Goal: Information Seeking & Learning: Learn about a topic

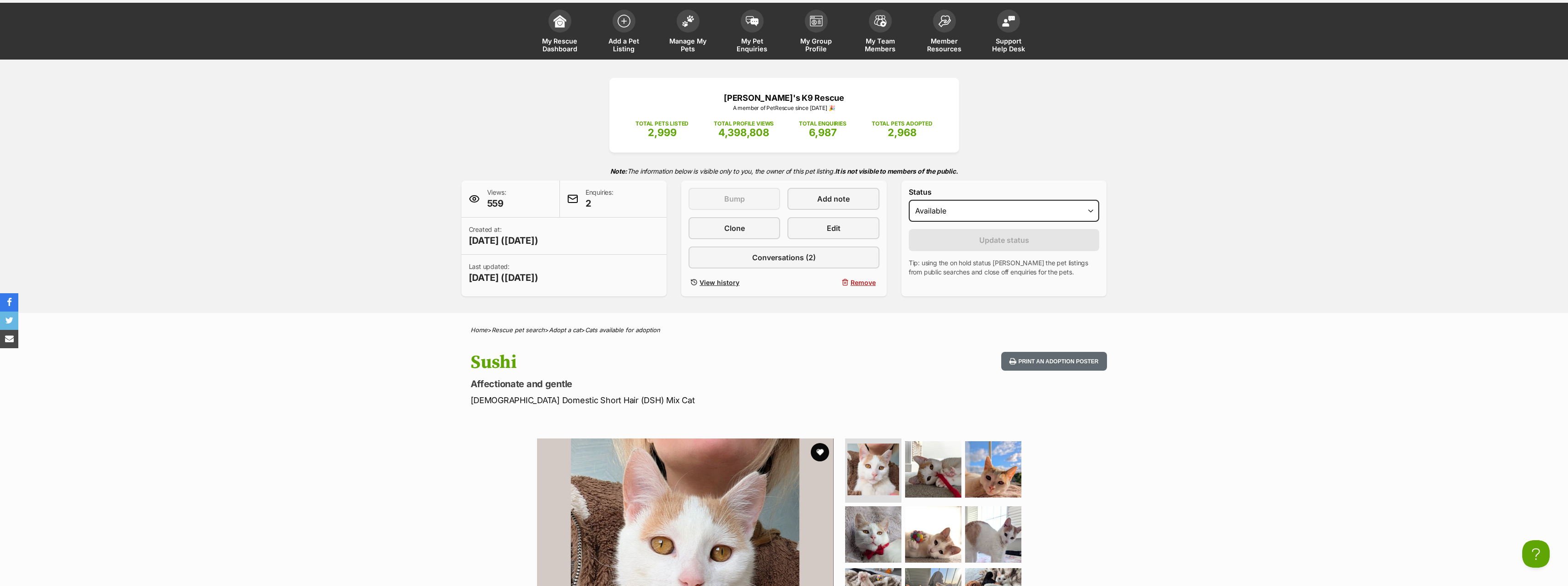
scroll to position [273, 0]
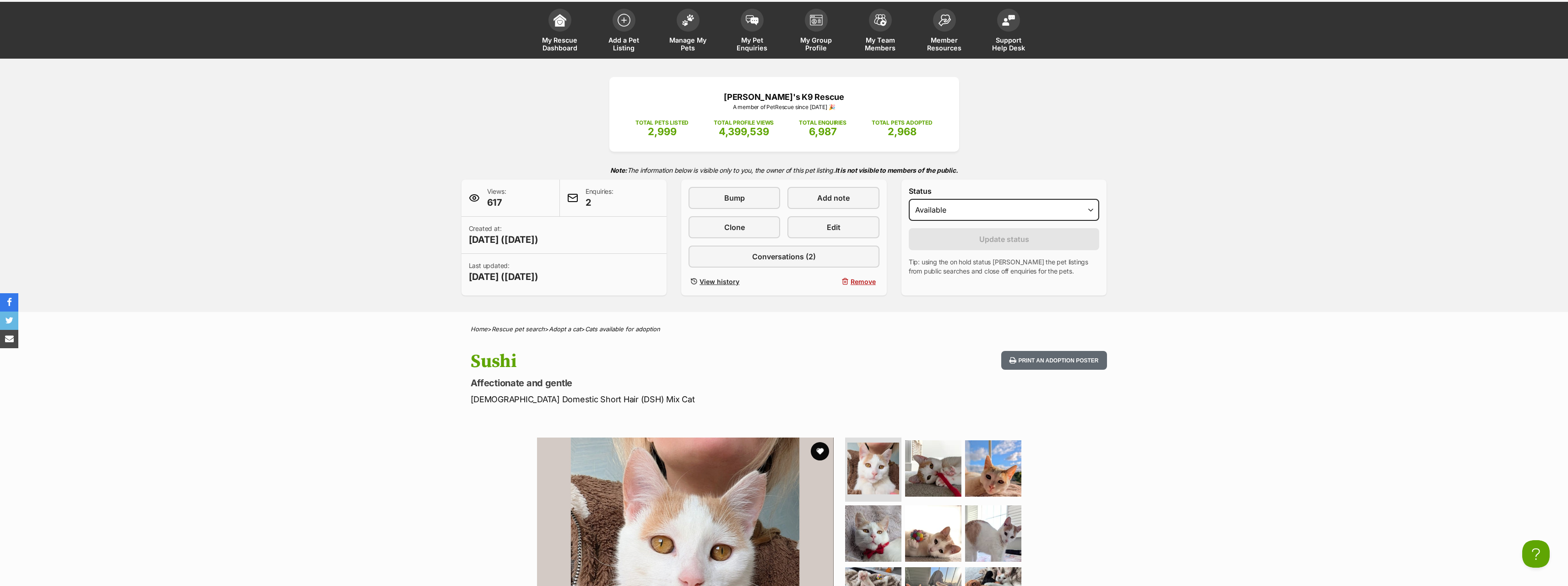
scroll to position [44, 0]
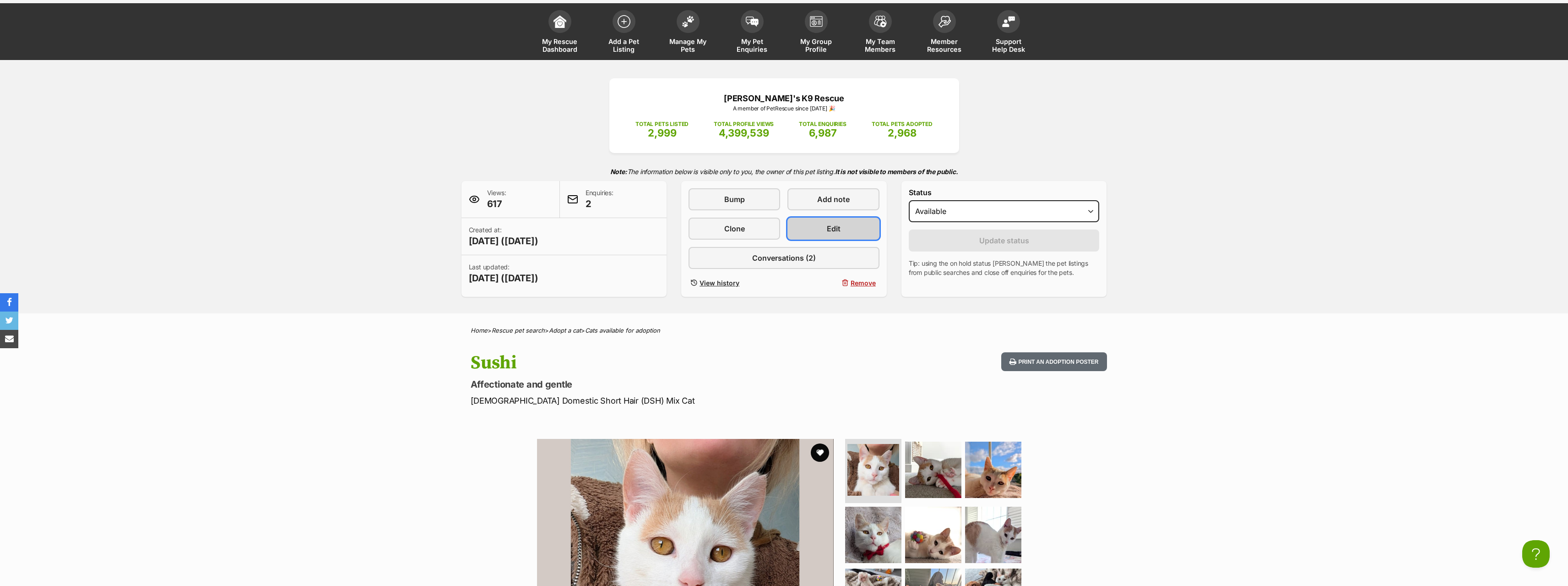
click at [848, 220] on link "Edit" at bounding box center [833, 228] width 91 height 22
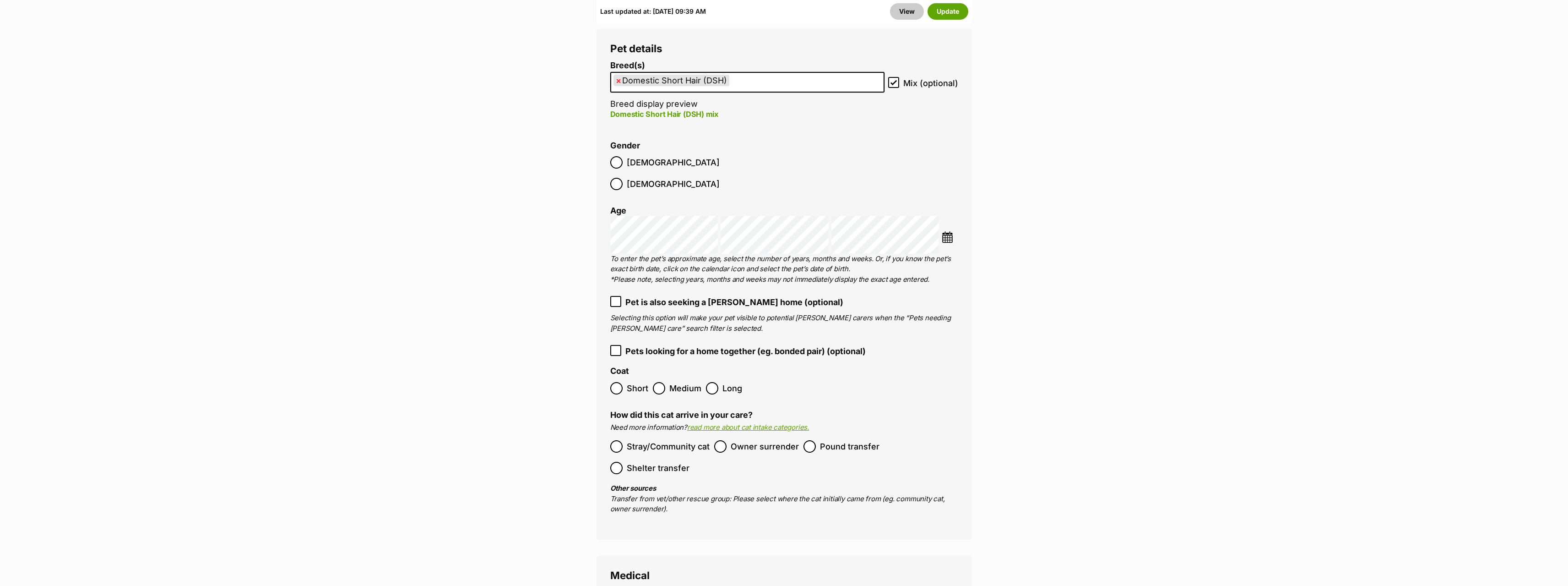
scroll to position [1328, 0]
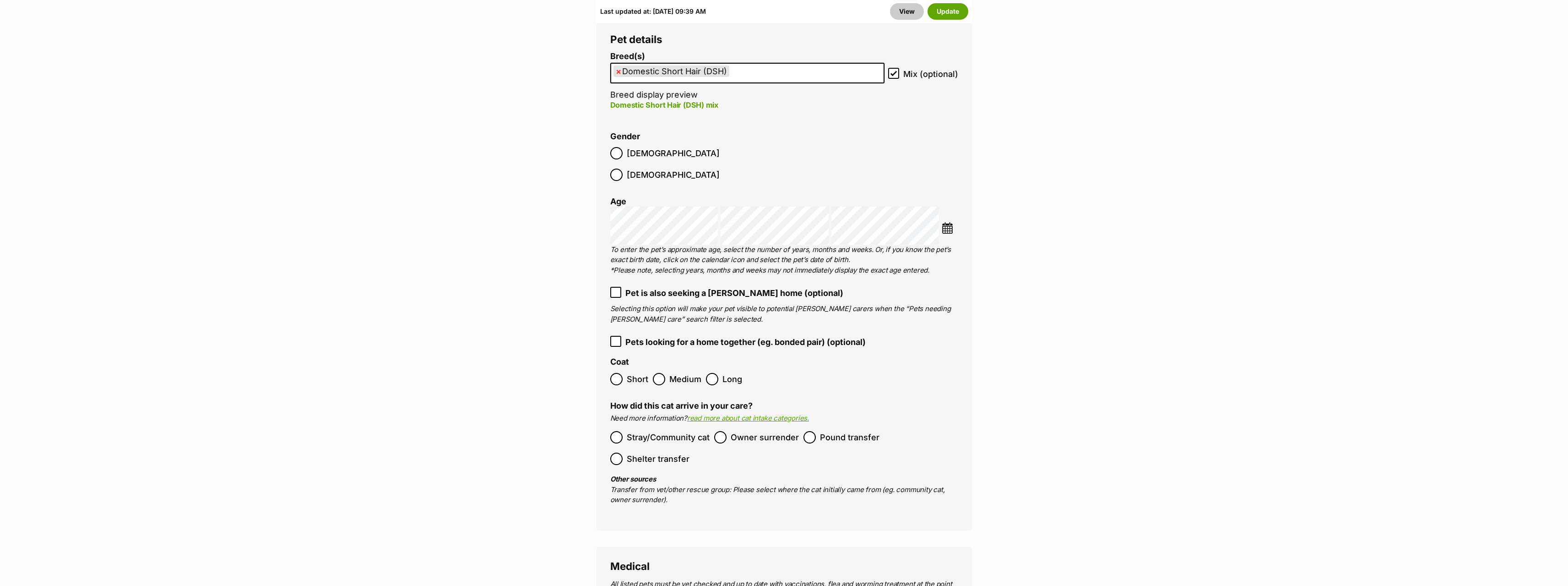
click at [950, 10] on button "Update" at bounding box center [948, 11] width 40 height 16
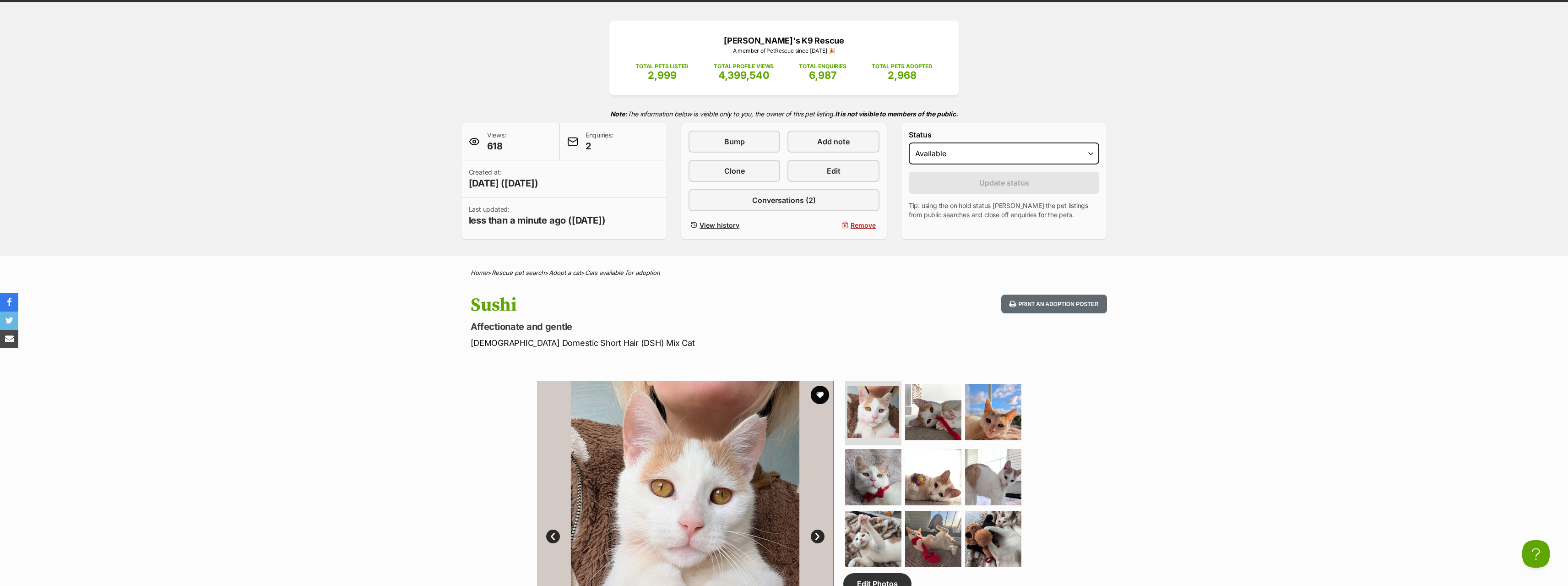
scroll to position [91, 0]
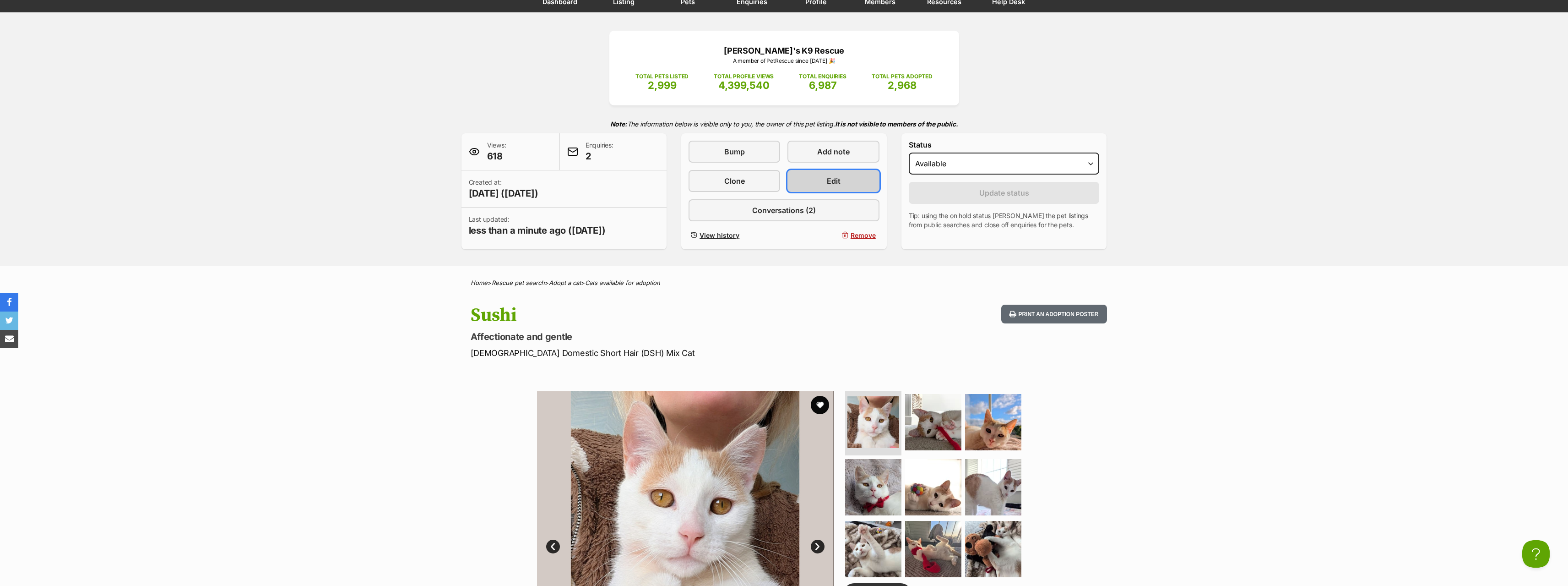
click at [834, 183] on span "Edit" at bounding box center [833, 181] width 14 height 11
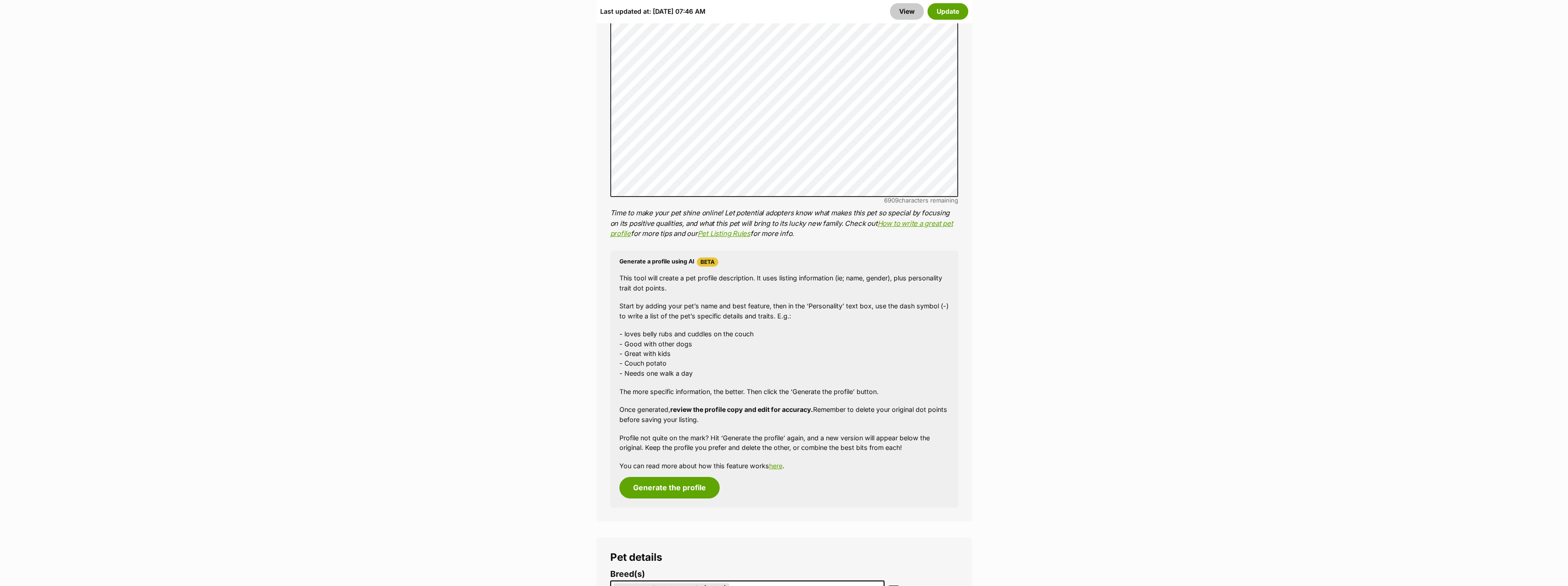
scroll to position [962, 0]
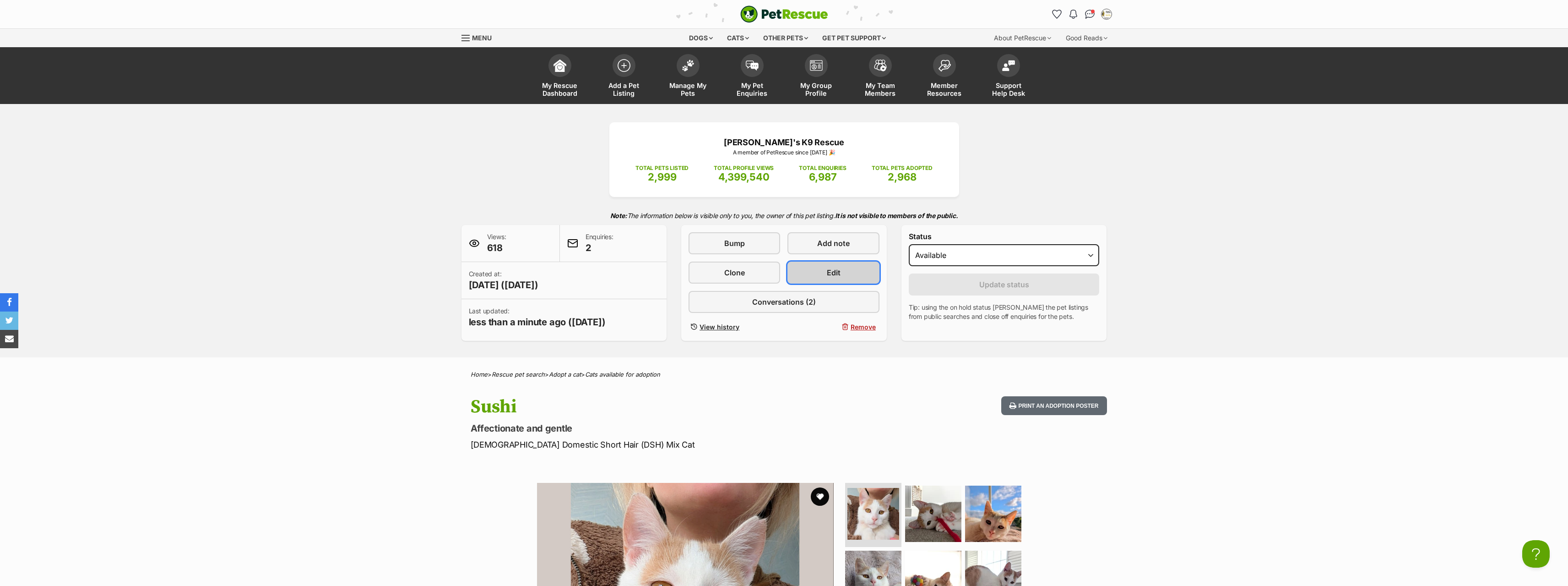
drag, startPoint x: 846, startPoint y: 269, endPoint x: 858, endPoint y: 268, distance: 12.0
click at [847, 269] on link "Edit" at bounding box center [833, 272] width 91 height 22
click at [692, 66] on img at bounding box center [688, 63] width 13 height 12
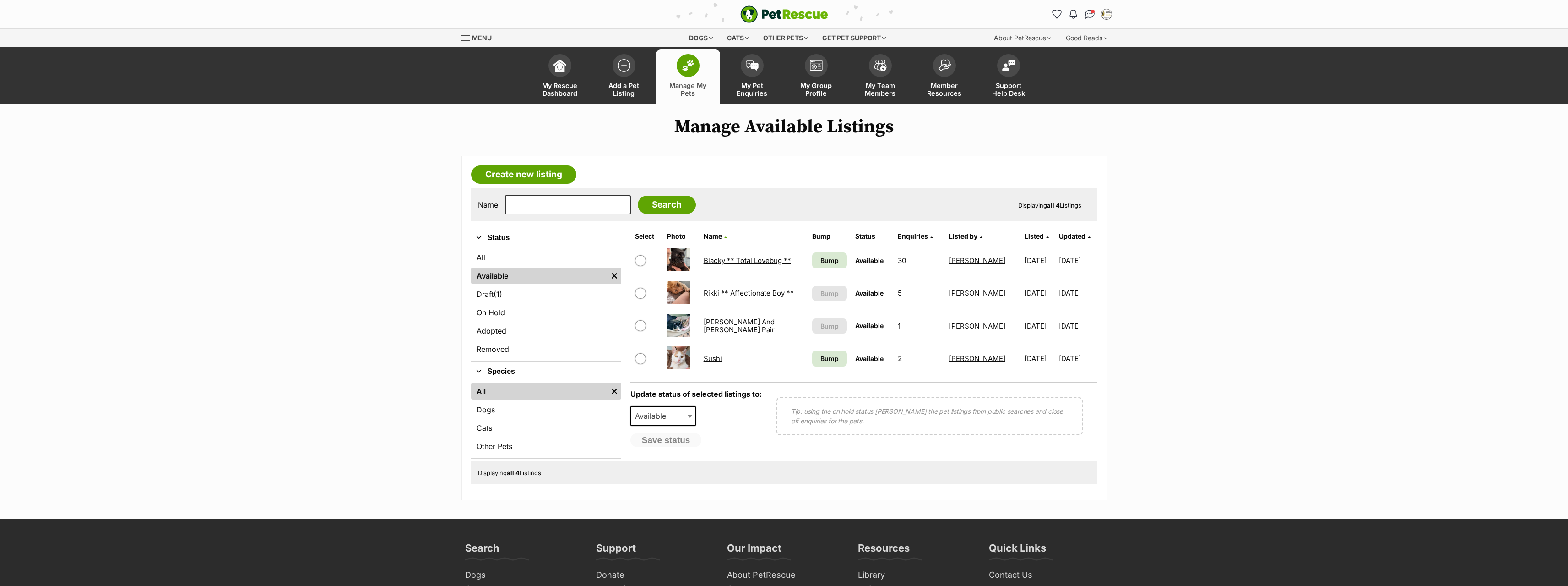
click at [745, 322] on link "[PERSON_NAME] And [PERSON_NAME] Pair" at bounding box center [739, 326] width 71 height 16
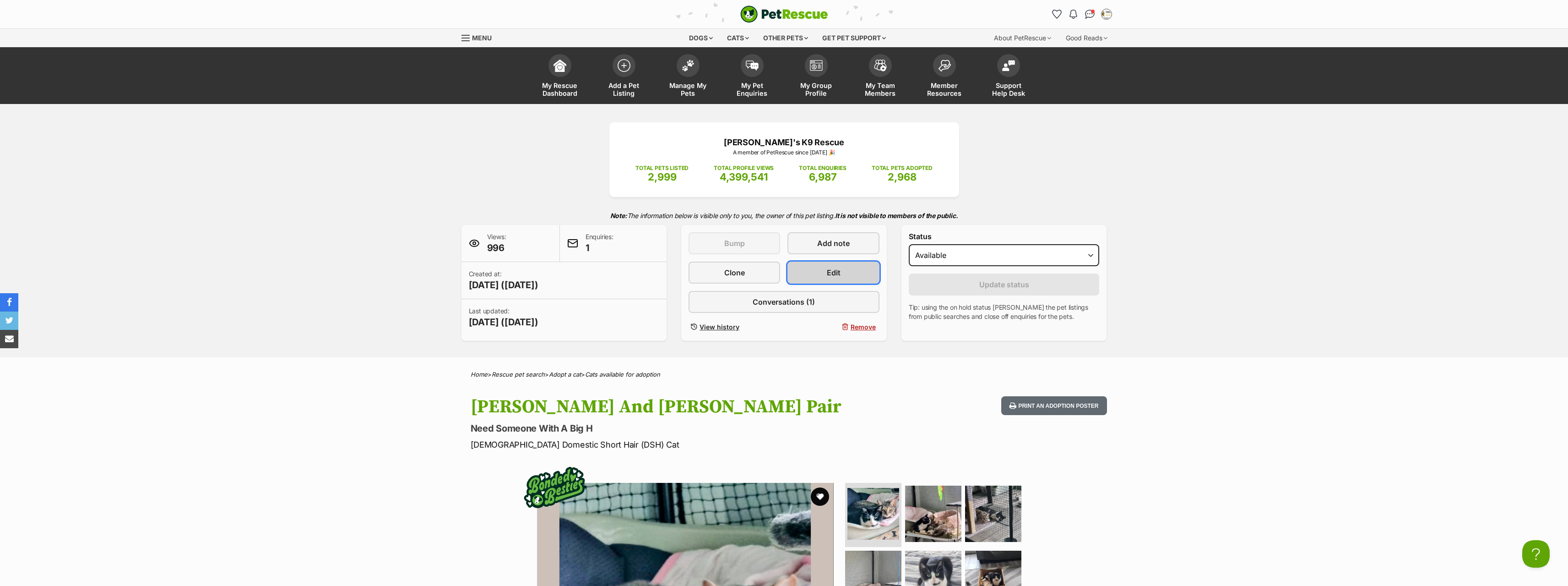
click at [847, 272] on link "Edit" at bounding box center [833, 272] width 91 height 22
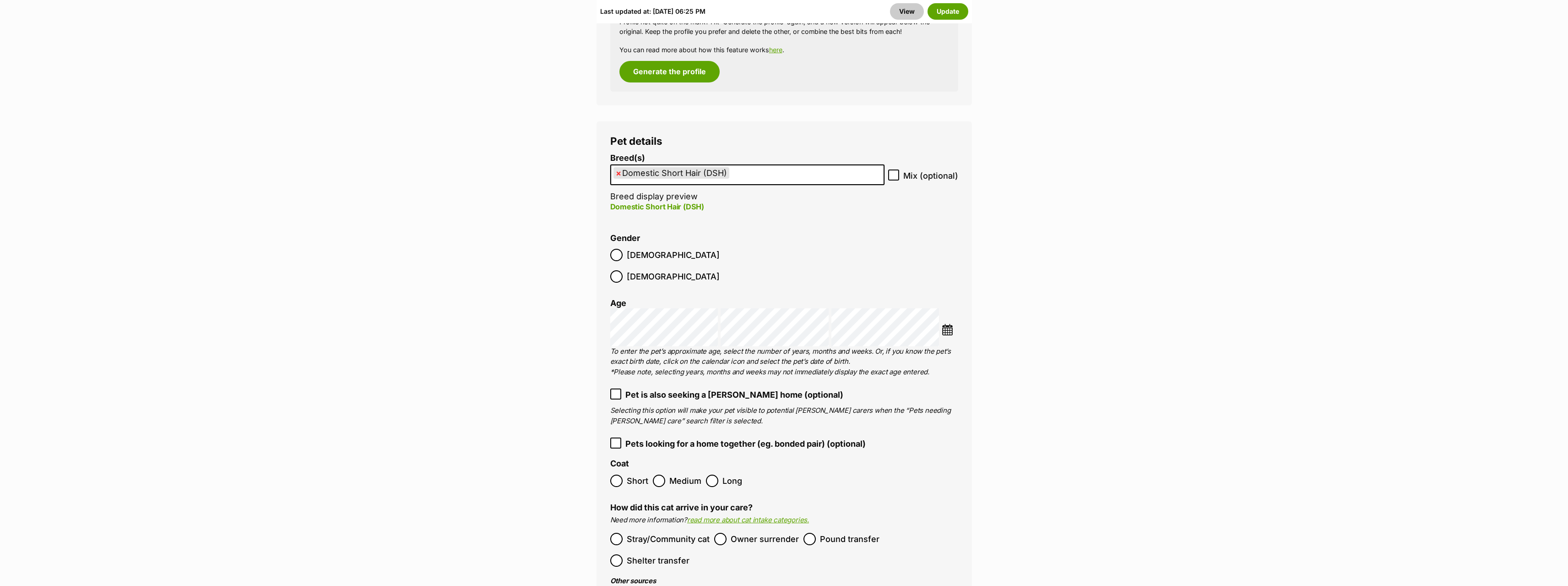
scroll to position [1328, 0]
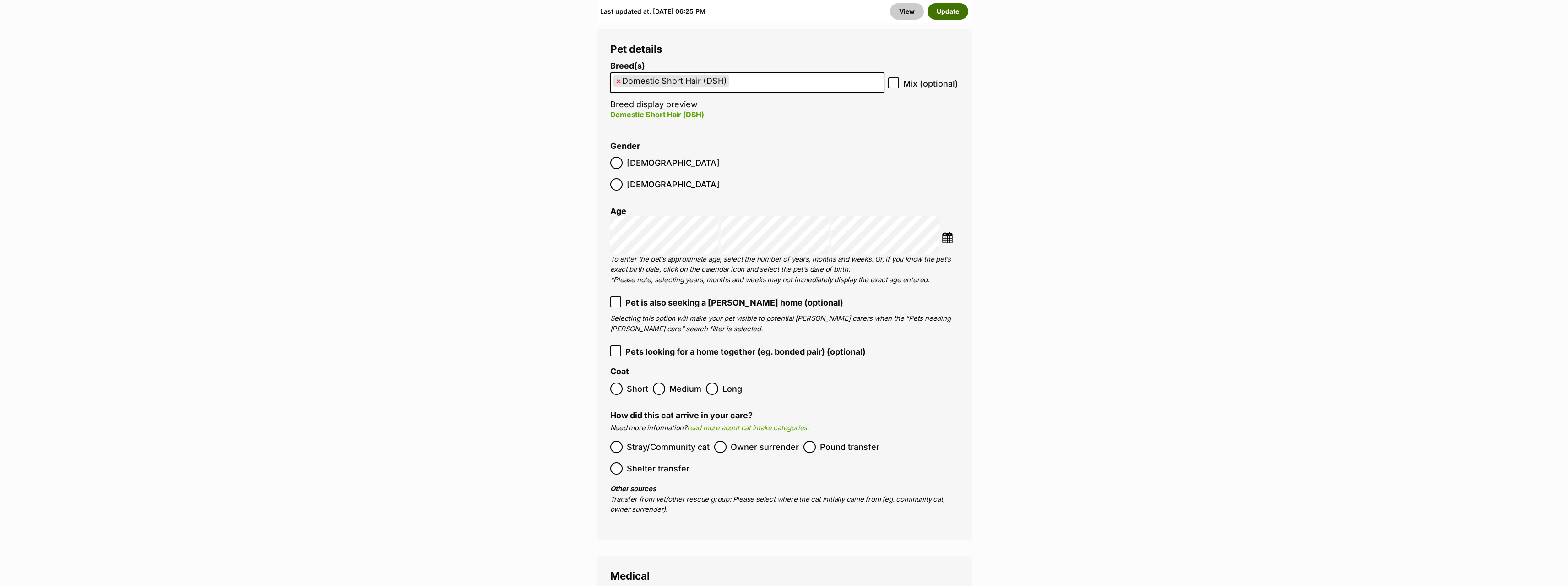
click at [940, 10] on button "Update" at bounding box center [948, 11] width 40 height 16
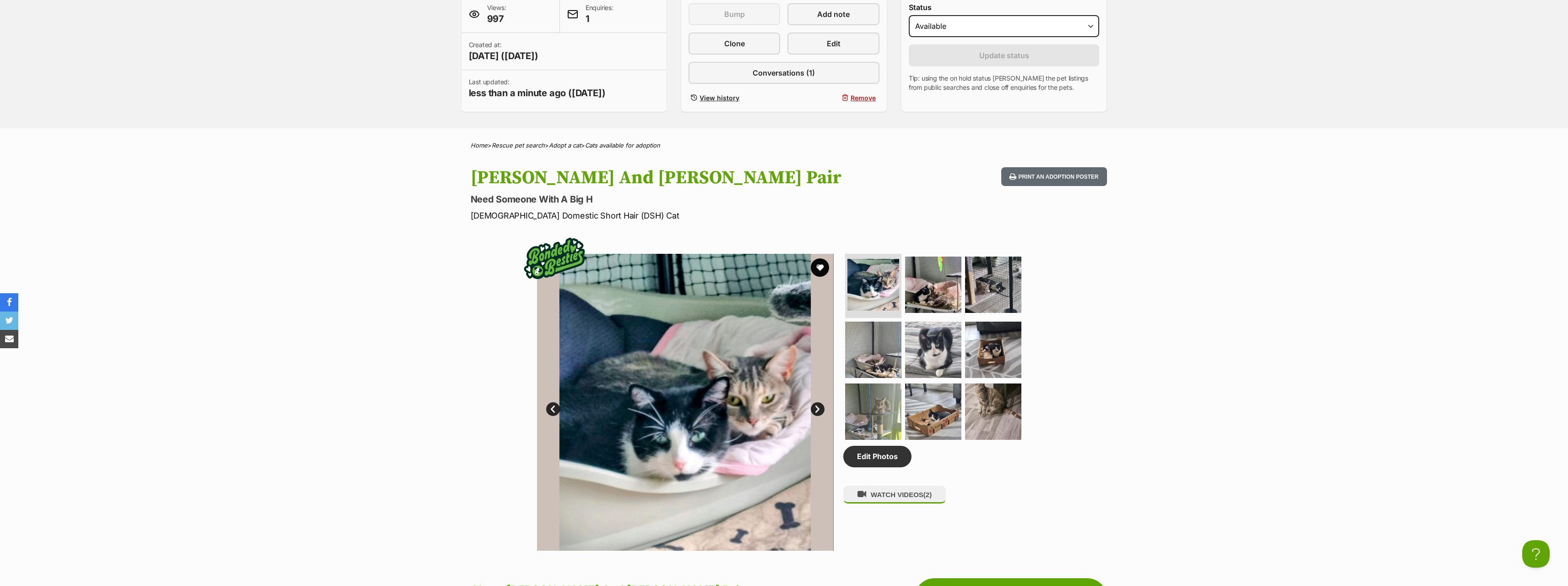
click at [818, 408] on link "Next" at bounding box center [817, 408] width 14 height 14
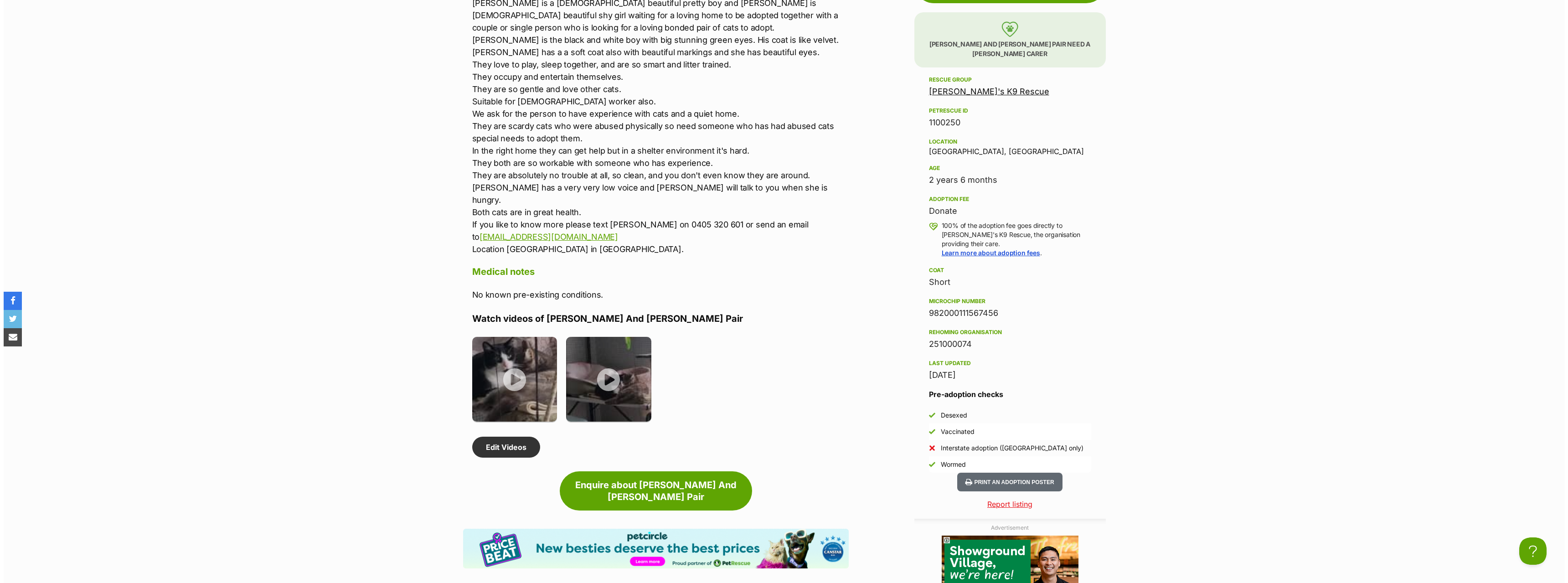
scroll to position [911, 0]
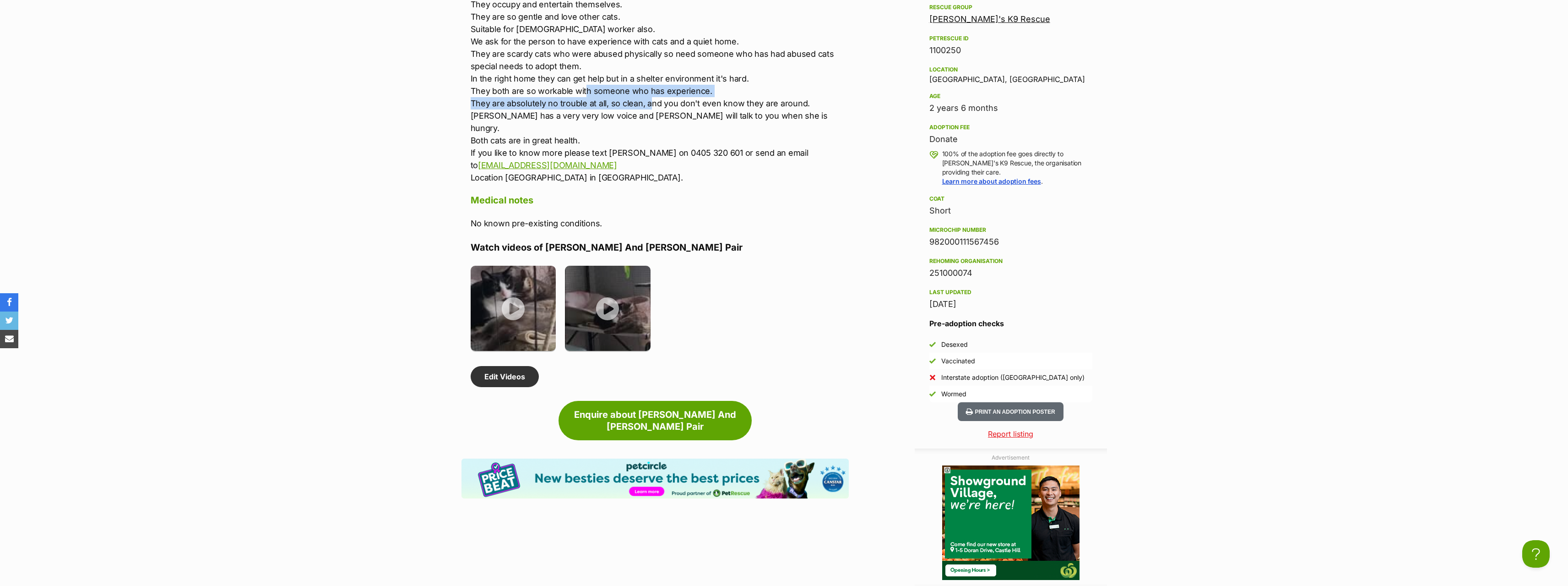
drag, startPoint x: 616, startPoint y: 95, endPoint x: 708, endPoint y: 123, distance: 96.2
click at [649, 102] on p "Romeo is a 2 year old beautiful pretty boy and Ella is 8 months old beautiful s…" at bounding box center [659, 53] width 378 height 259
click at [724, 128] on p "Romeo is a 2 year old beautiful pretty boy and Ella is 8 months old beautiful s…" at bounding box center [659, 53] width 378 height 259
click at [507, 289] on img at bounding box center [513, 306] width 86 height 86
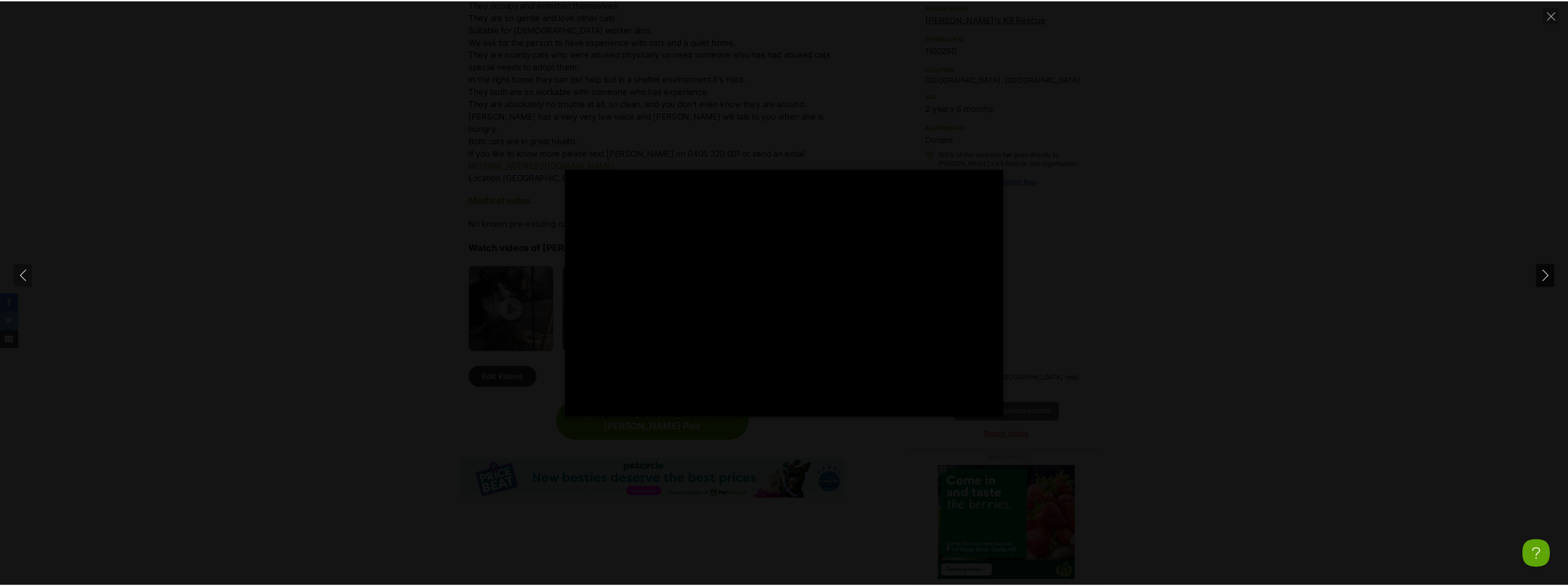
scroll to position [0, 0]
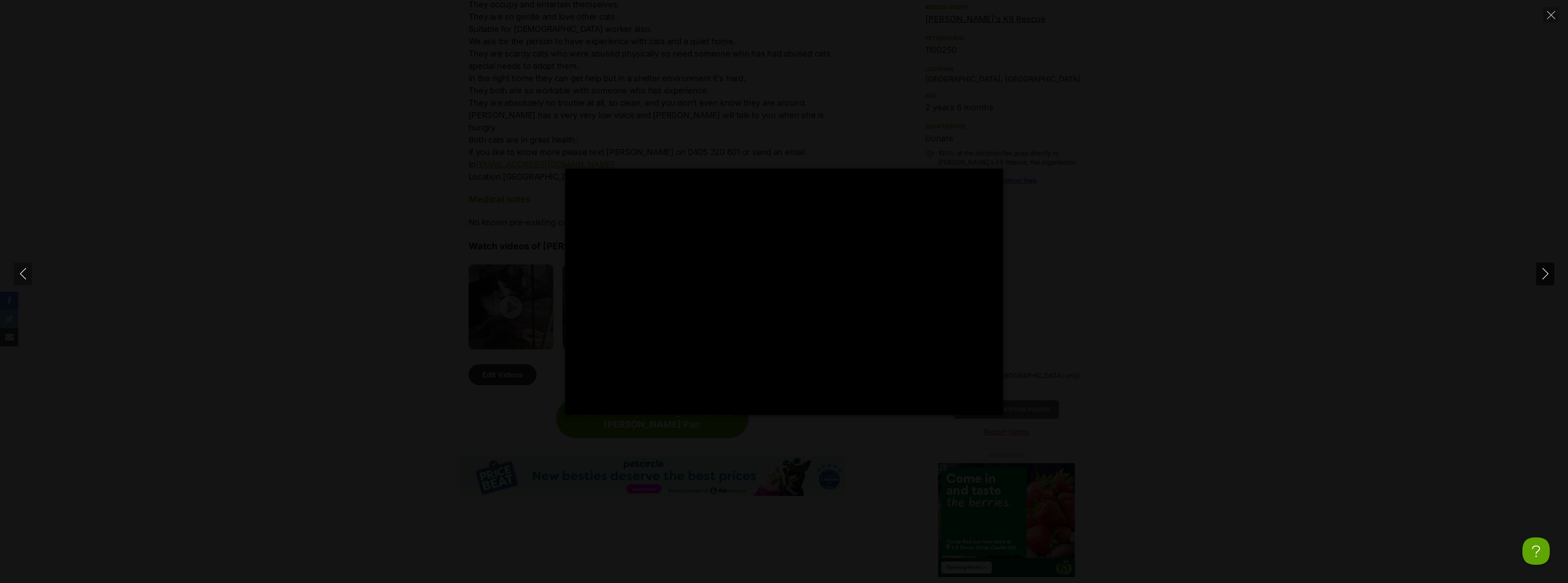
click at [1545, 275] on icon "Next" at bounding box center [1545, 273] width 11 height 11
type input "65.98"
click at [1552, 17] on icon "Close" at bounding box center [1551, 15] width 8 height 8
type input "41.84"
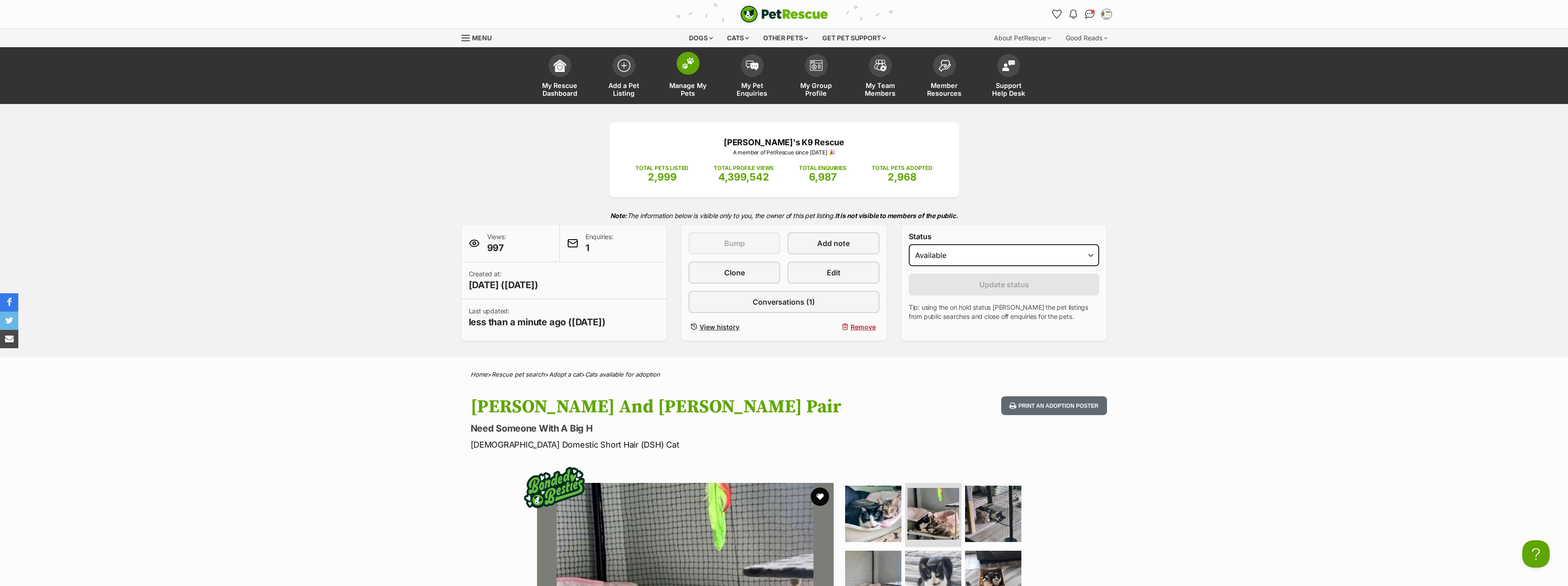
click at [683, 73] on span at bounding box center [687, 63] width 23 height 23
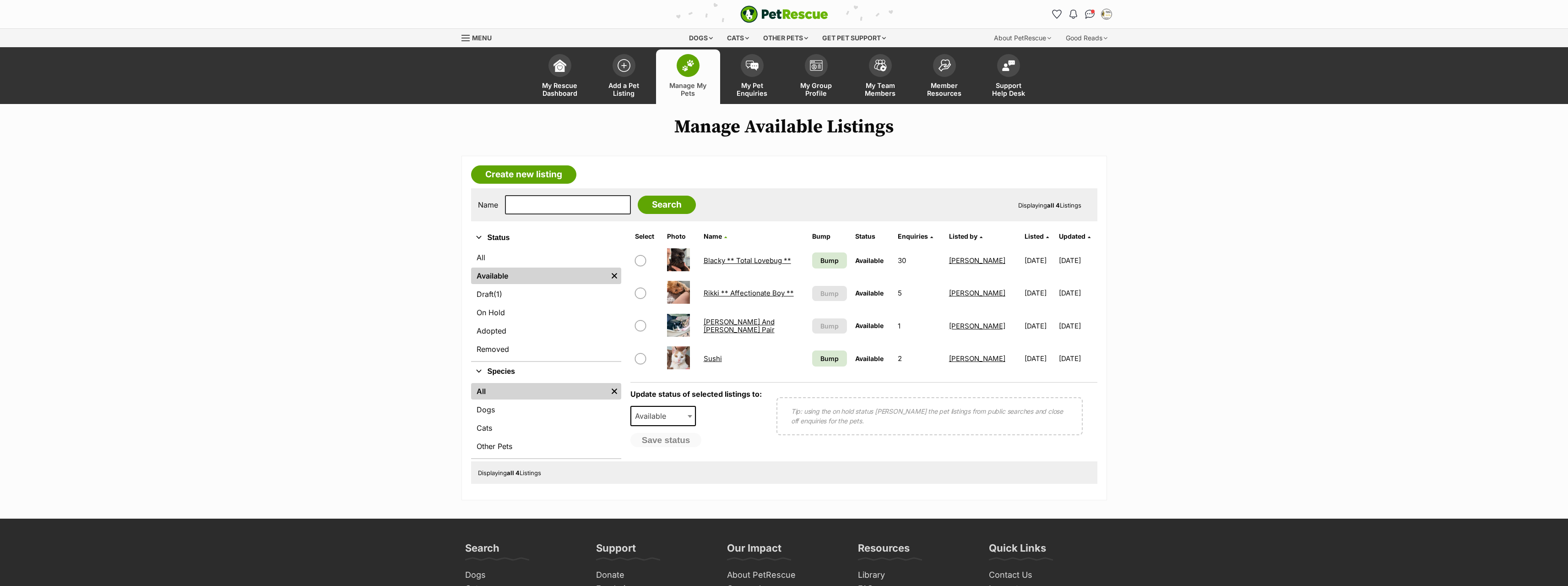
click at [473, 36] on span "Menu" at bounding box center [481, 38] width 19 height 8
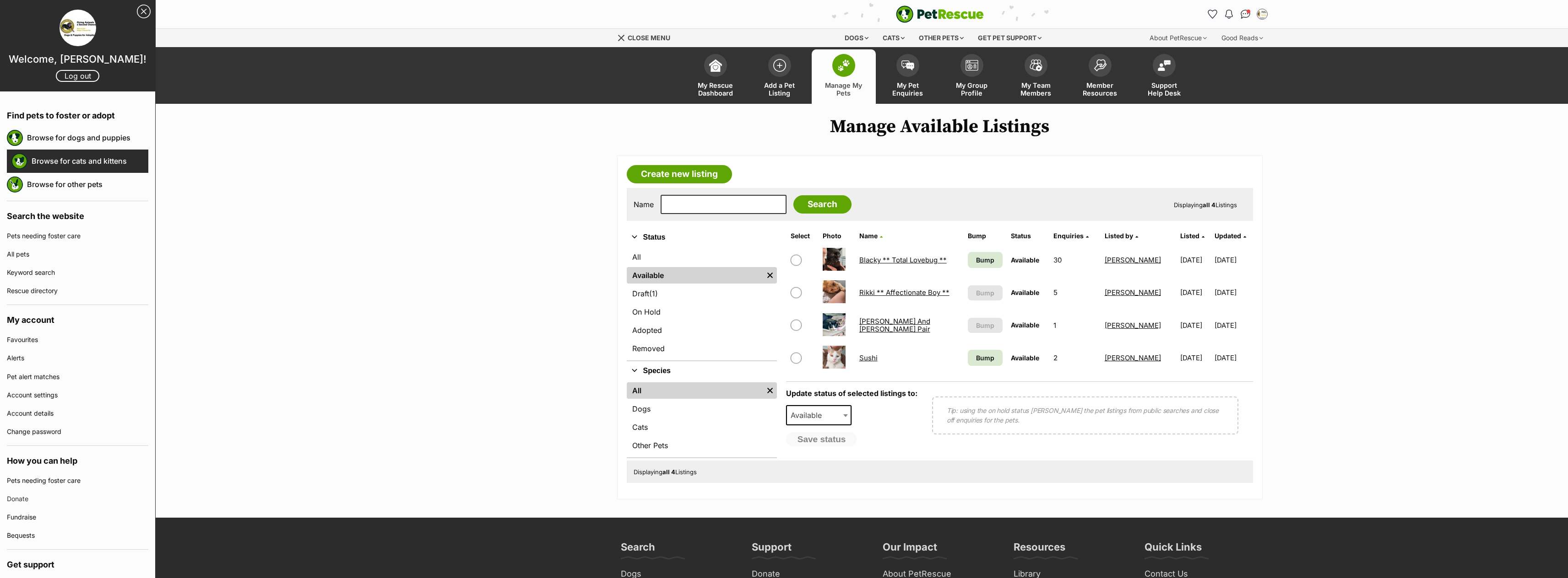
click at [53, 159] on link "Browse for cats and kittens" at bounding box center [90, 161] width 116 height 19
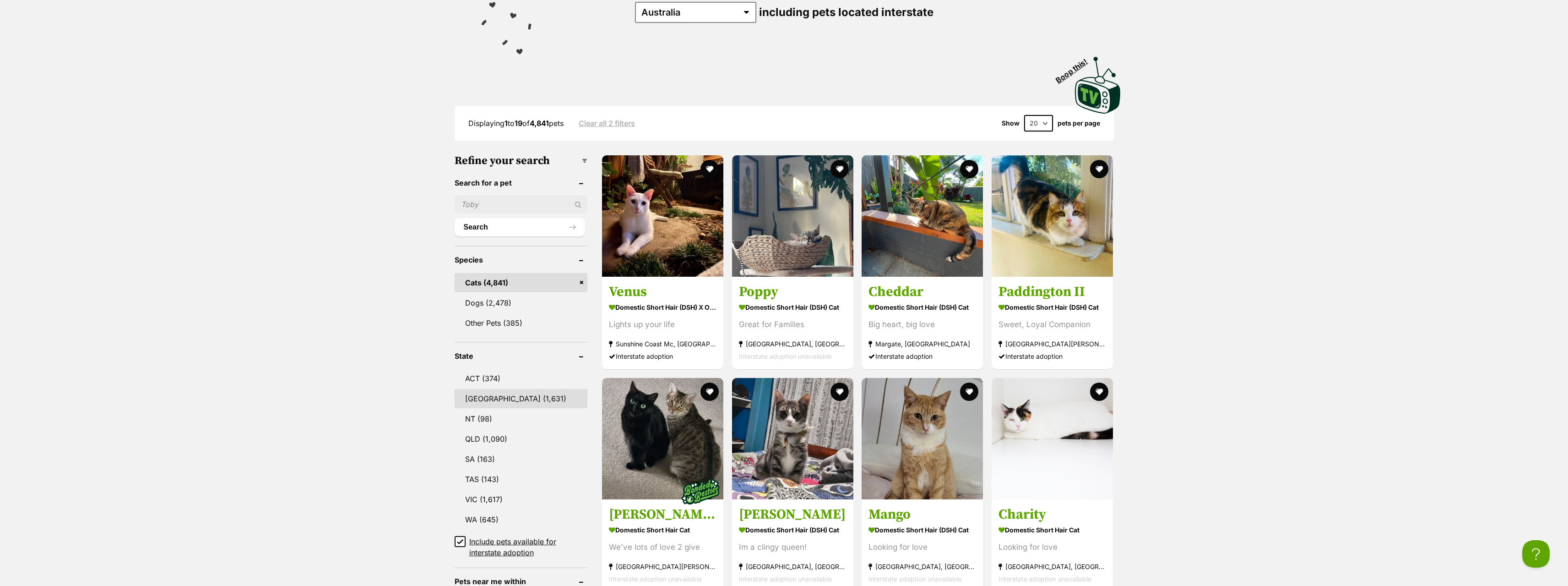
click at [480, 396] on link "[GEOGRAPHIC_DATA] (1,631)" at bounding box center [521, 398] width 132 height 19
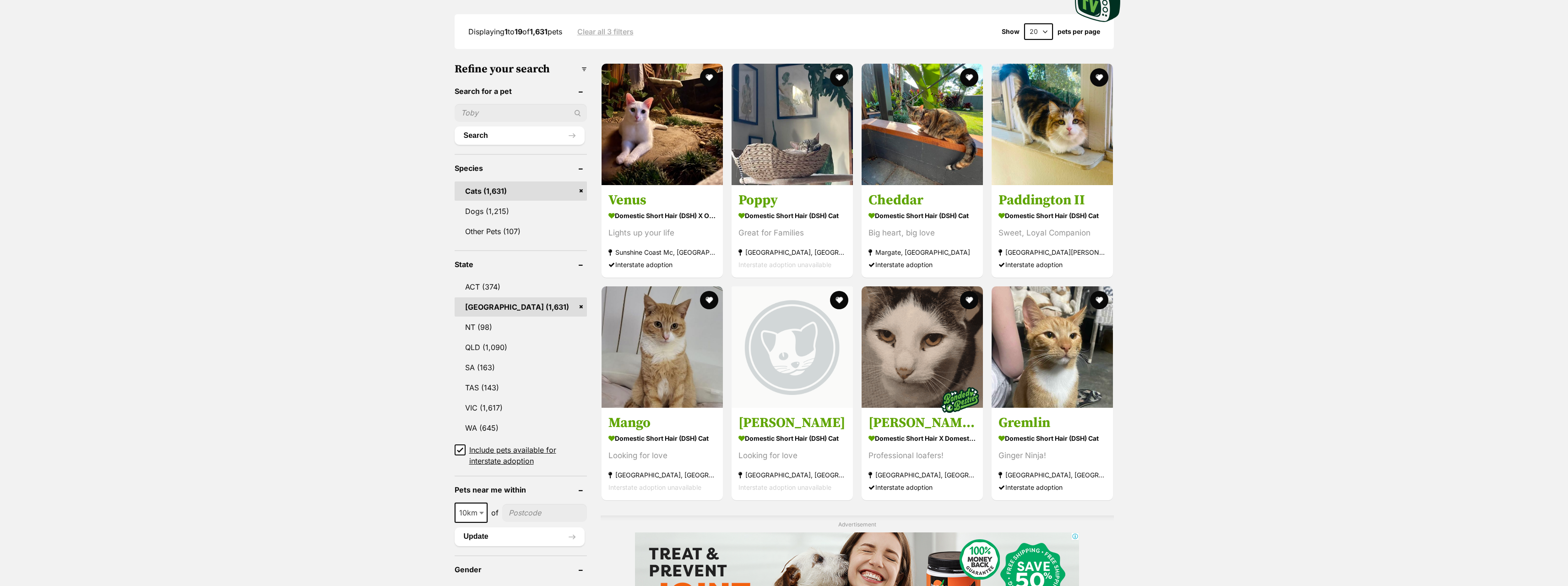
click at [462, 449] on icon at bounding box center [460, 449] width 6 height 6
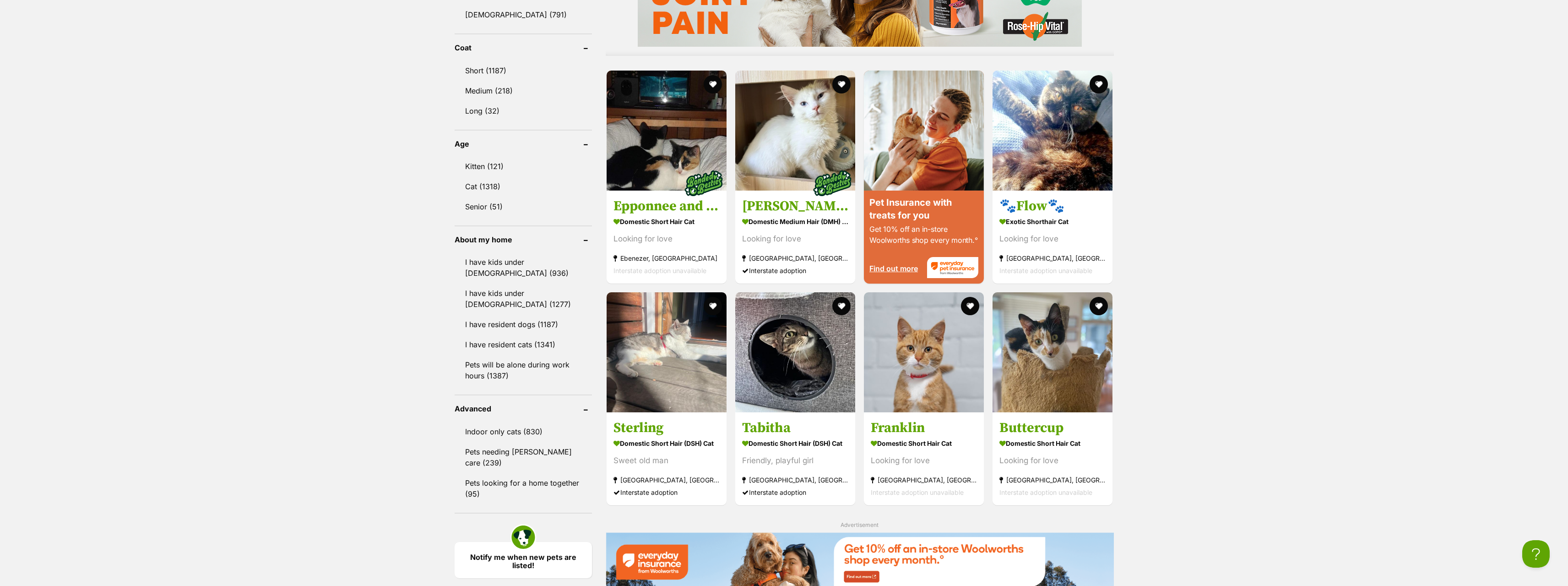
scroll to position [916, 0]
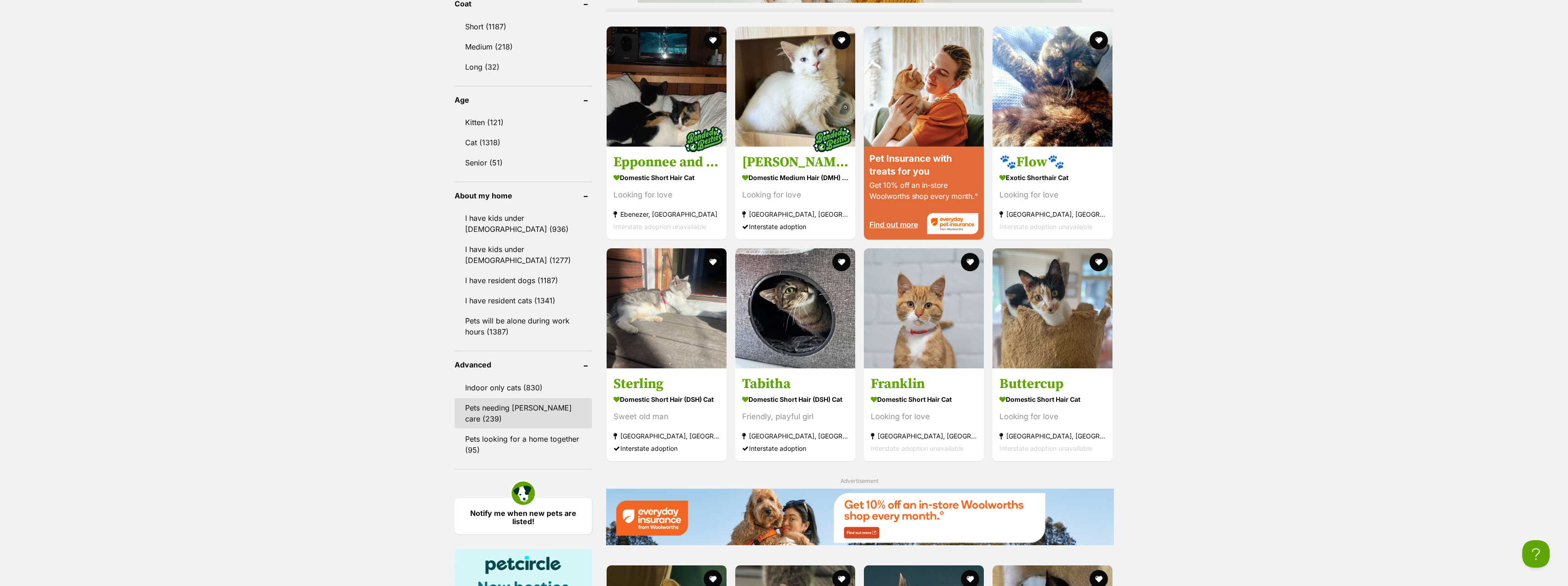
click at [549, 398] on link "Pets needing foster care (239)" at bounding box center [523, 412] width 137 height 30
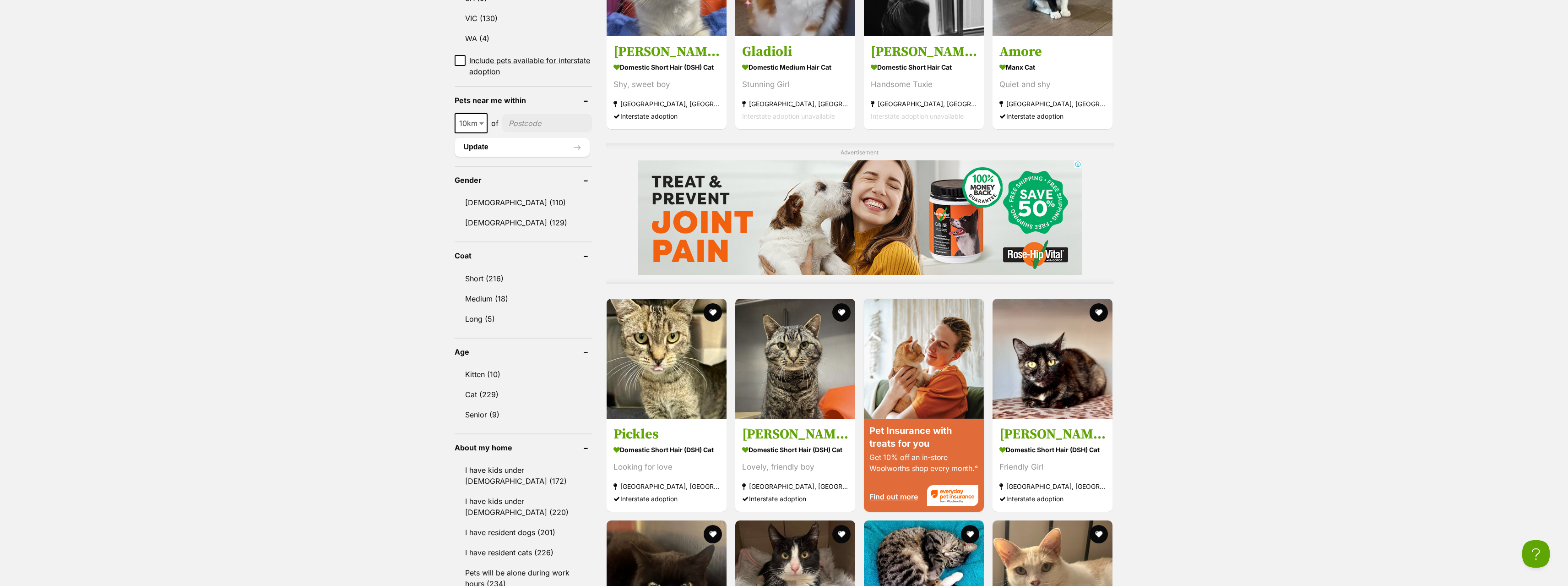
scroll to position [504, 0]
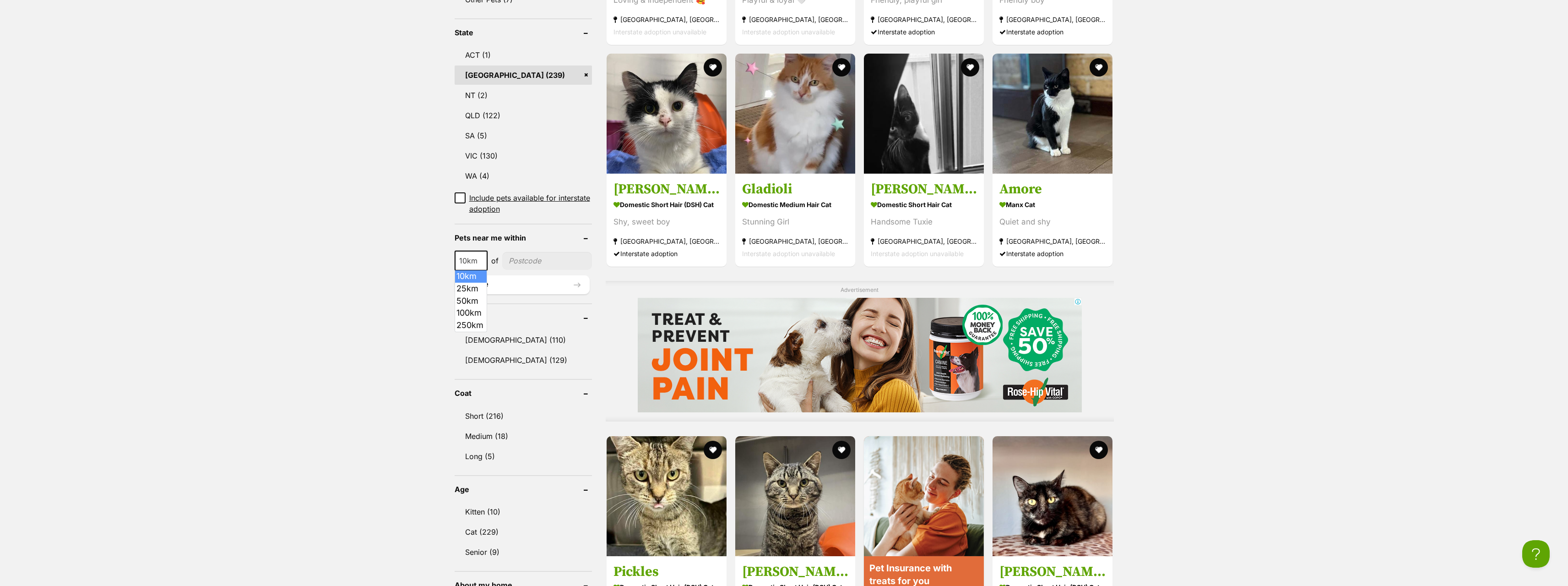
click at [465, 262] on span "10km" at bounding box center [471, 260] width 32 height 13
select select "25"
click at [528, 260] on input"] "postcode" at bounding box center [547, 261] width 88 height 18
type input"] "2768"
click at [476, 280] on button "Update" at bounding box center [522, 285] width 135 height 19
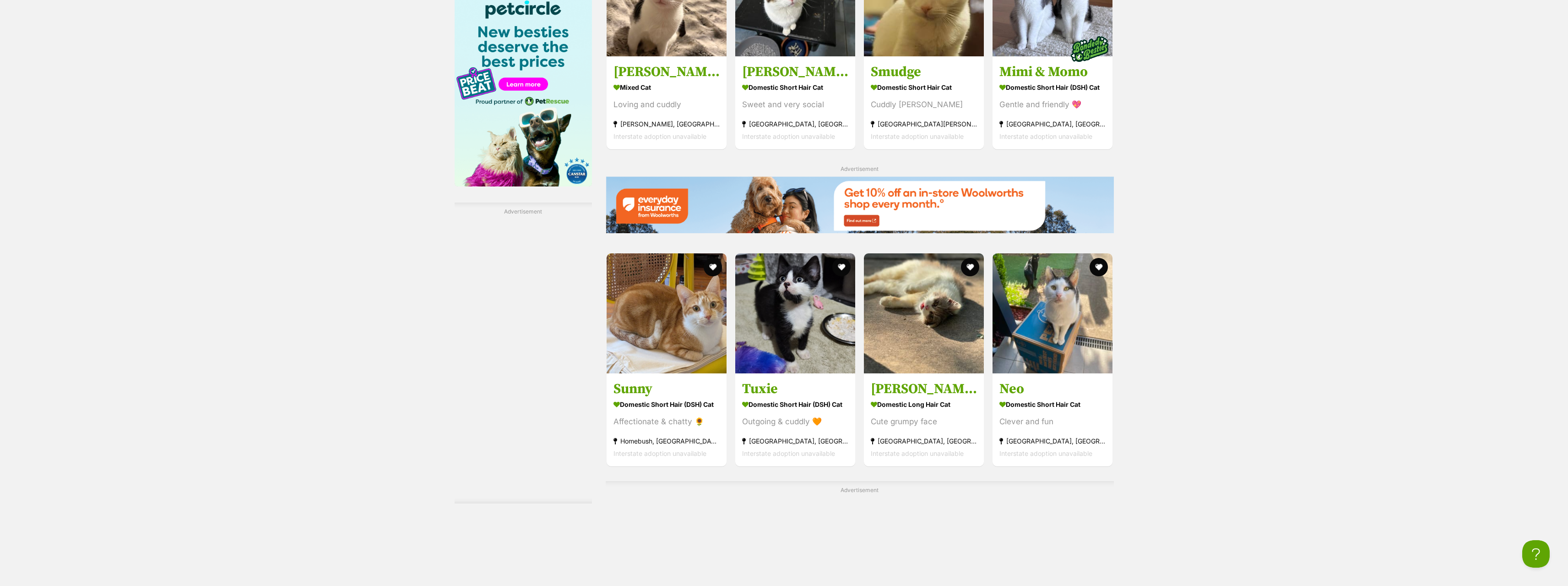
scroll to position [1374, 0]
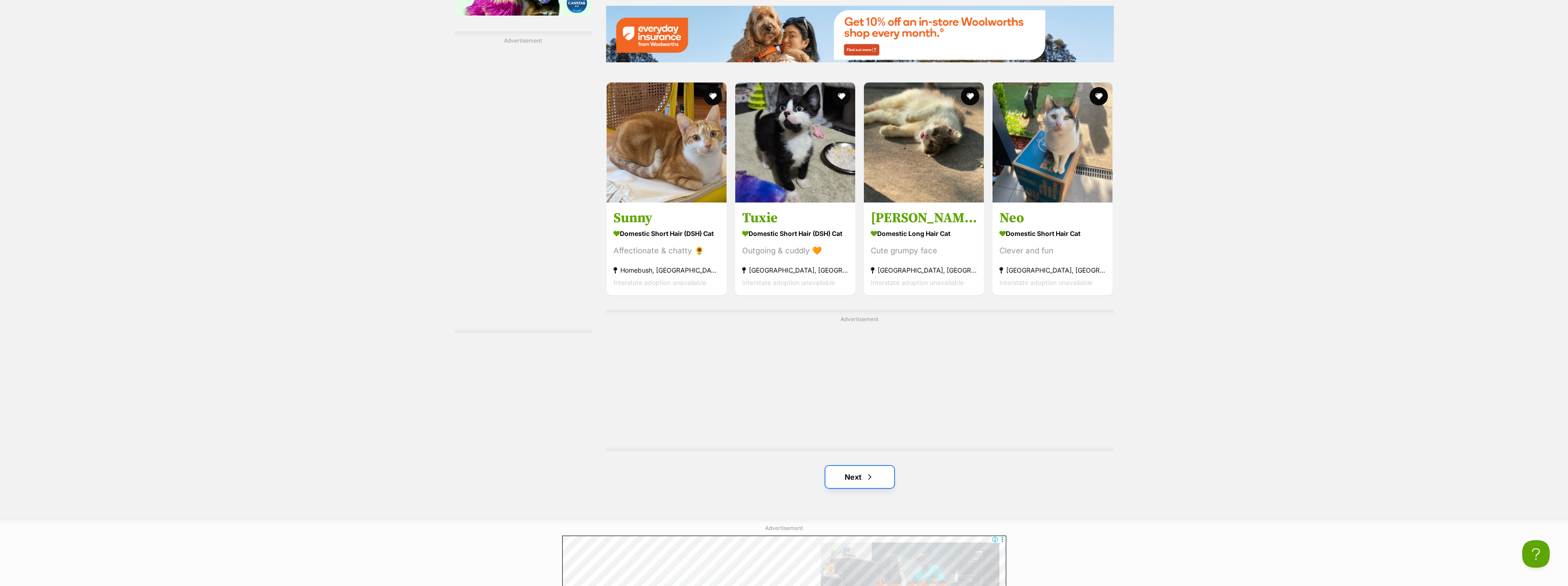
click at [878, 473] on link "Next" at bounding box center [860, 476] width 69 height 22
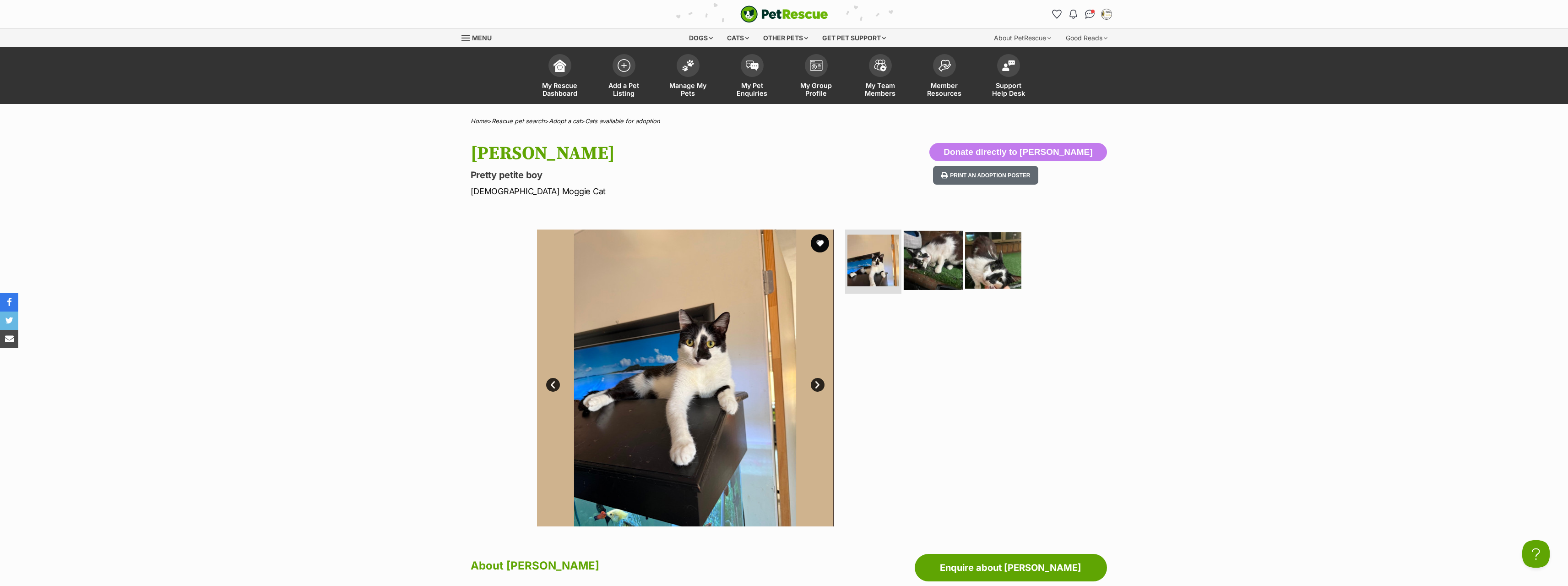
click at [935, 260] on img at bounding box center [932, 260] width 59 height 59
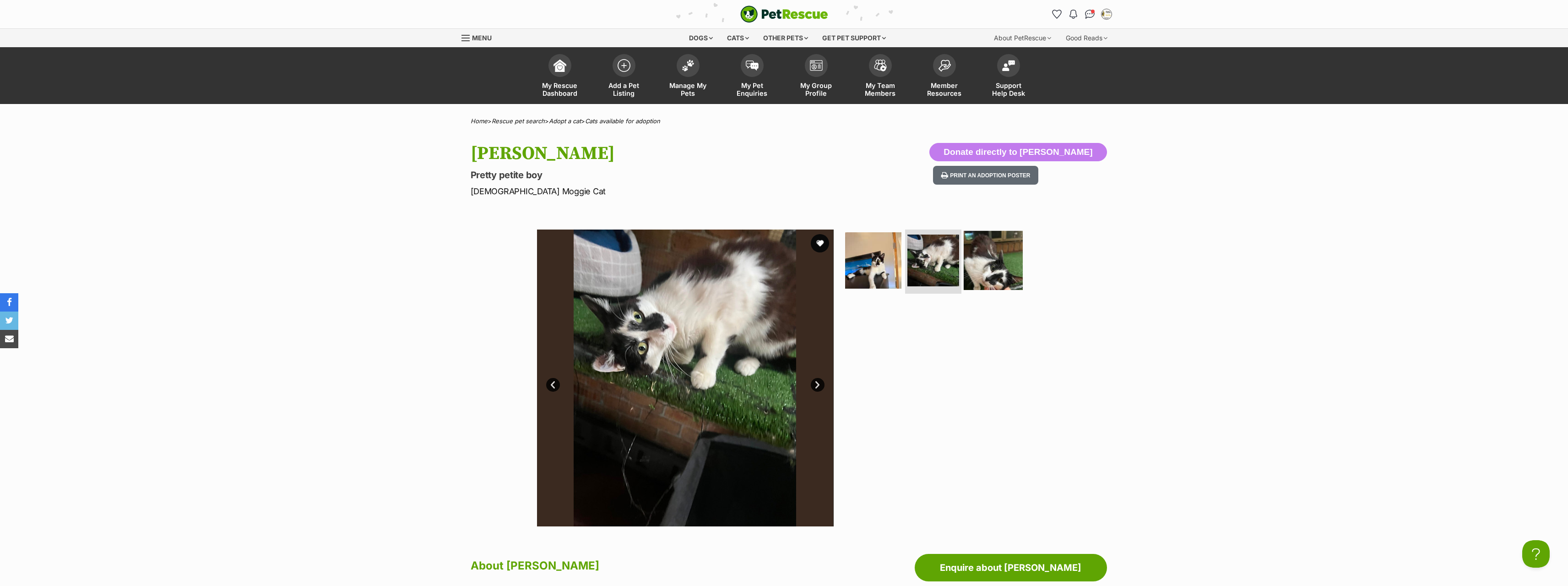
click at [980, 257] on img at bounding box center [993, 260] width 59 height 59
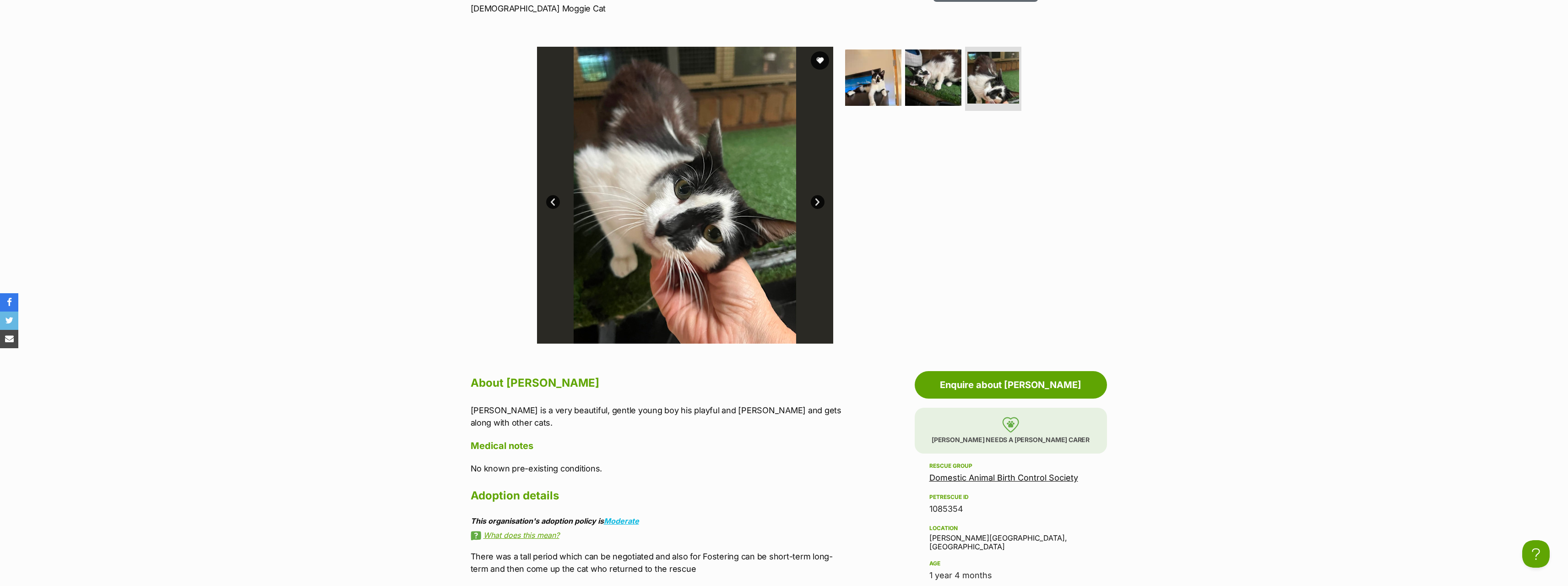
scroll to position [321, 0]
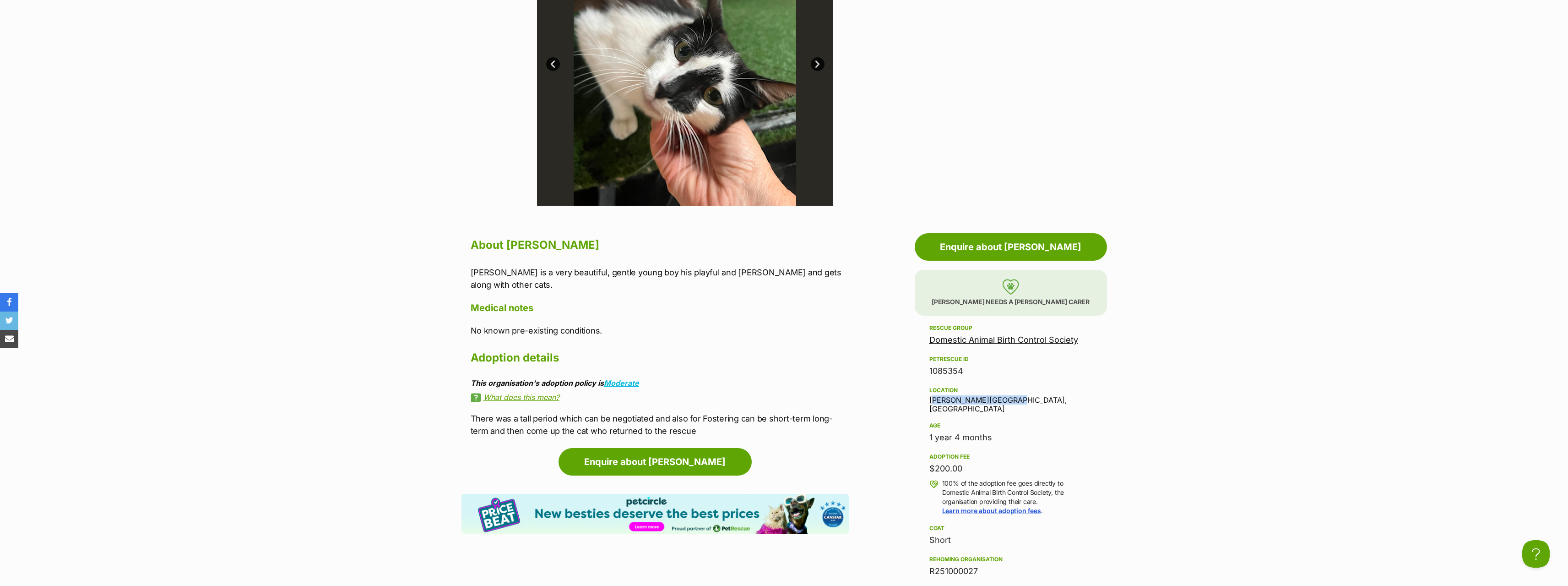
drag, startPoint x: 1015, startPoint y: 401, endPoint x: 928, endPoint y: 399, distance: 87.0
click at [928, 399] on aside "Rescue group Domestic Animal Birth Control Society PetRescue ID 1085354 Locatio…" at bounding box center [1011, 511] width 192 height 377
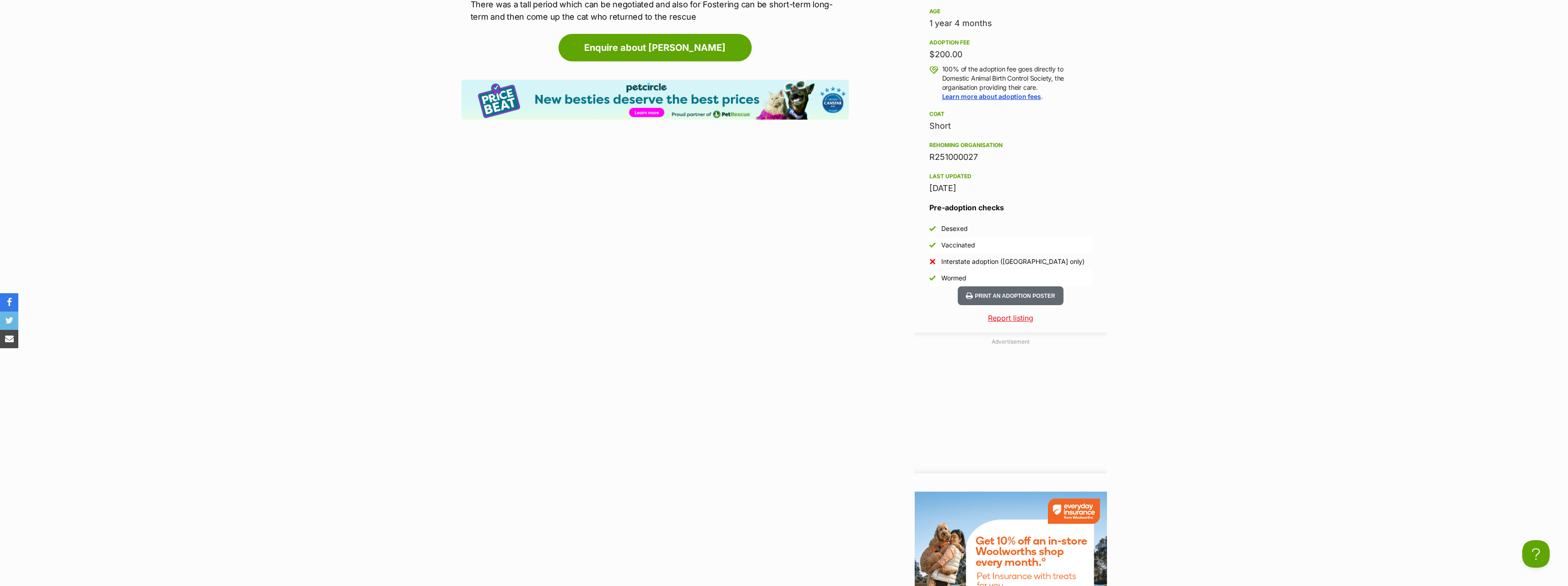
scroll to position [778, 0]
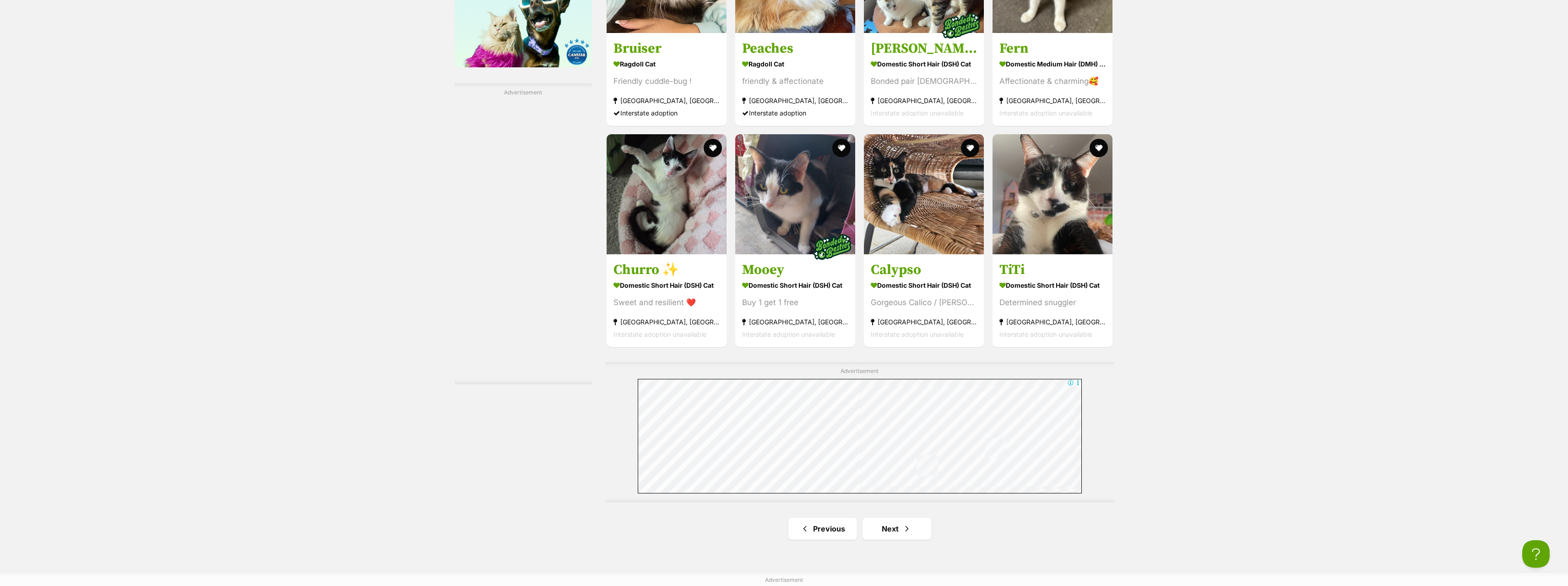
scroll to position [1328, 0]
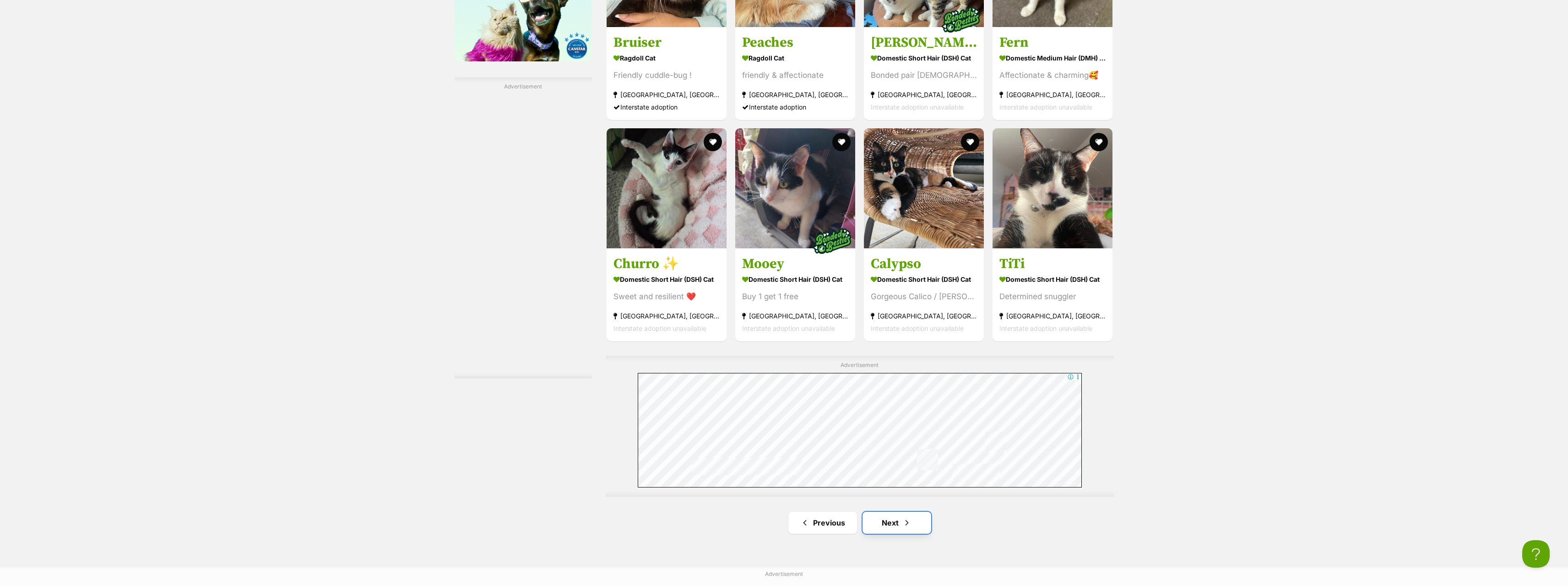
click at [908, 525] on span "Next page" at bounding box center [906, 523] width 9 height 11
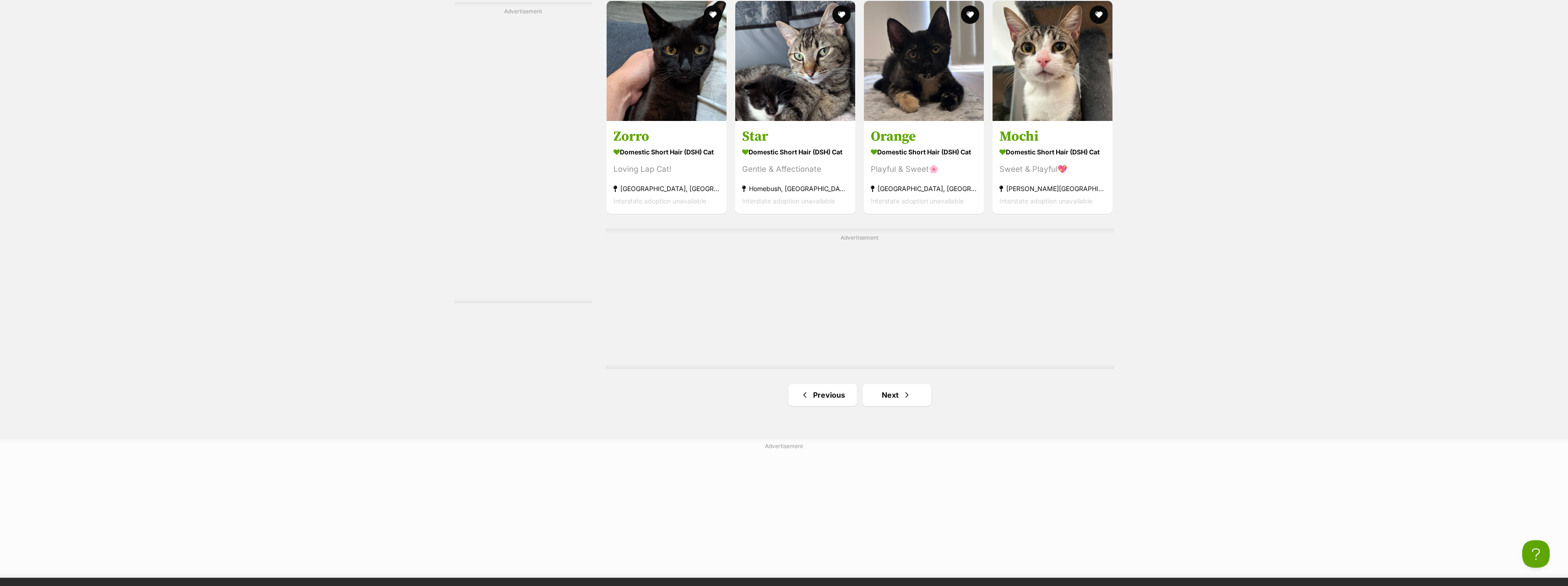
scroll to position [1557, 0]
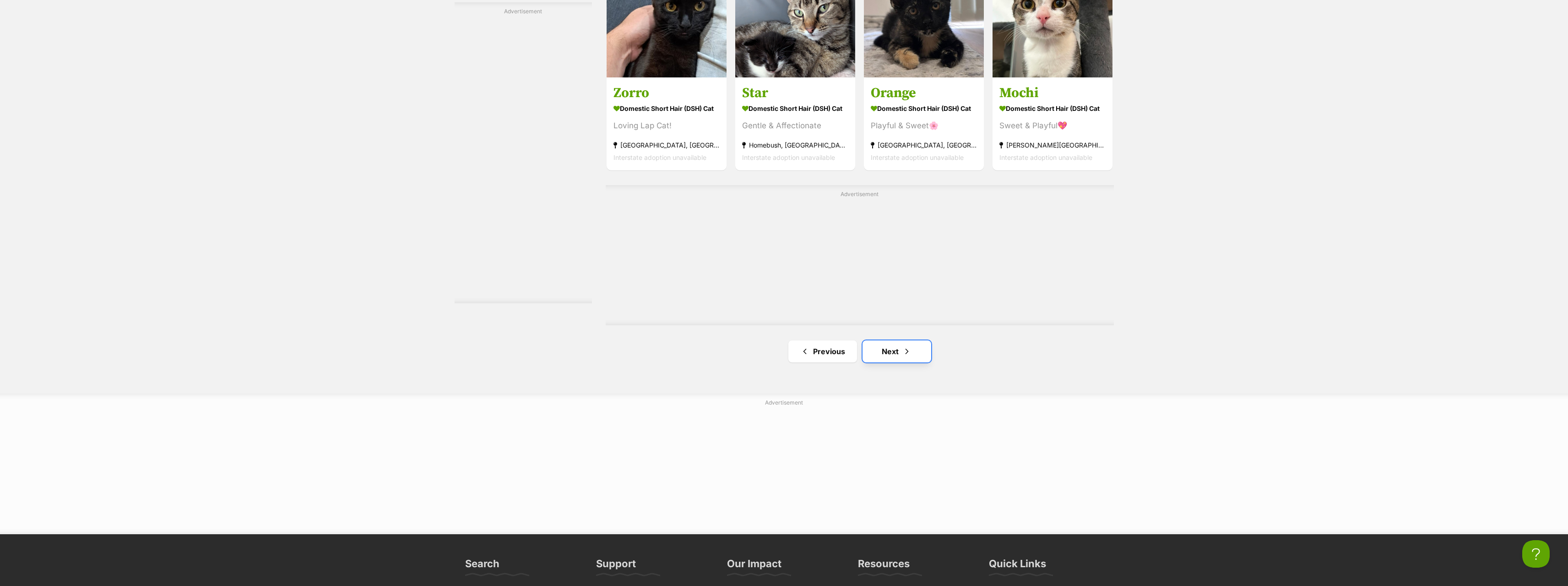
drag, startPoint x: 889, startPoint y: 345, endPoint x: 925, endPoint y: 341, distance: 36.2
click at [889, 346] on link "Next" at bounding box center [896, 351] width 69 height 22
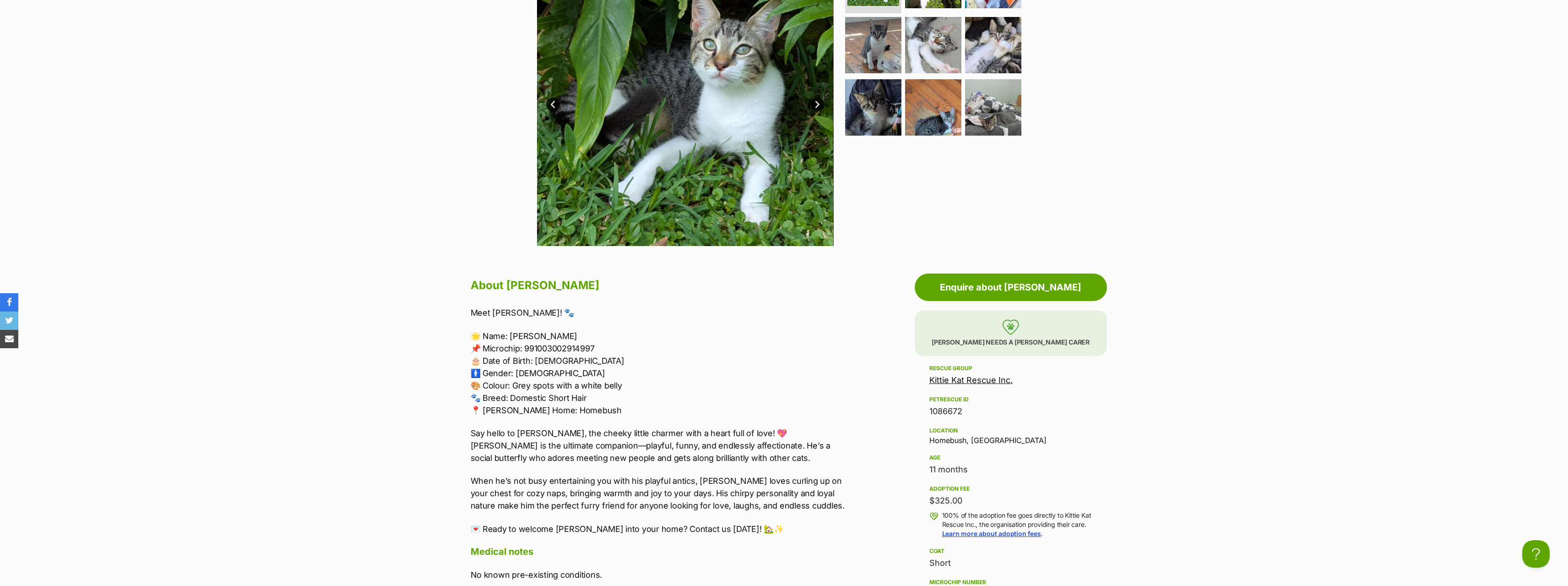
scroll to position [137, 0]
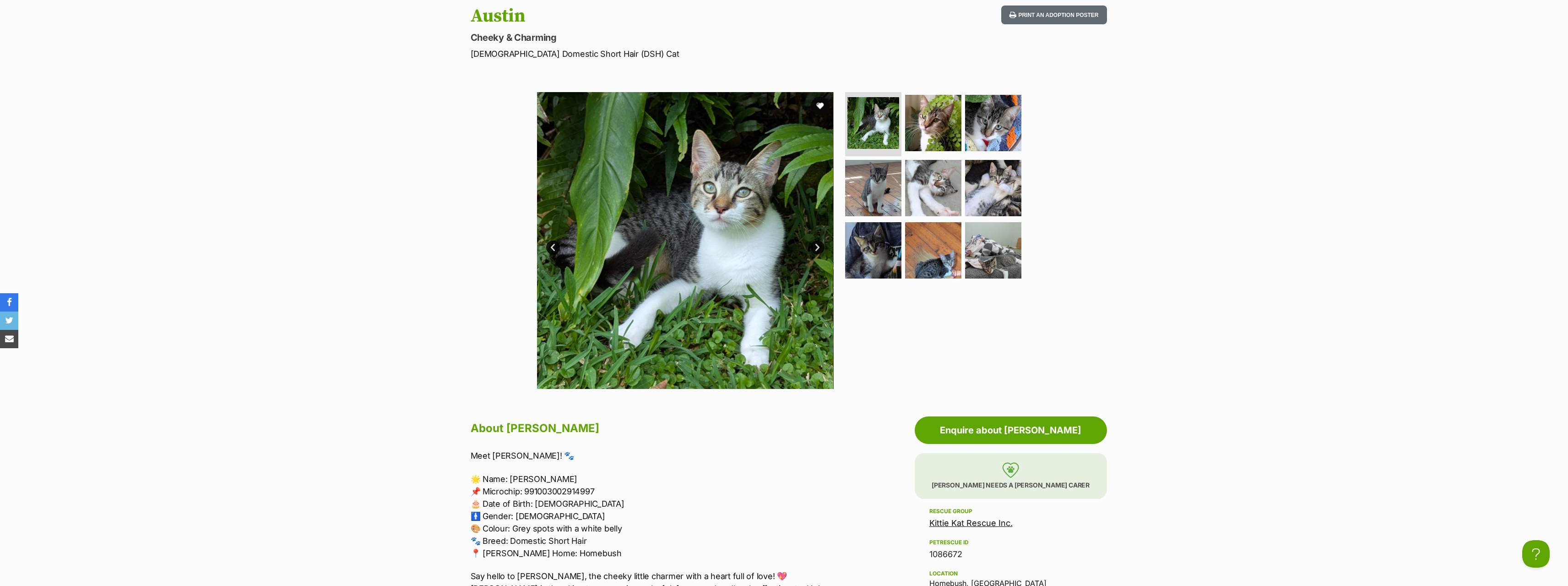
click at [815, 244] on link "Next" at bounding box center [817, 247] width 14 height 14
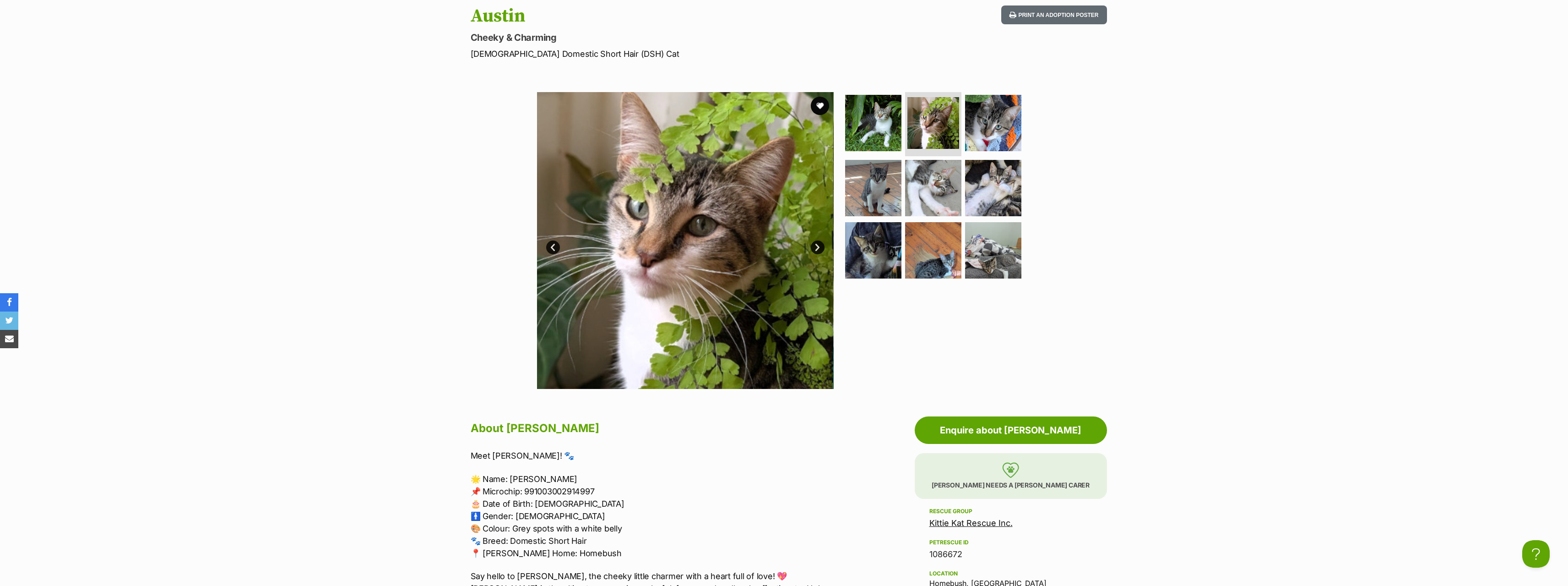
click at [815, 244] on link "Next" at bounding box center [817, 247] width 14 height 14
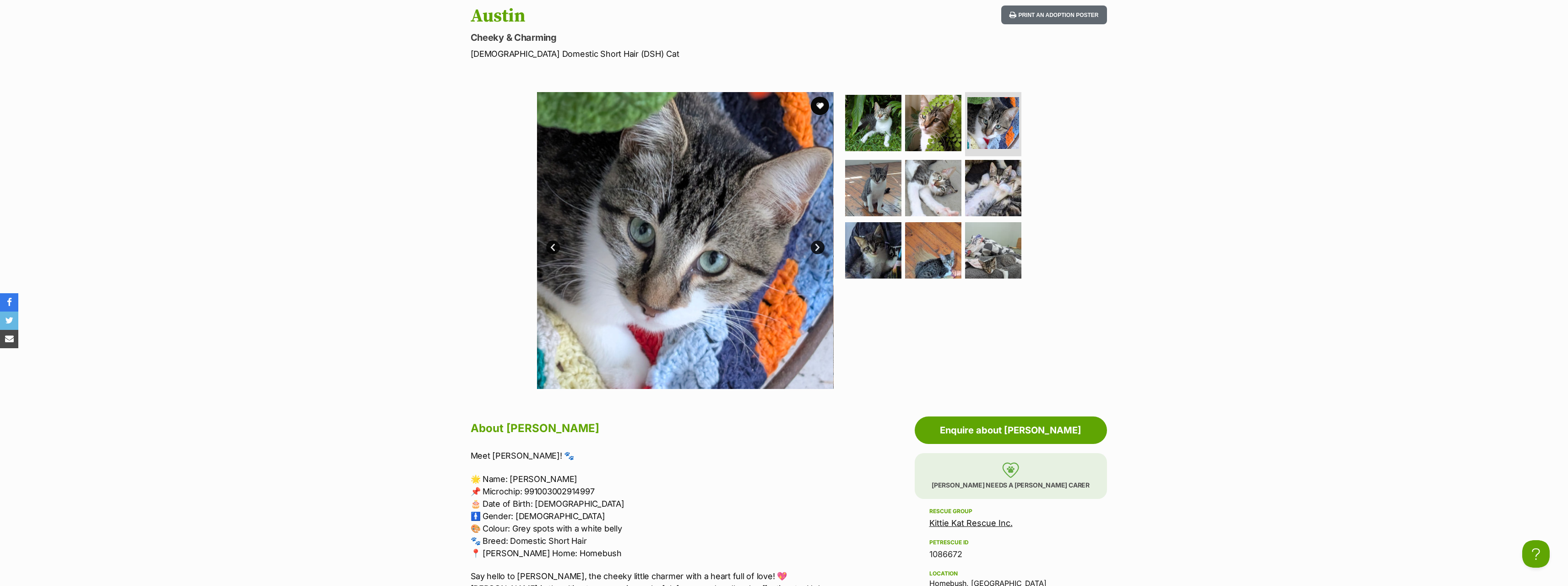
click at [815, 244] on link "Next" at bounding box center [817, 247] width 14 height 14
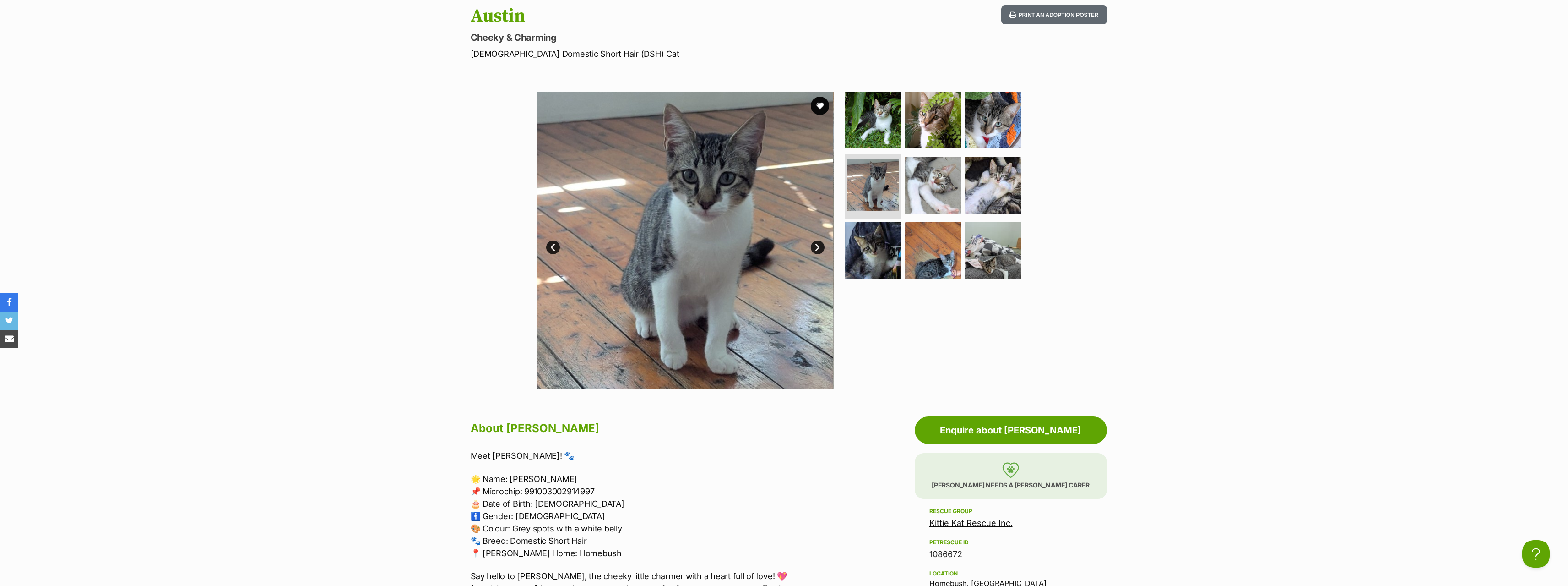
click at [815, 244] on link "Next" at bounding box center [817, 247] width 14 height 14
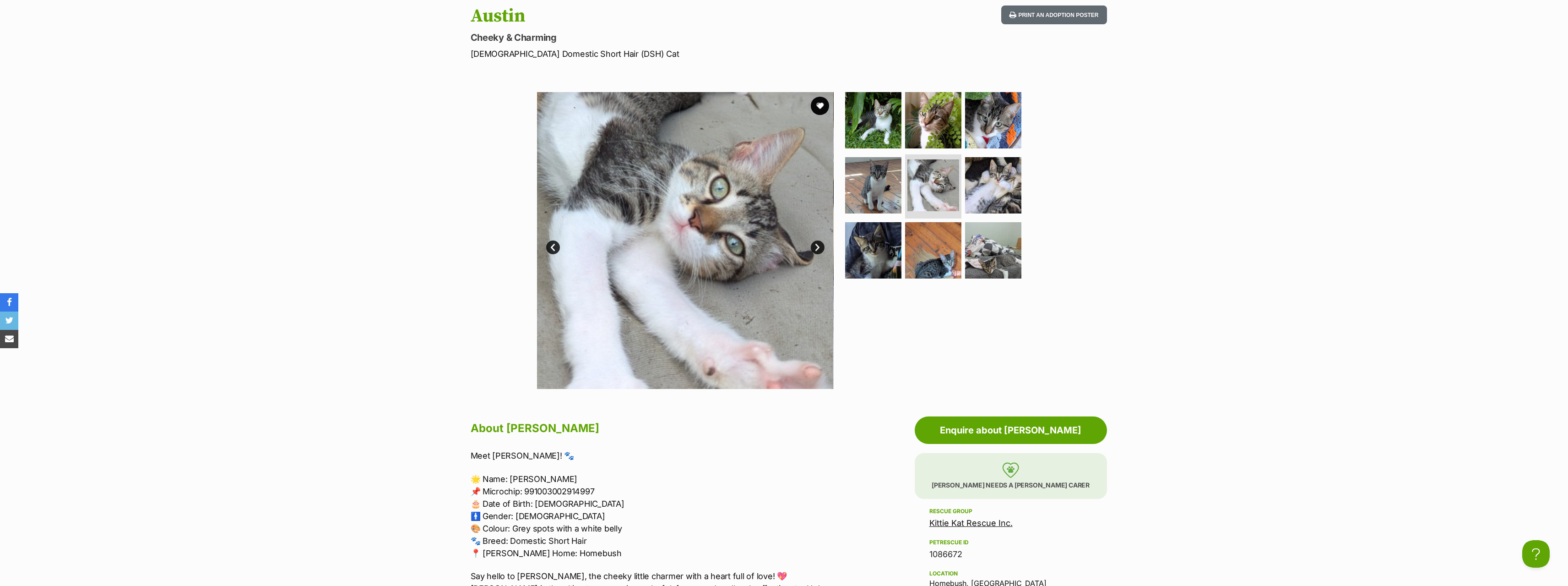
click at [815, 244] on link "Next" at bounding box center [817, 247] width 14 height 14
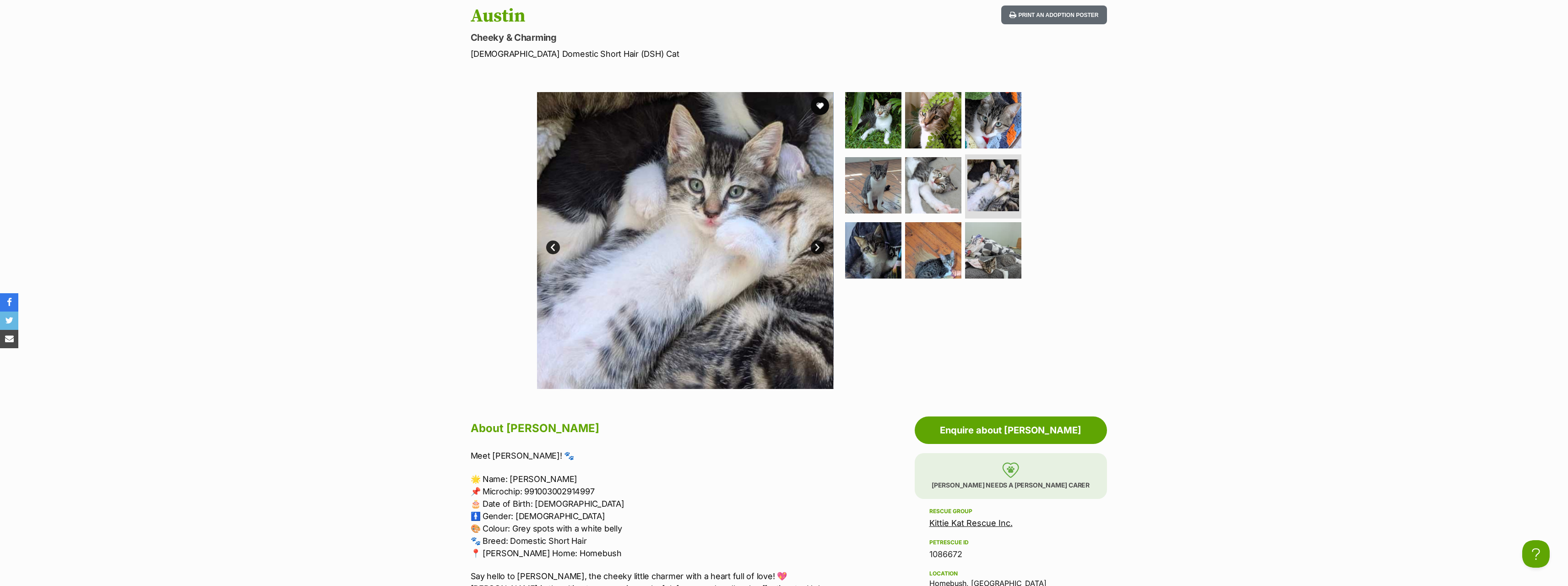
click at [815, 244] on link "Next" at bounding box center [817, 247] width 14 height 14
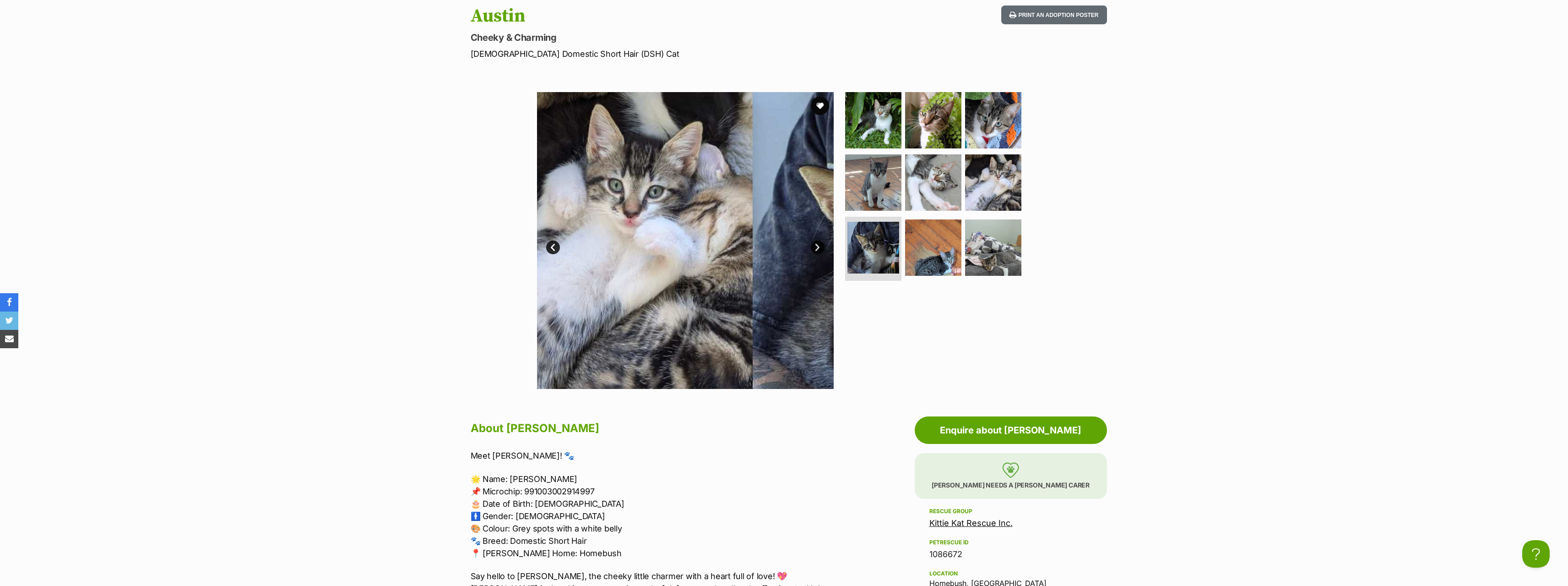
scroll to position [0, 0]
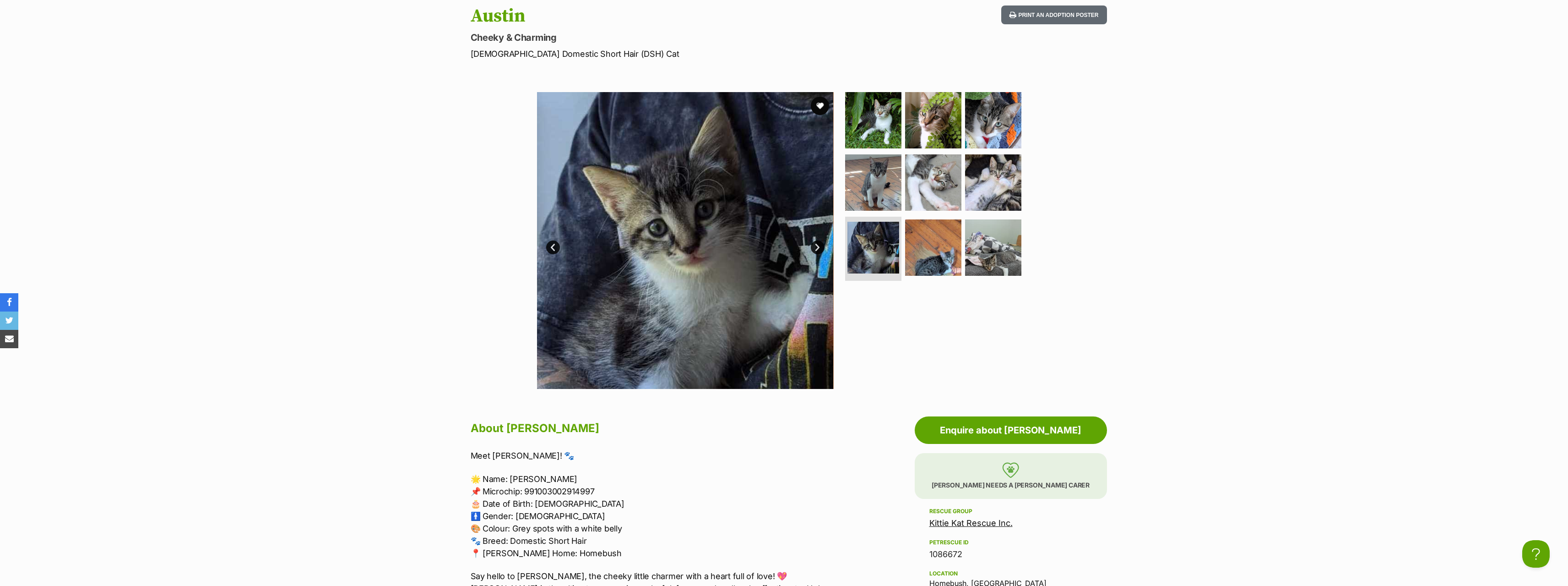
click at [815, 244] on link "Next" at bounding box center [817, 247] width 14 height 14
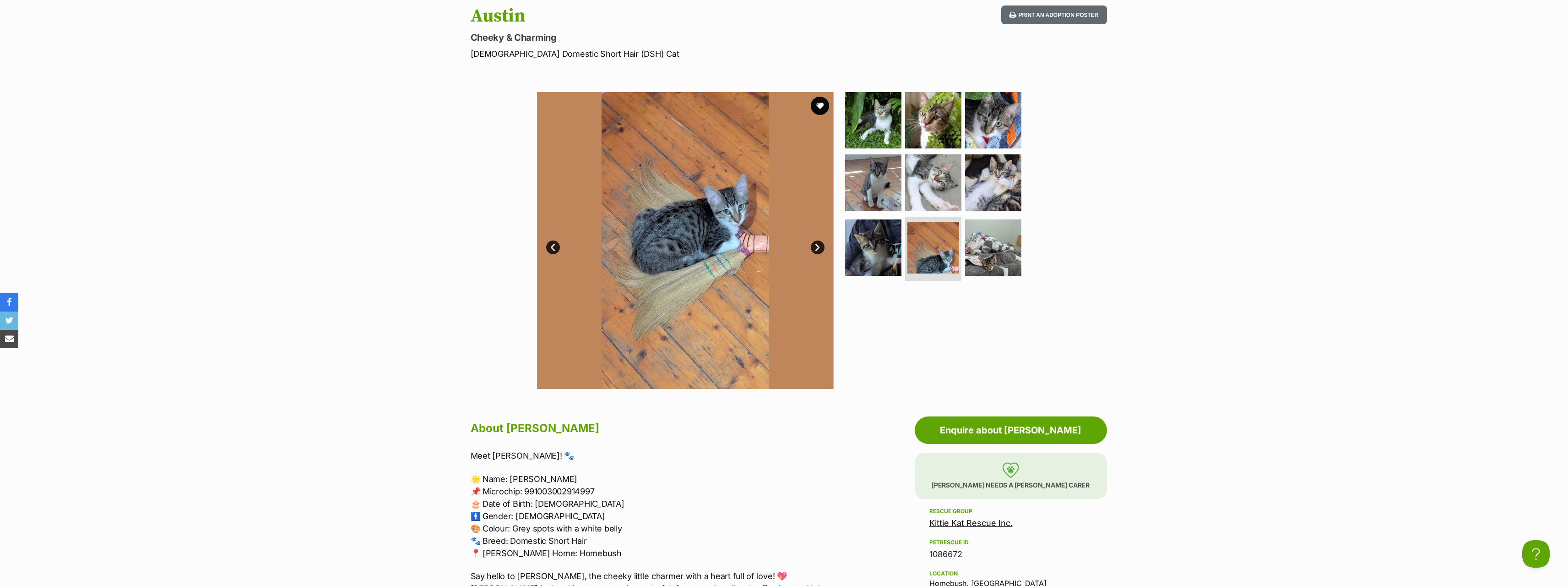
click at [815, 244] on link "Next" at bounding box center [817, 247] width 14 height 14
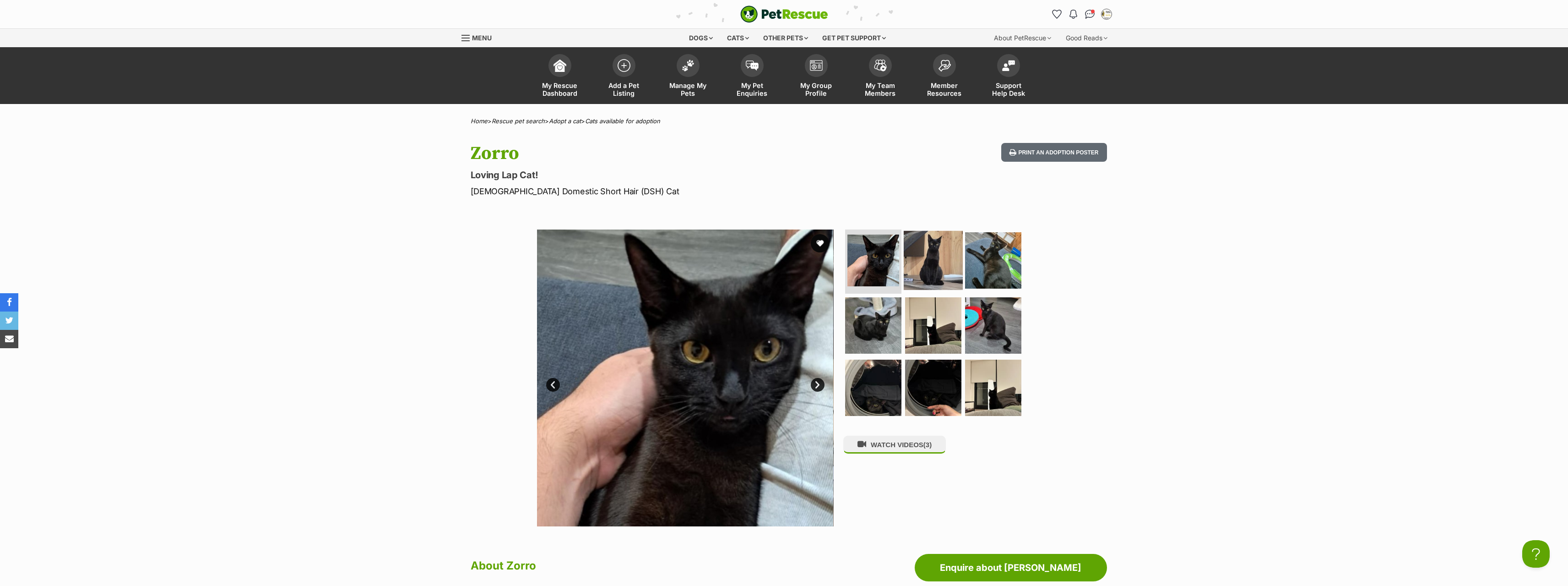
click at [940, 256] on img at bounding box center [932, 260] width 59 height 59
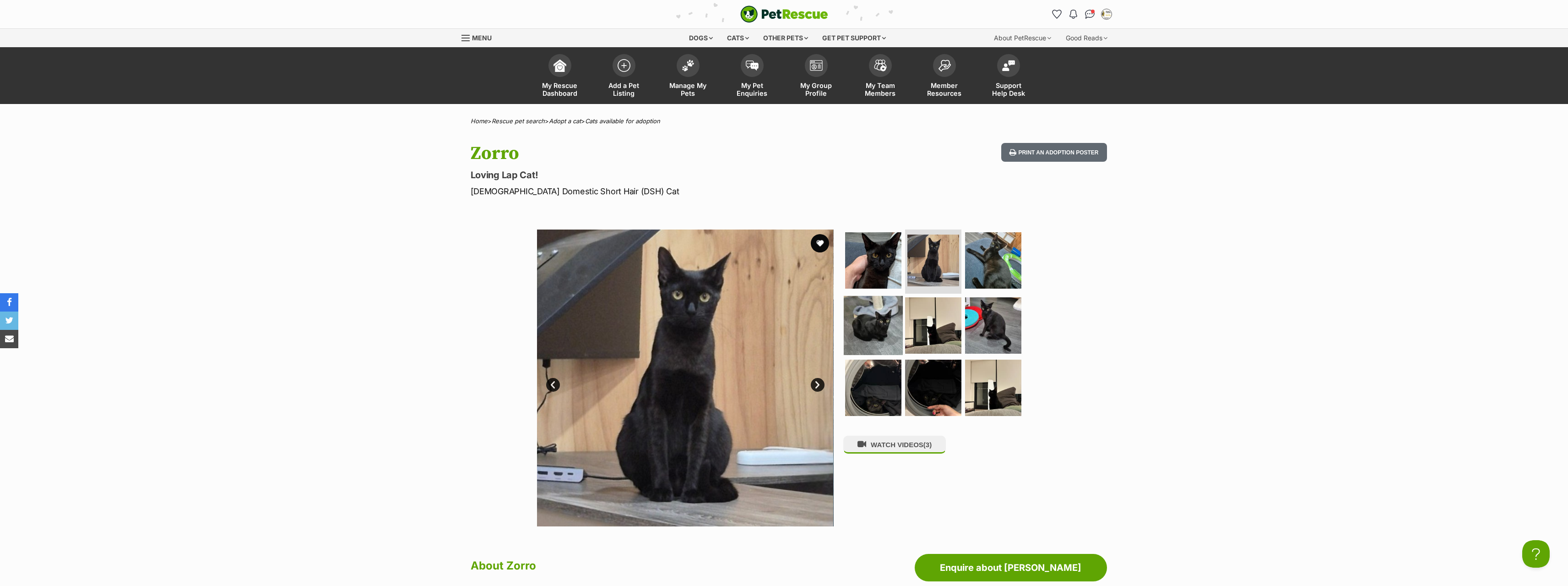
click at [878, 328] on img at bounding box center [872, 325] width 59 height 59
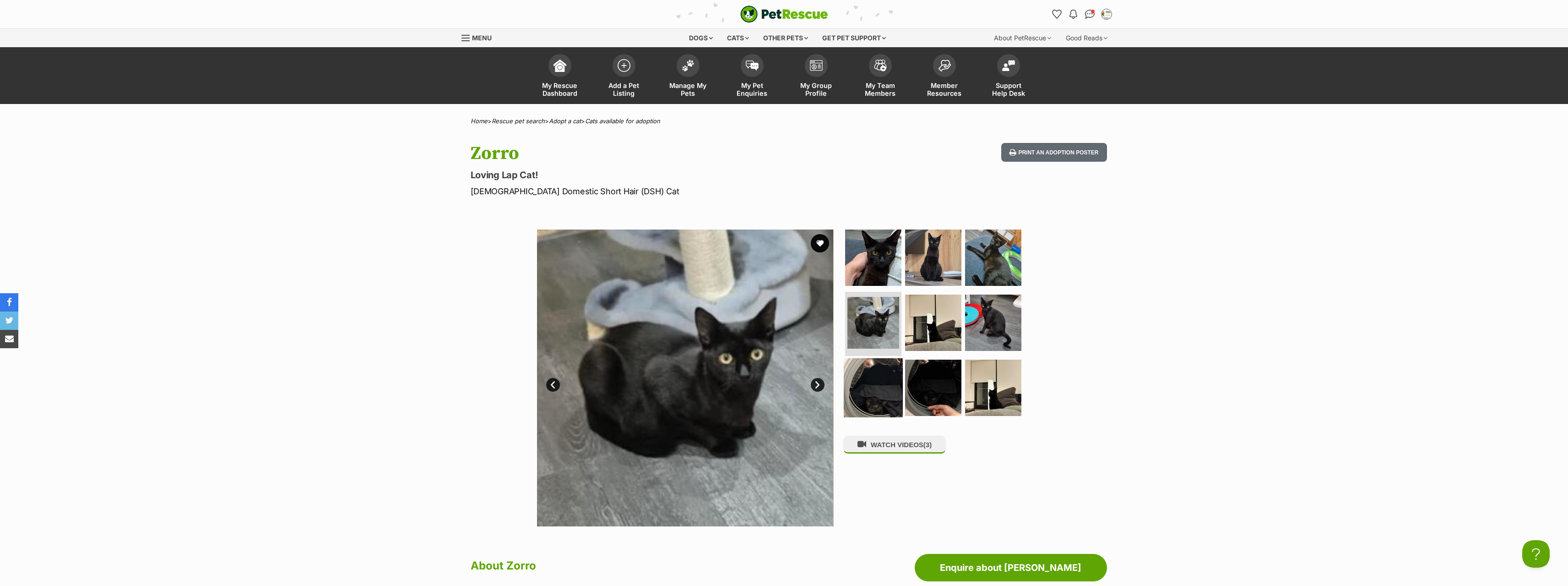
click at [883, 382] on img at bounding box center [872, 387] width 59 height 59
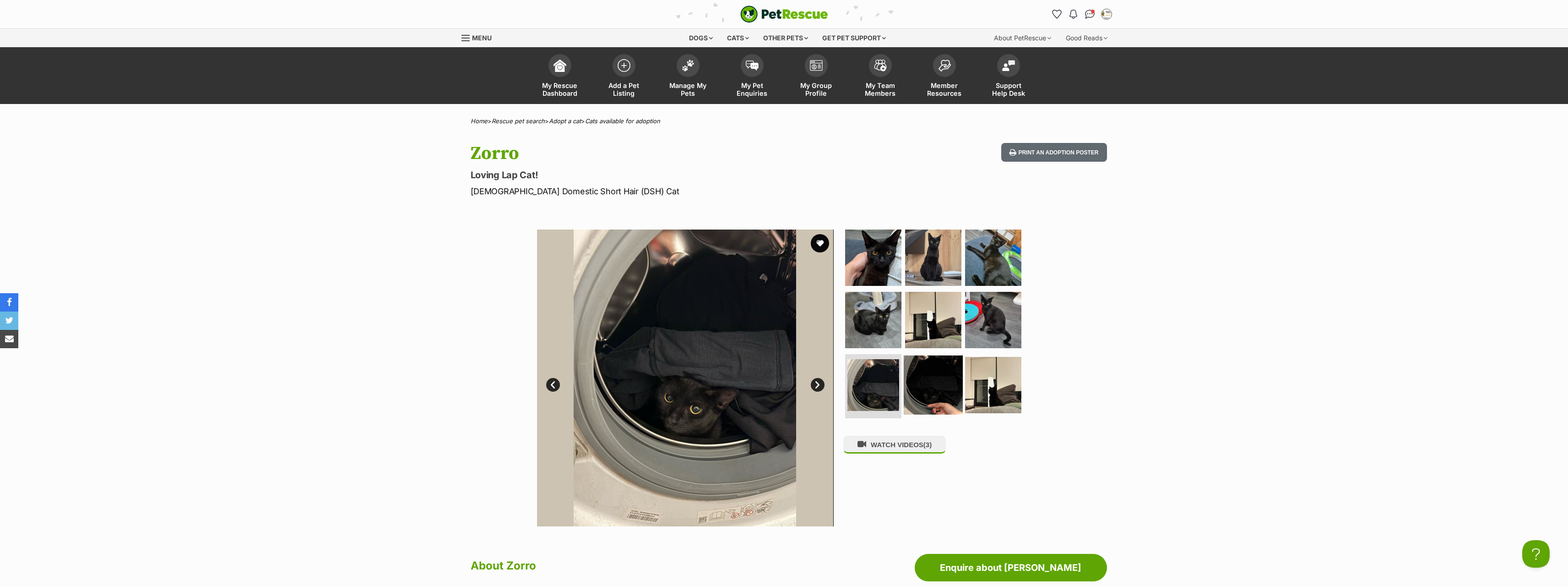
click at [943, 377] on img at bounding box center [932, 385] width 59 height 59
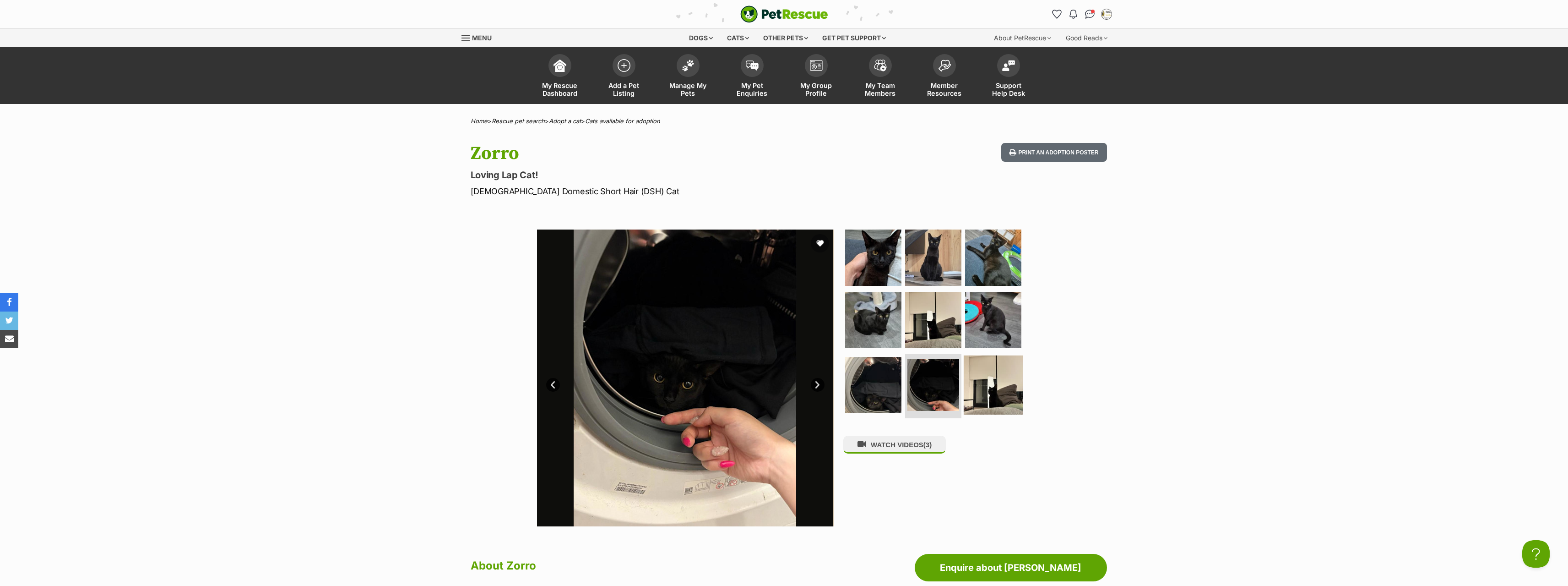
click at [983, 372] on img at bounding box center [993, 385] width 59 height 59
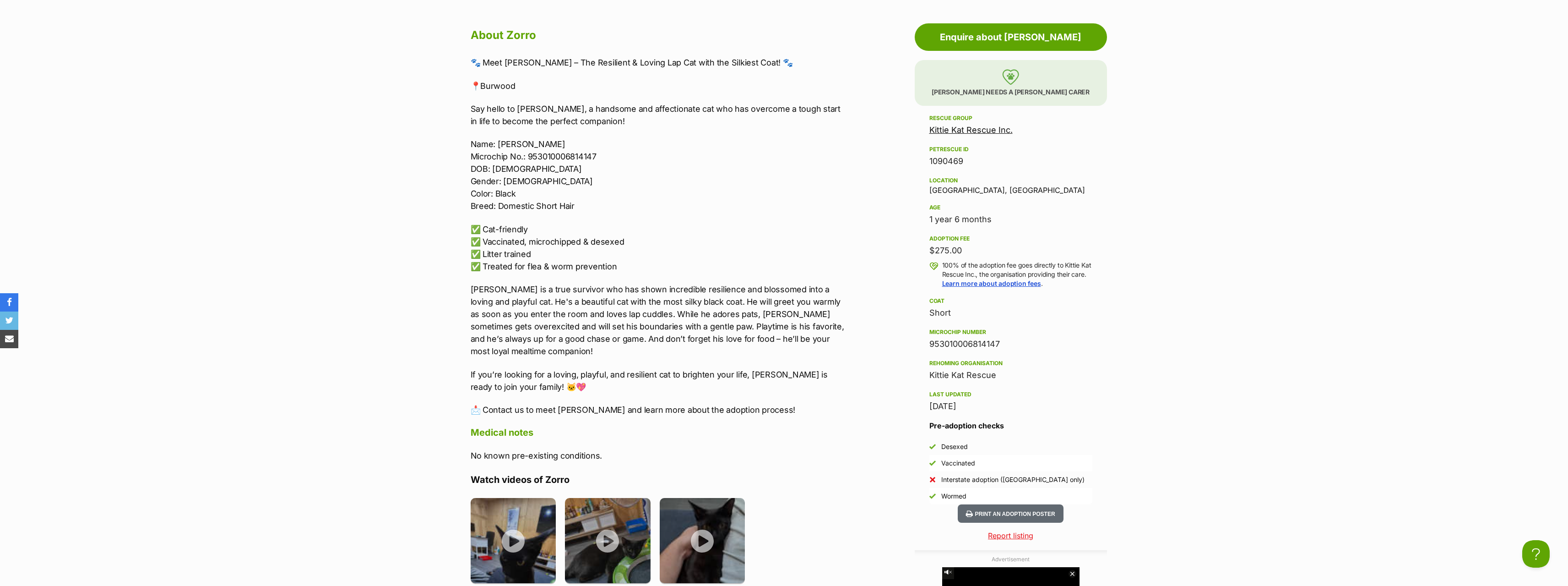
scroll to position [550, 0]
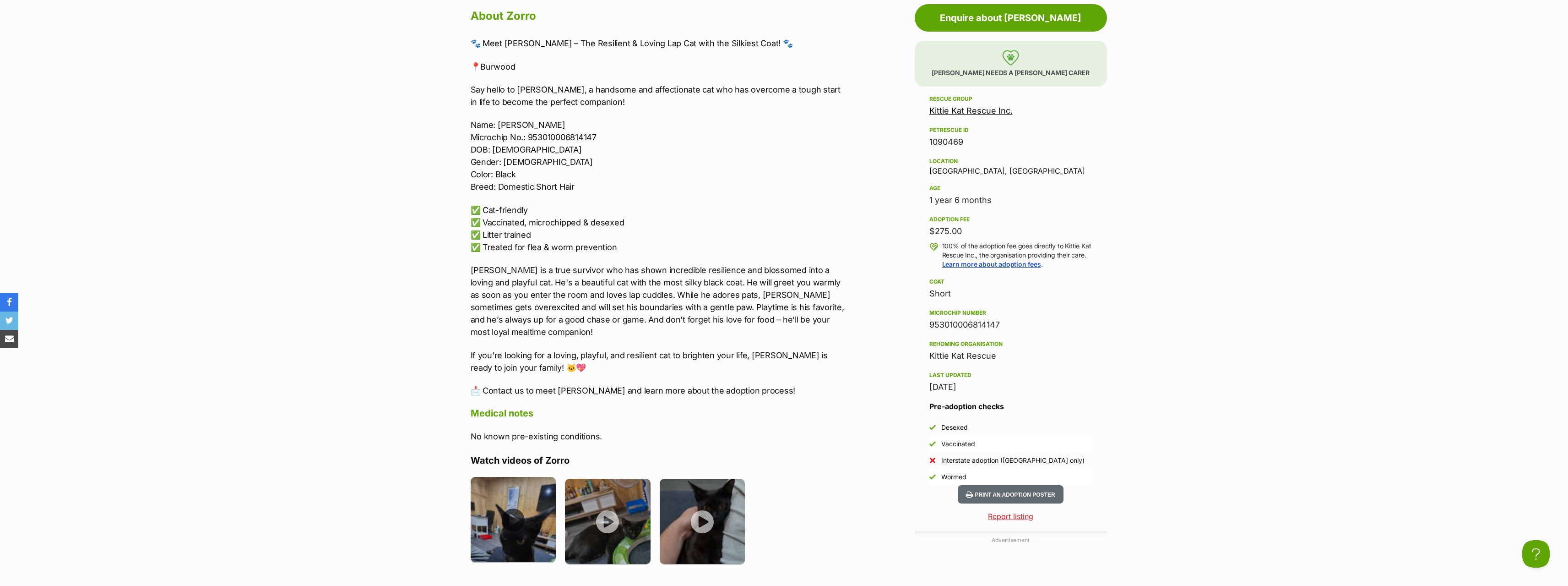
click at [515, 507] on img at bounding box center [513, 520] width 86 height 86
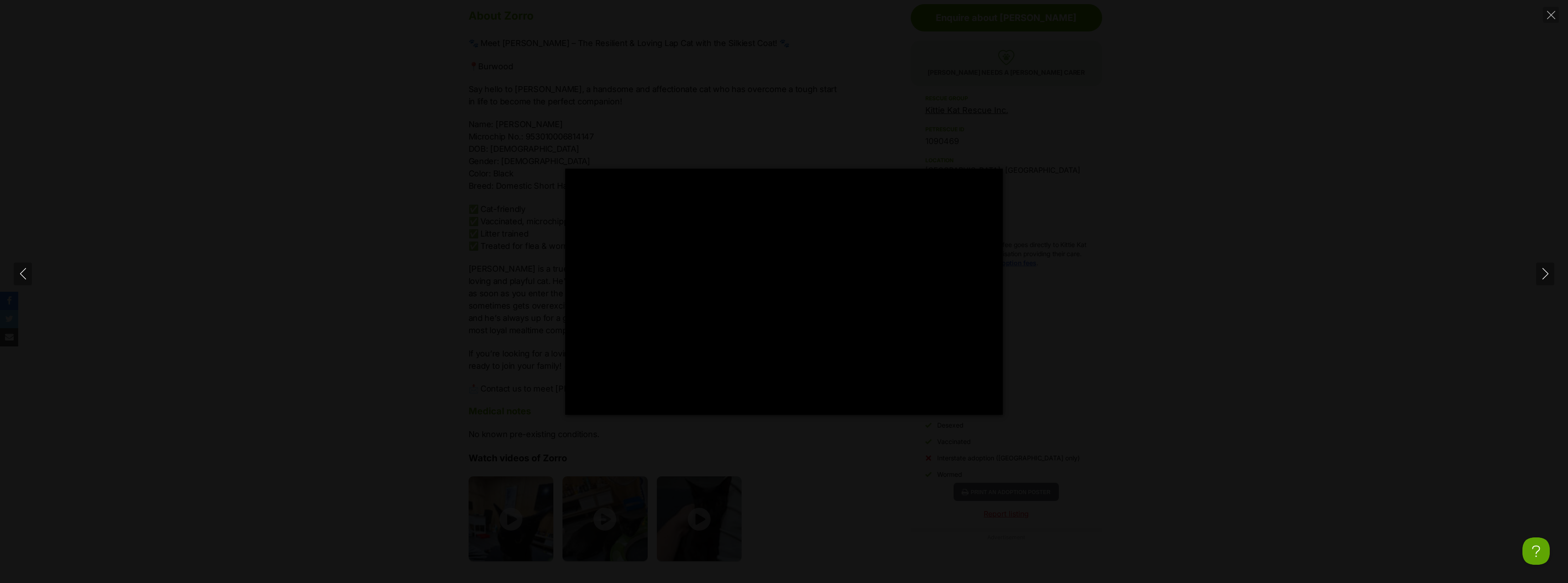
type input "100"
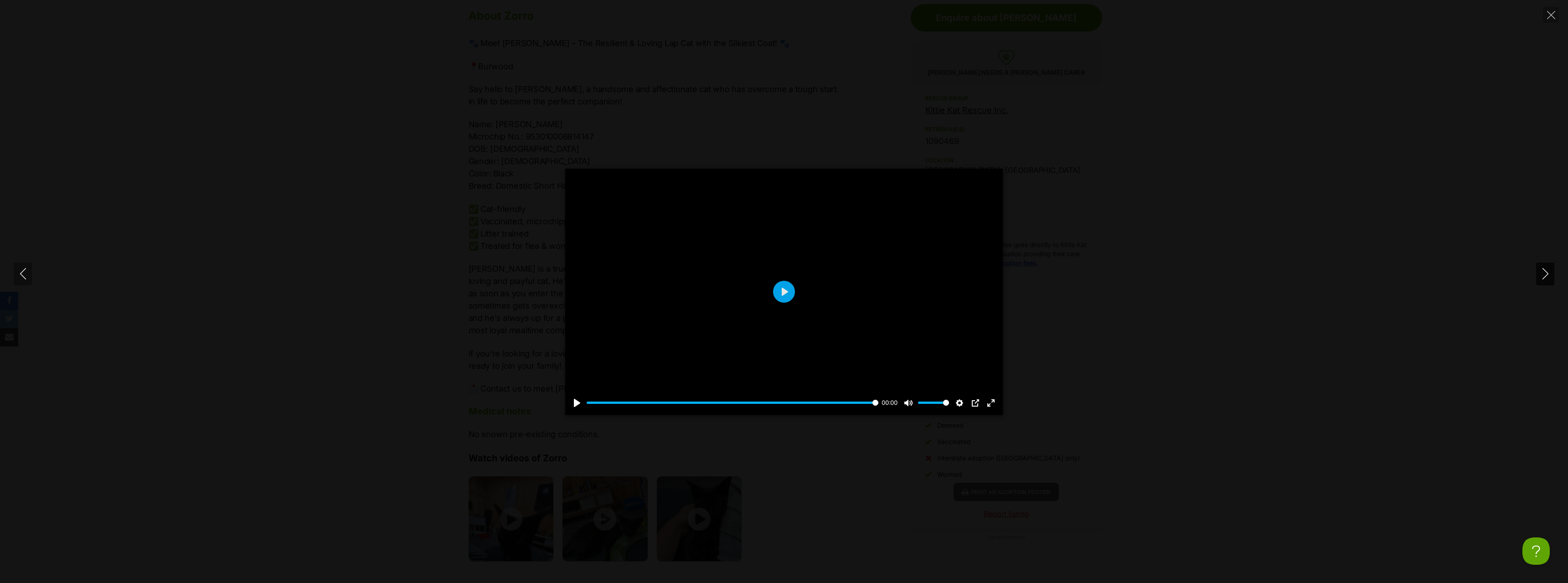
click at [1546, 275] on icon "Next" at bounding box center [1545, 273] width 6 height 11
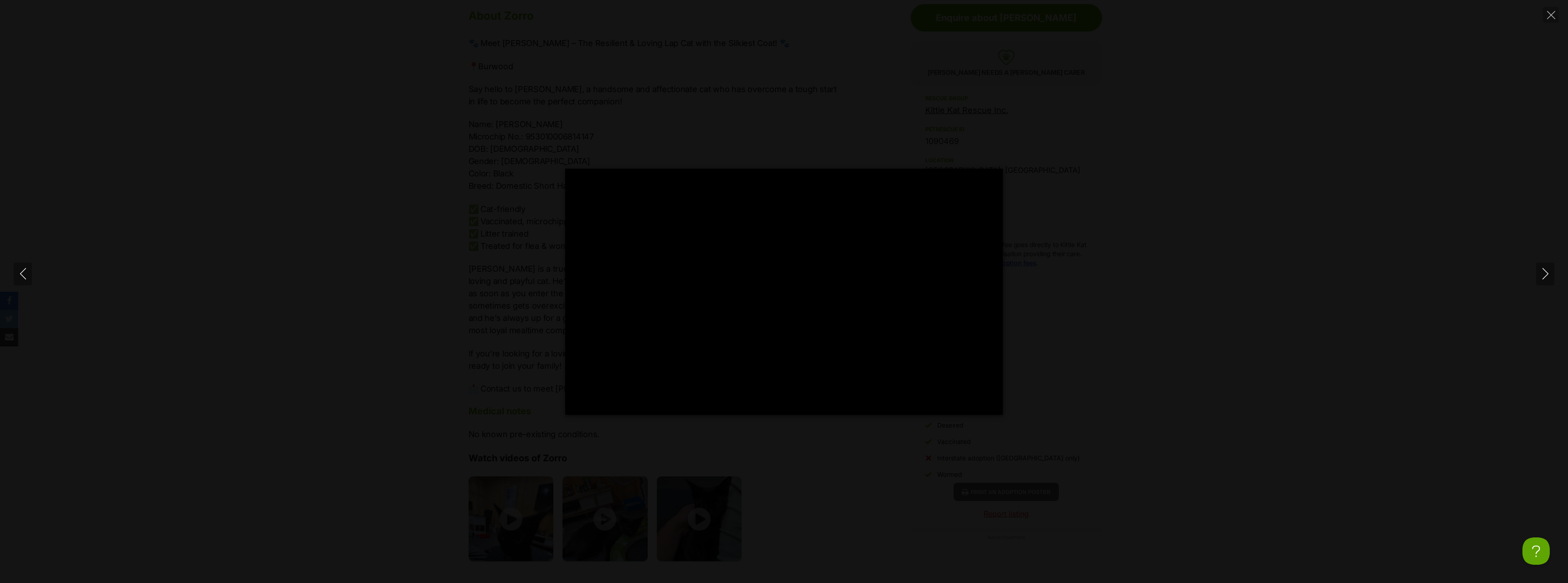
type input "100"
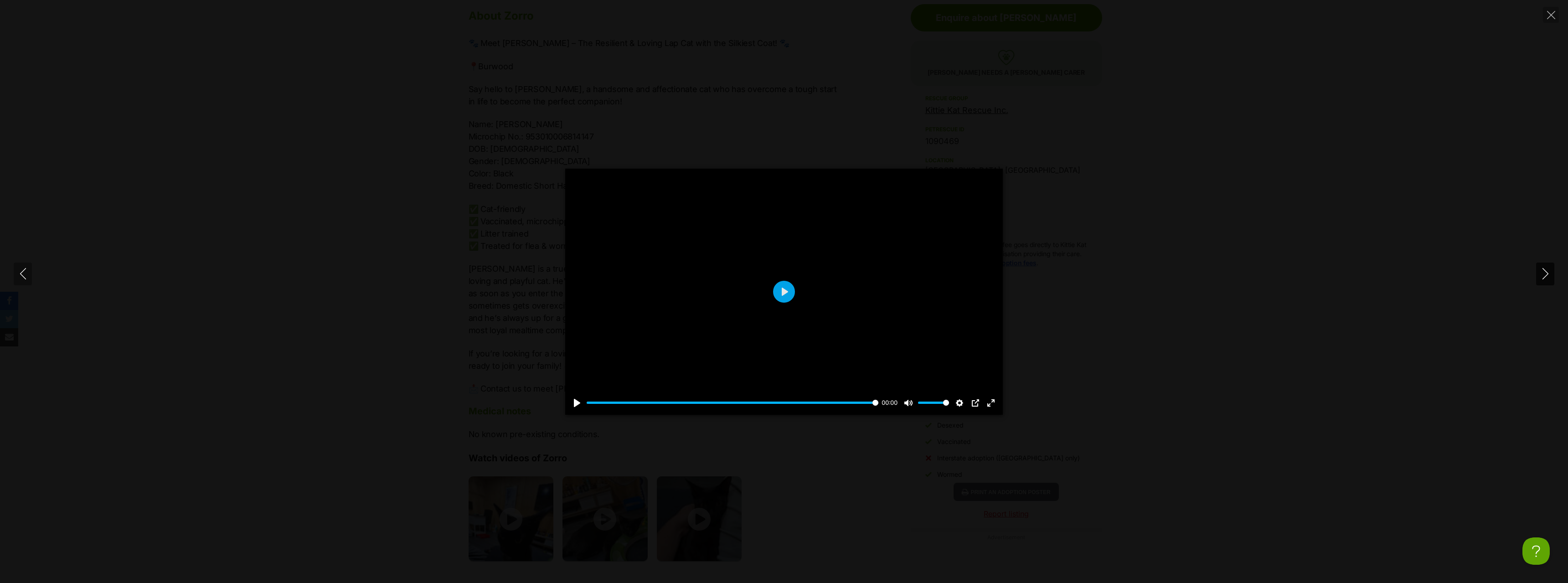
click at [1542, 273] on icon "Next" at bounding box center [1545, 273] width 11 height 11
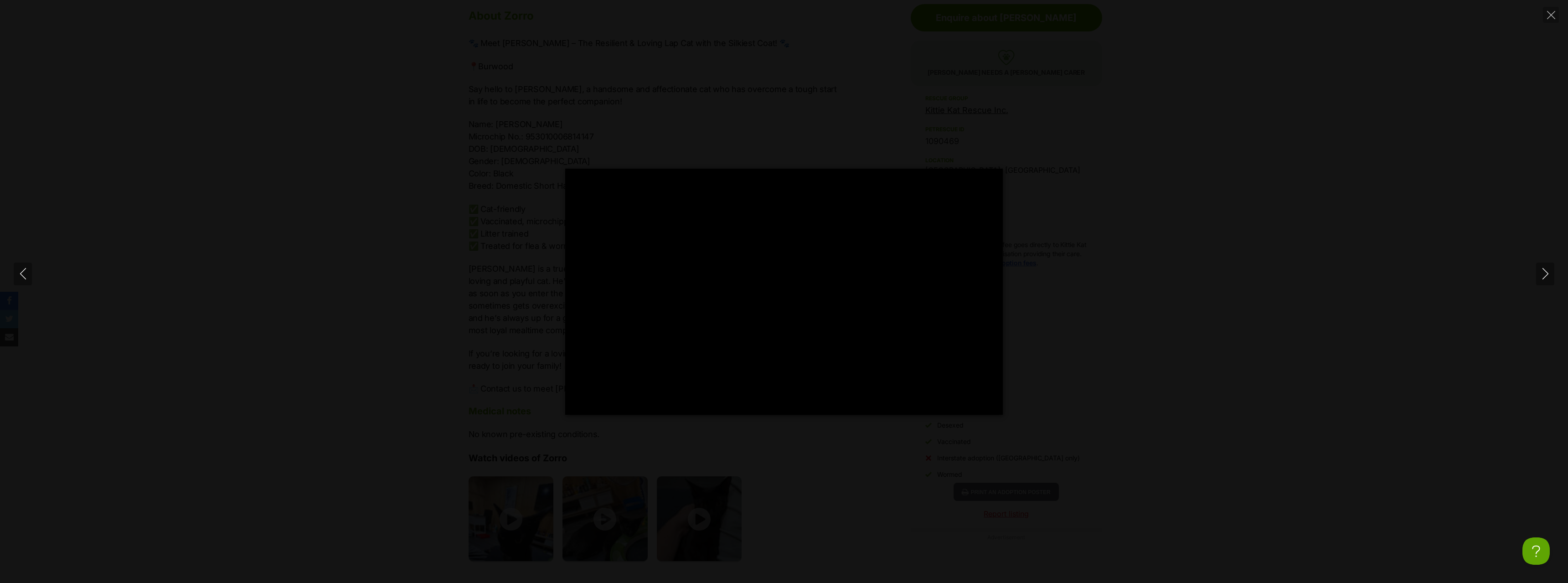
type input "100"
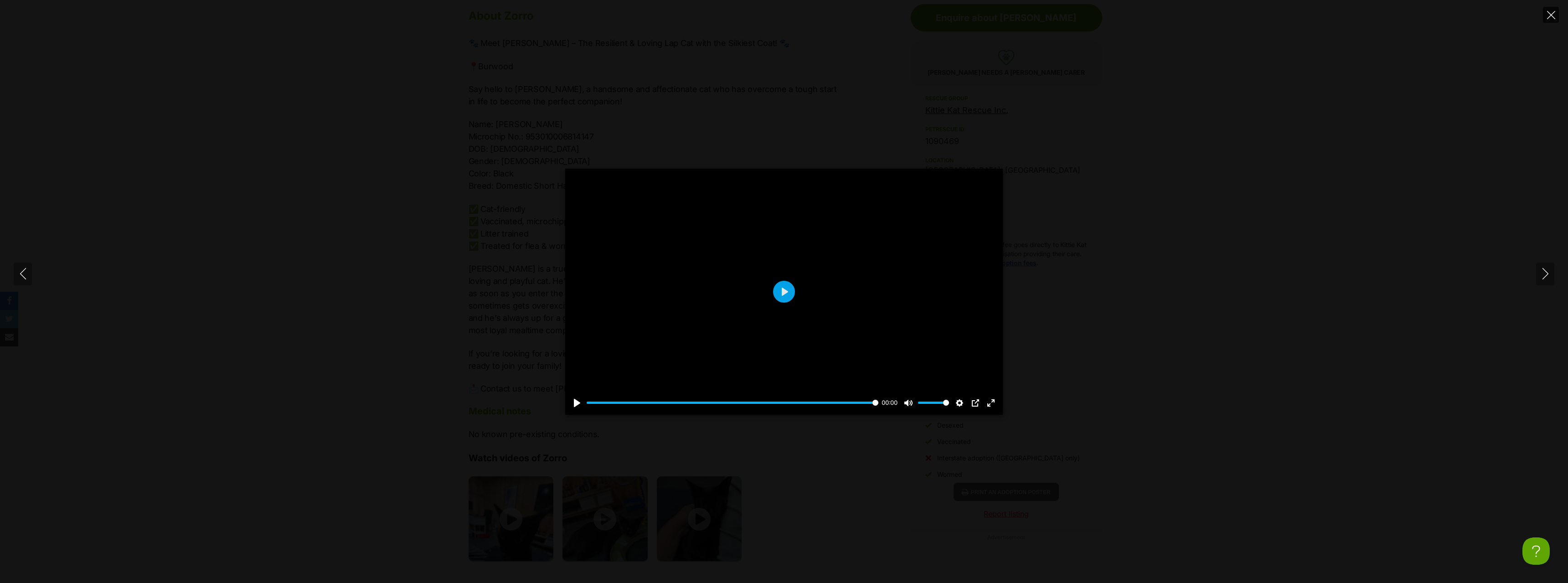
click at [1552, 11] on icon "Close" at bounding box center [1551, 15] width 8 height 8
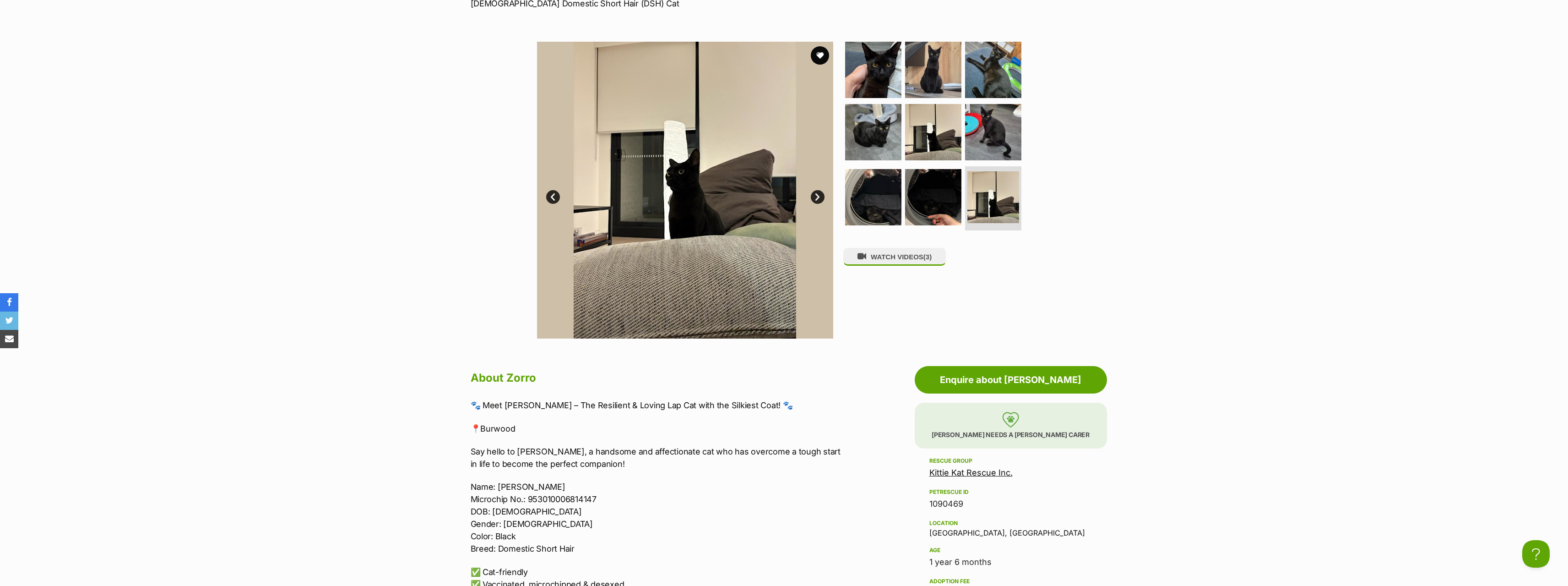
scroll to position [183, 0]
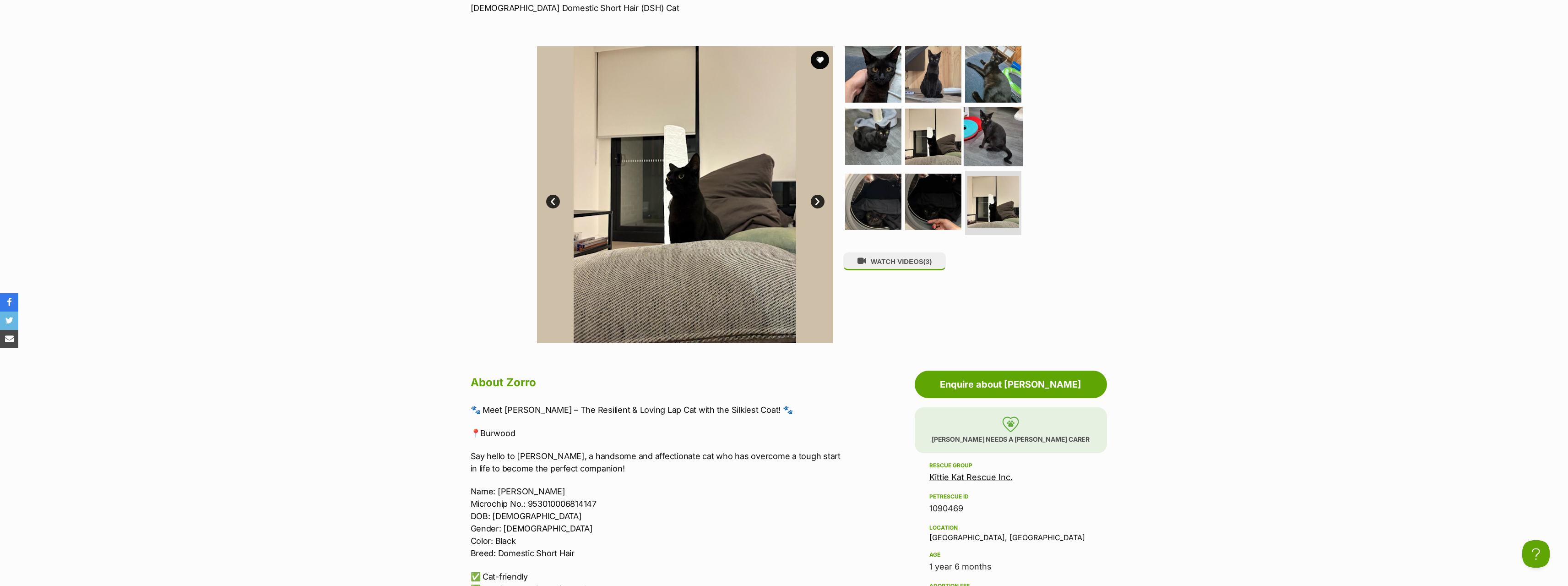
click at [979, 133] on img at bounding box center [993, 137] width 59 height 59
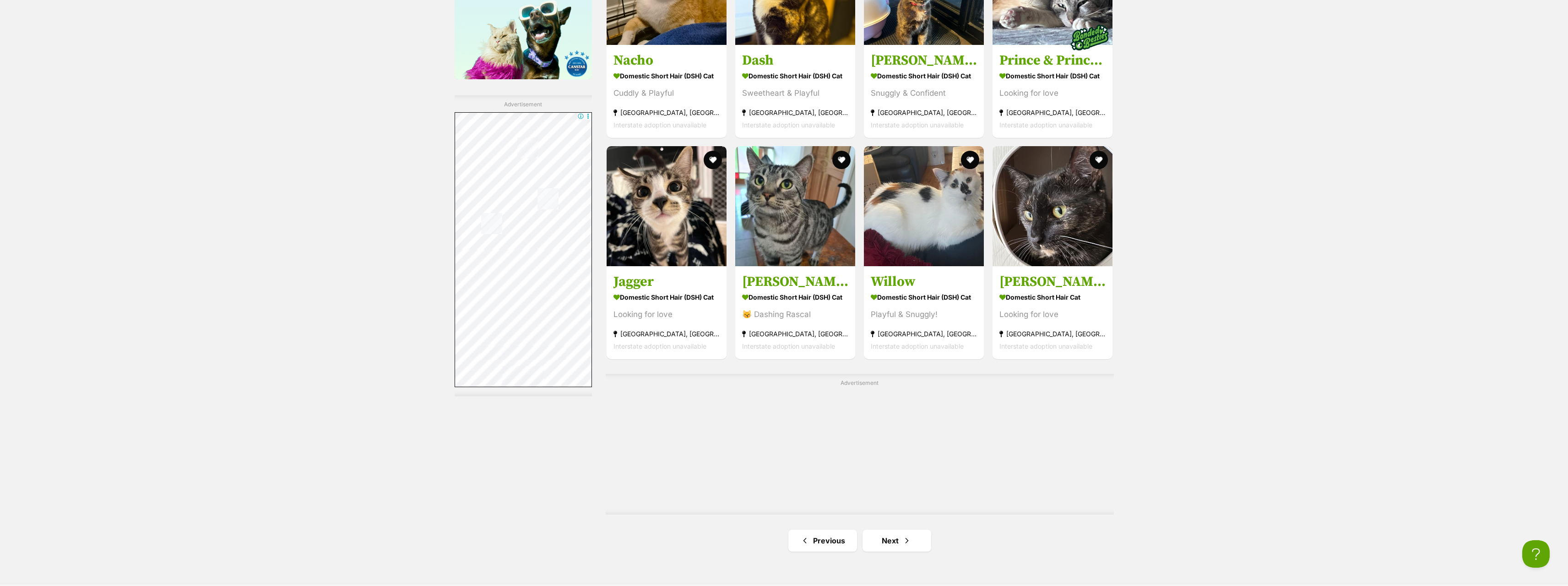
scroll to position [1374, 0]
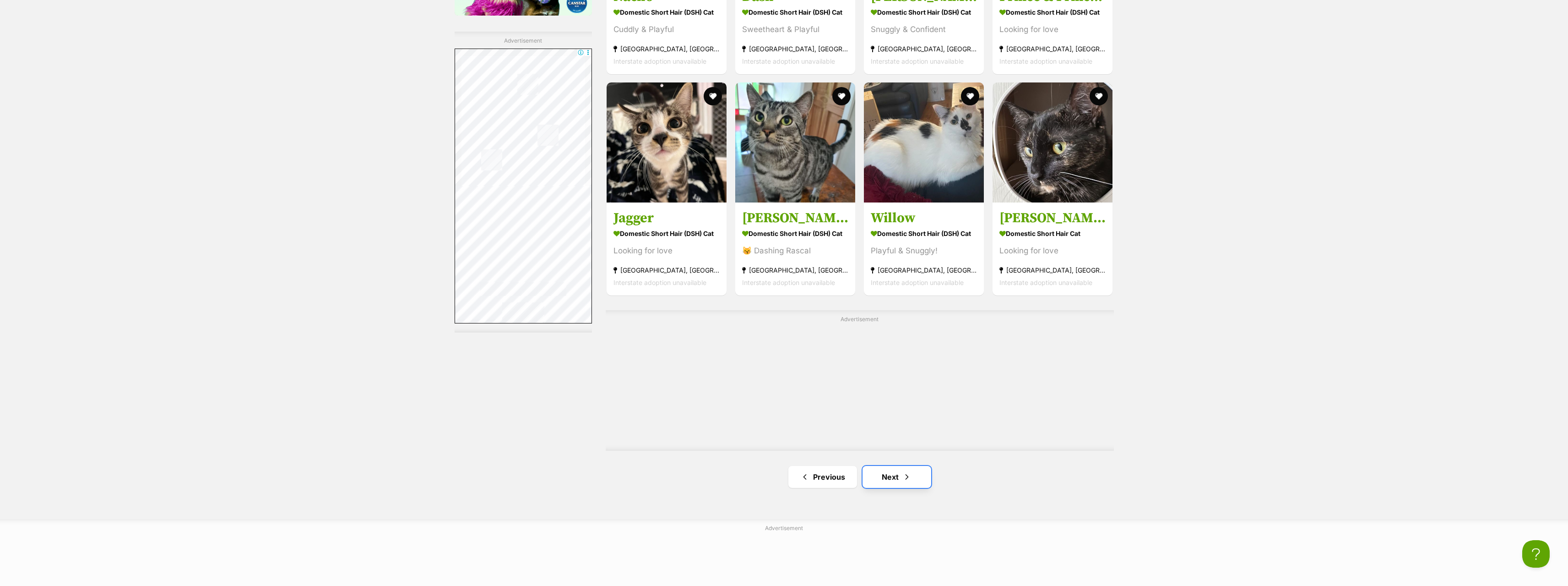
click at [897, 475] on link "Next" at bounding box center [896, 476] width 69 height 22
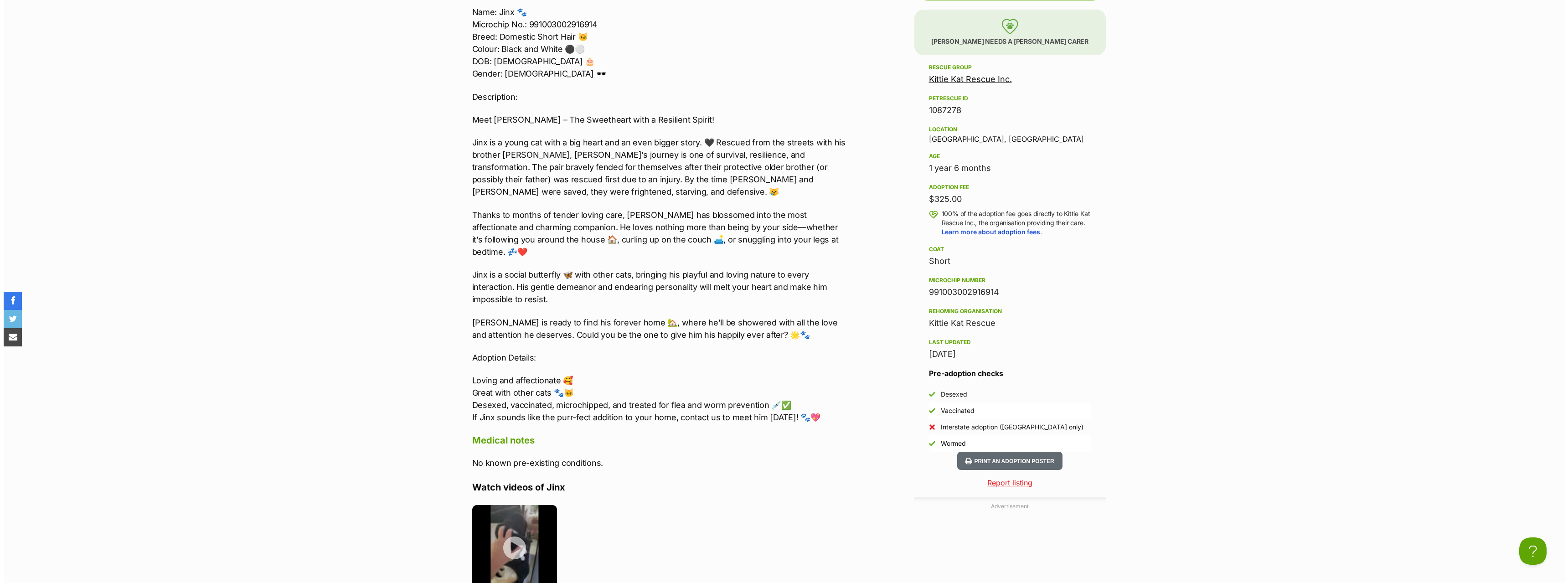
scroll to position [638, 0]
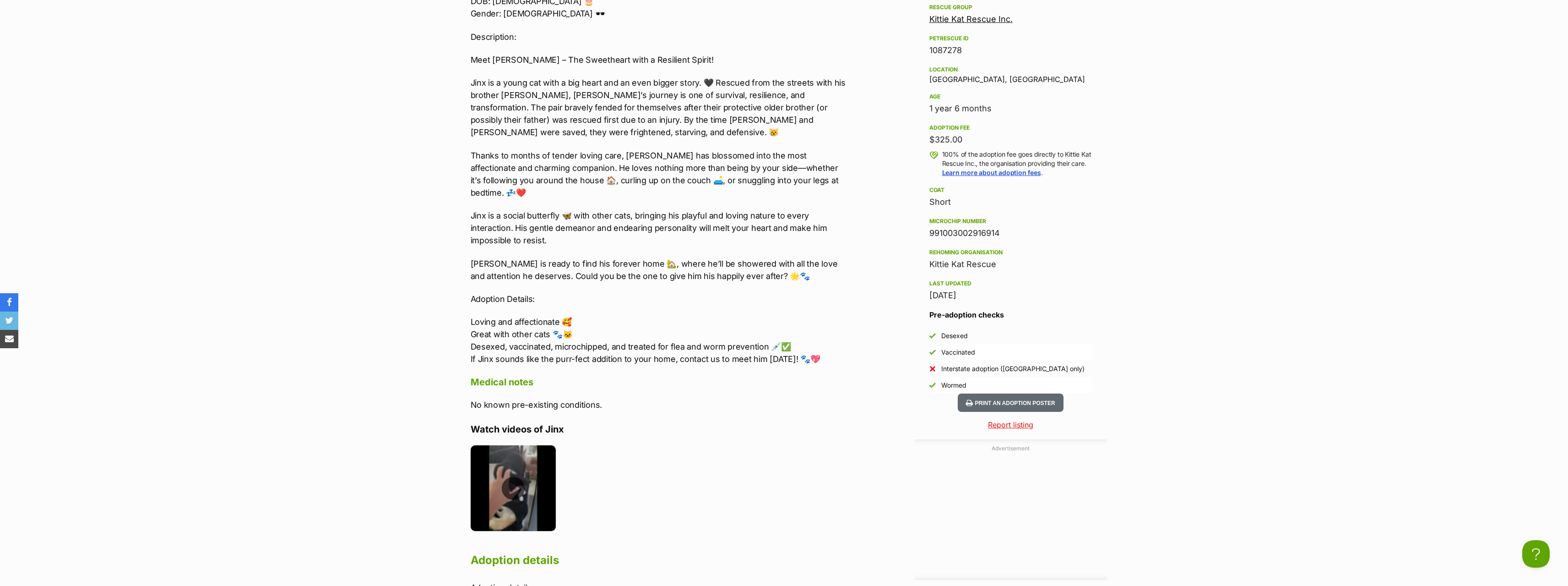
click at [513, 471] on img at bounding box center [513, 488] width 86 height 86
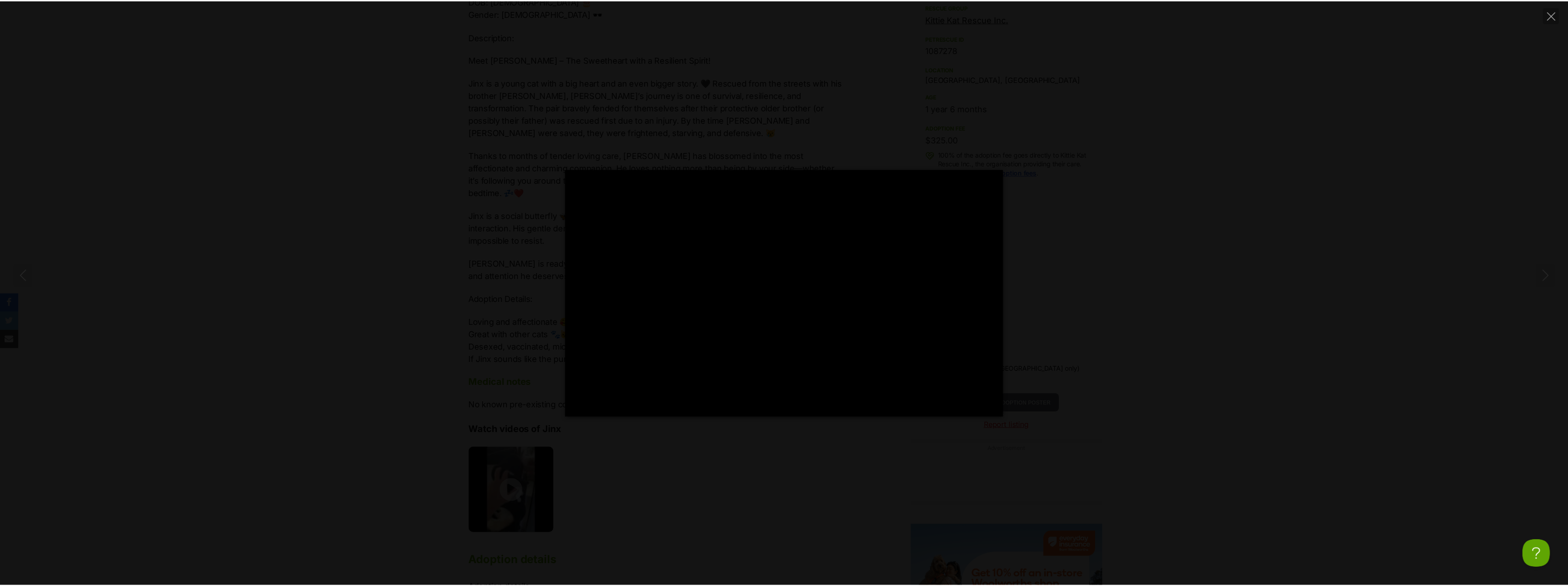
scroll to position [0, 0]
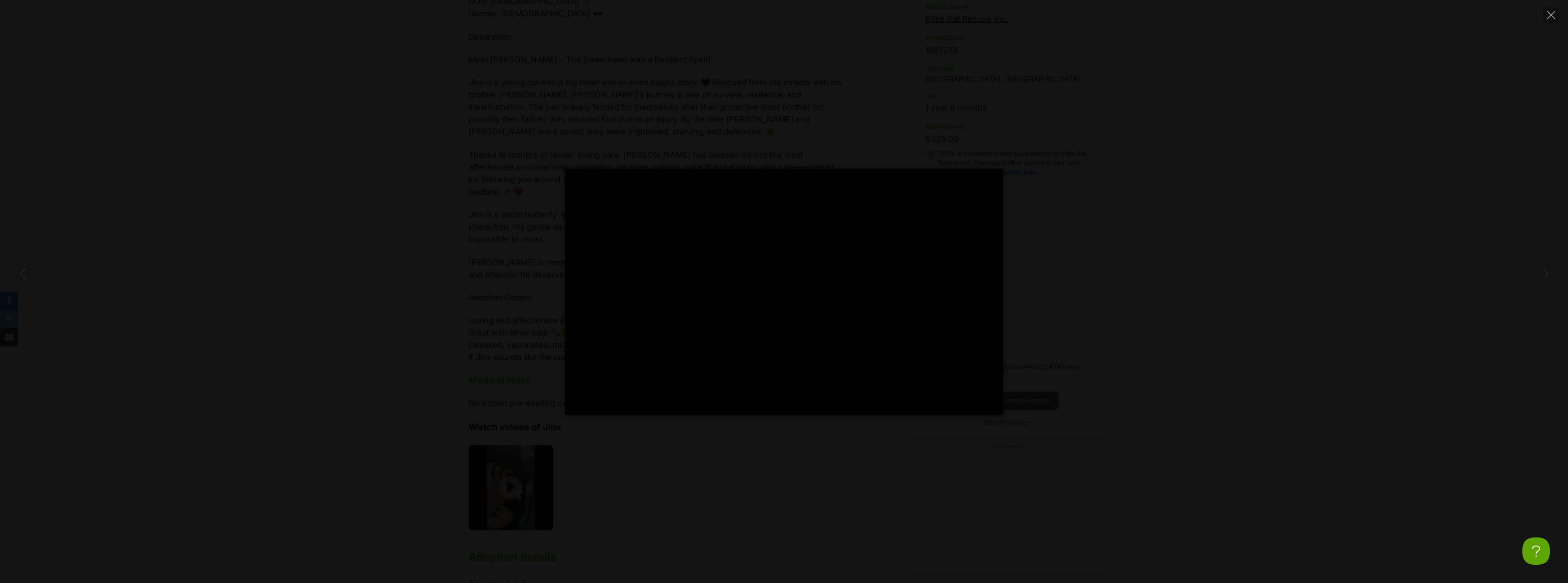
click at [1170, 376] on div "Pause Play % buffered 00:00 -00:33 Unmute Mute Disable captions Enable captions…" at bounding box center [784, 292] width 1568 height 246
type input "29.9"
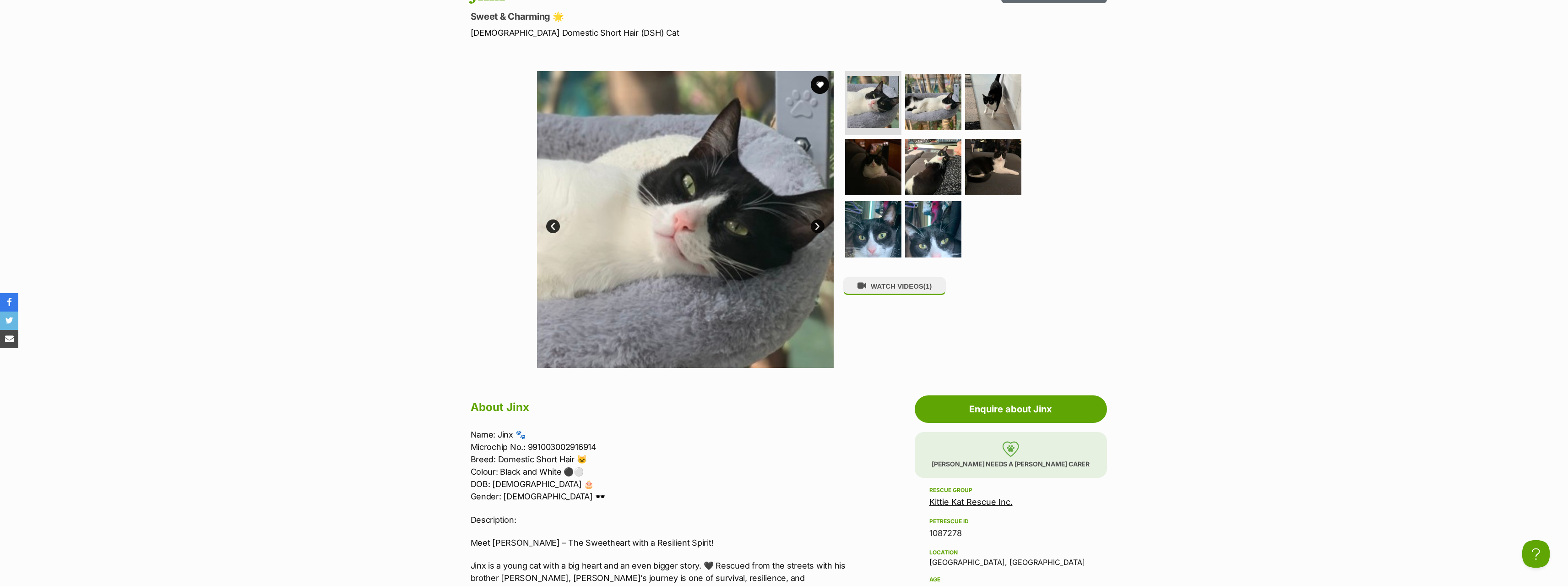
scroll to position [91, 0]
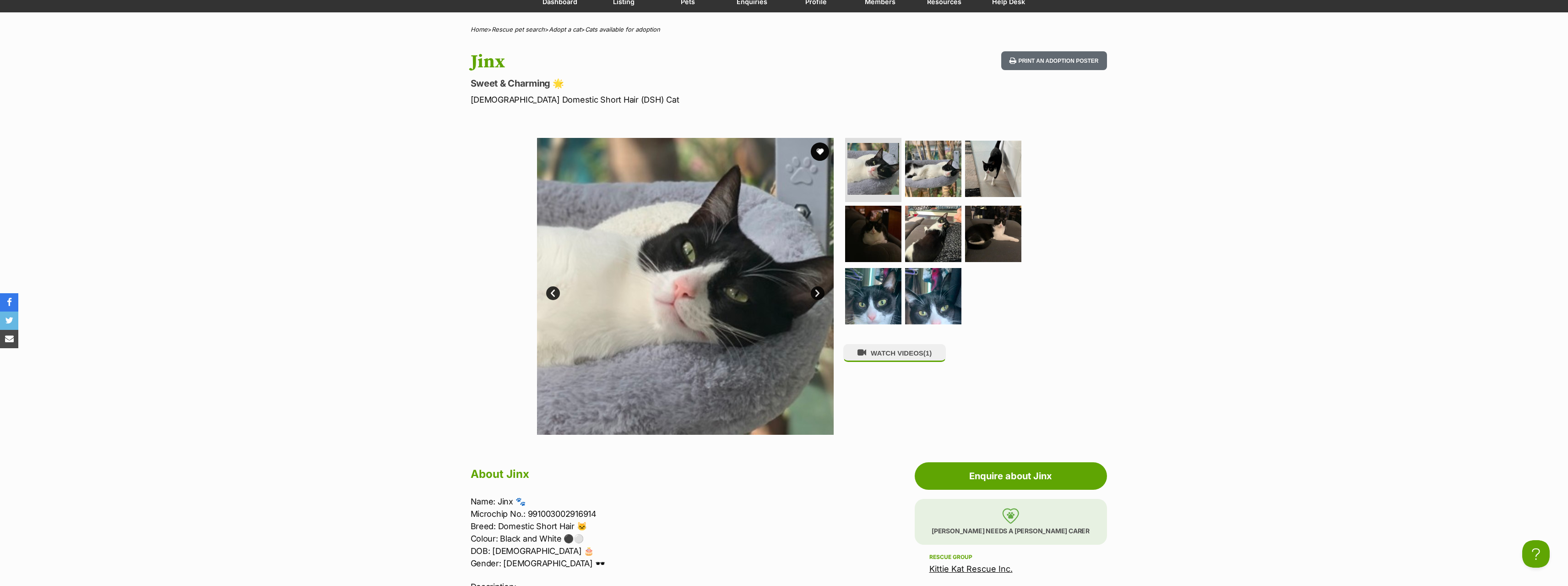
click at [815, 293] on link "Next" at bounding box center [817, 293] width 14 height 14
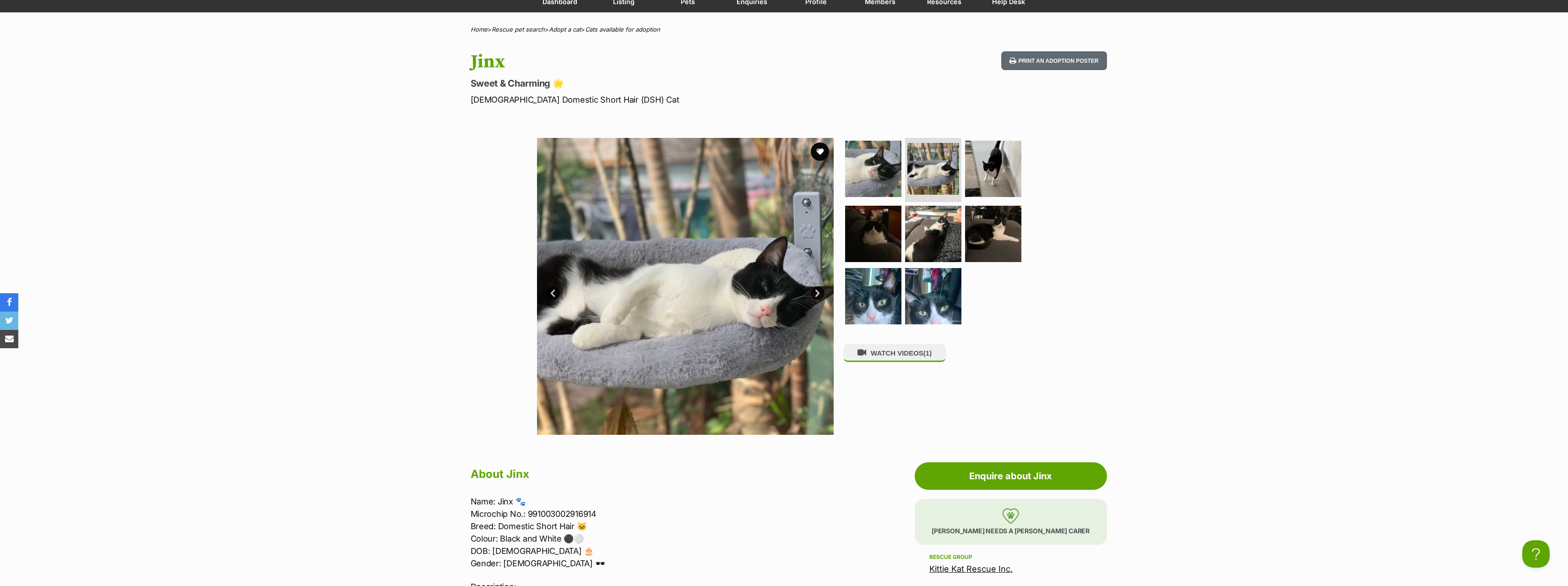
click at [815, 293] on link "Next" at bounding box center [817, 293] width 14 height 14
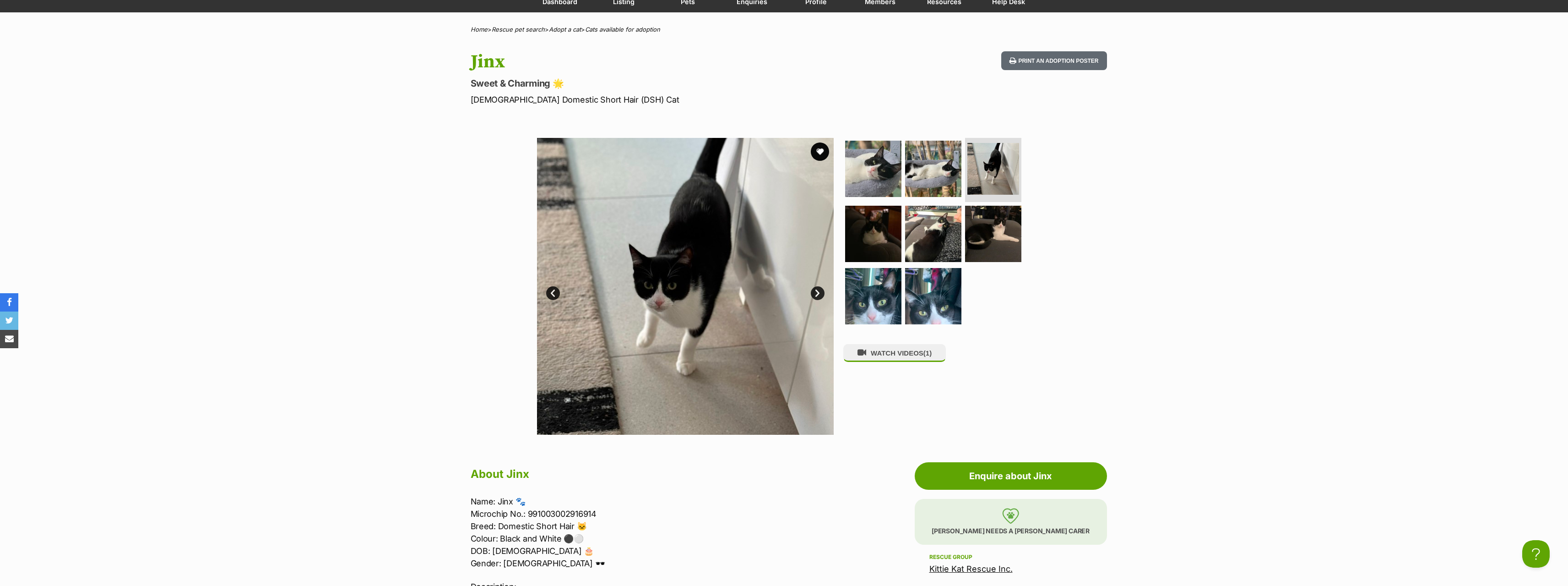
click at [815, 293] on link "Next" at bounding box center [817, 293] width 14 height 14
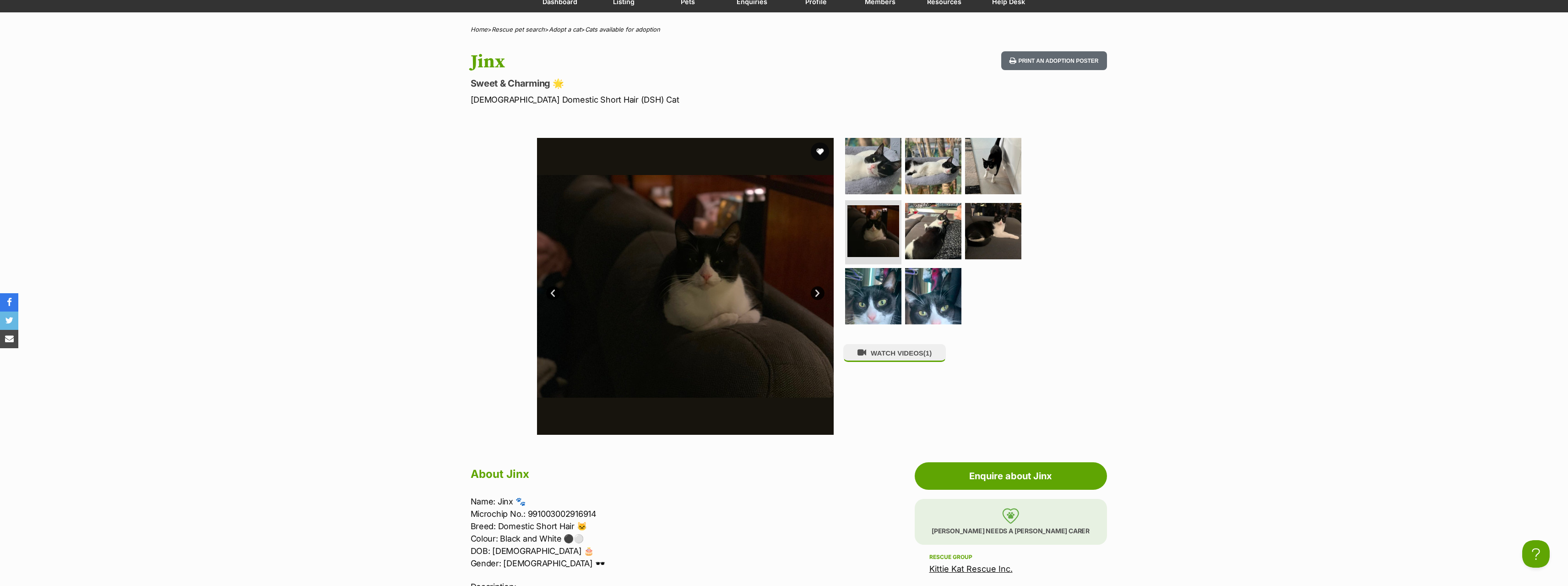
click at [815, 293] on link "Next" at bounding box center [817, 293] width 14 height 14
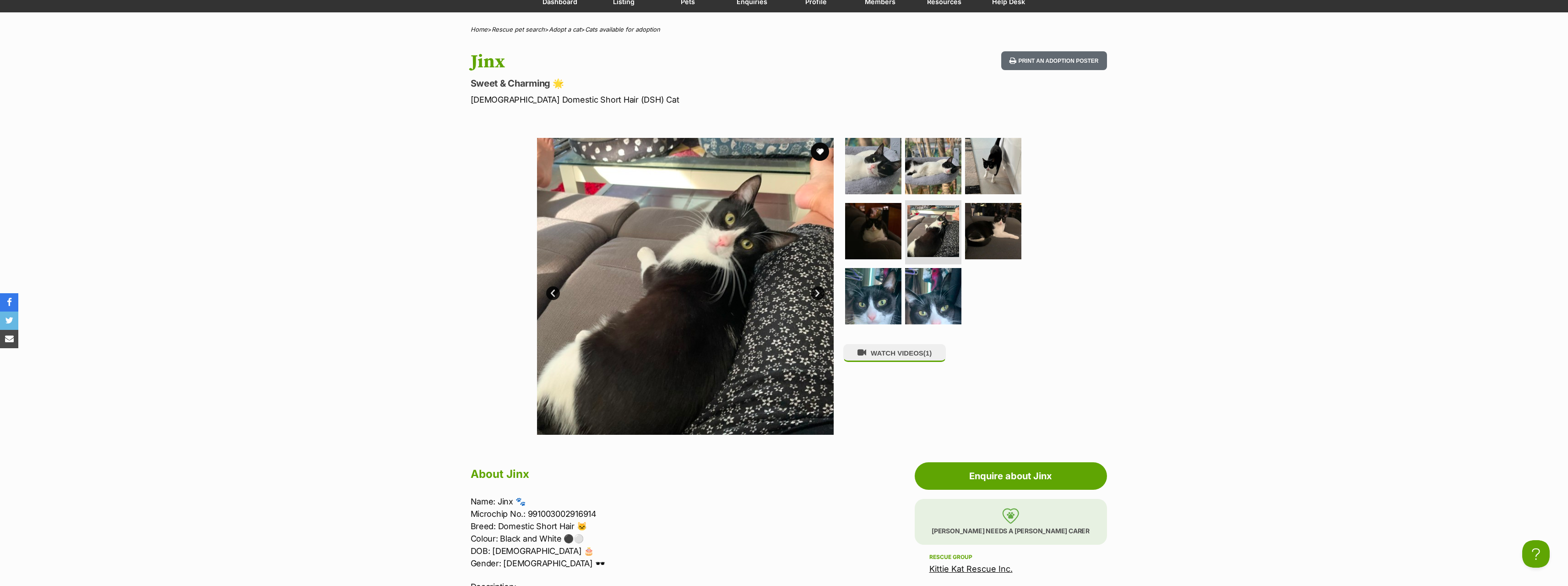
click at [815, 293] on link "Next" at bounding box center [817, 293] width 14 height 14
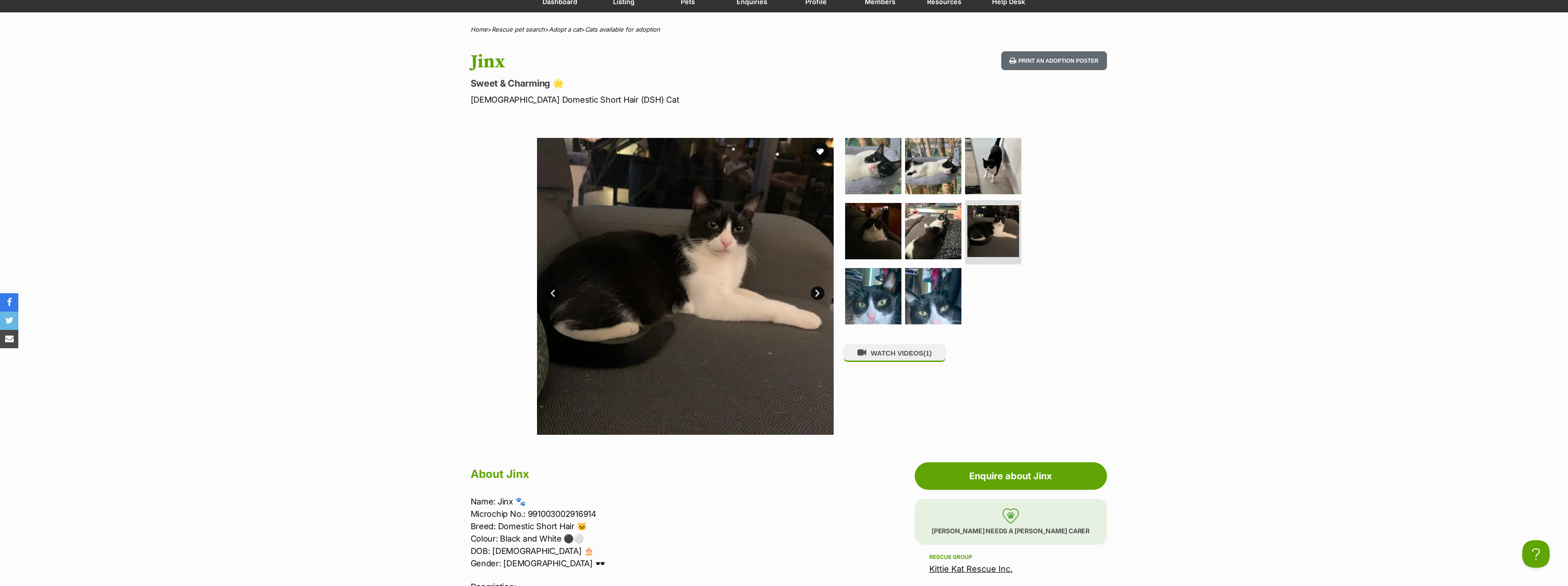
click at [815, 293] on link "Next" at bounding box center [817, 293] width 14 height 14
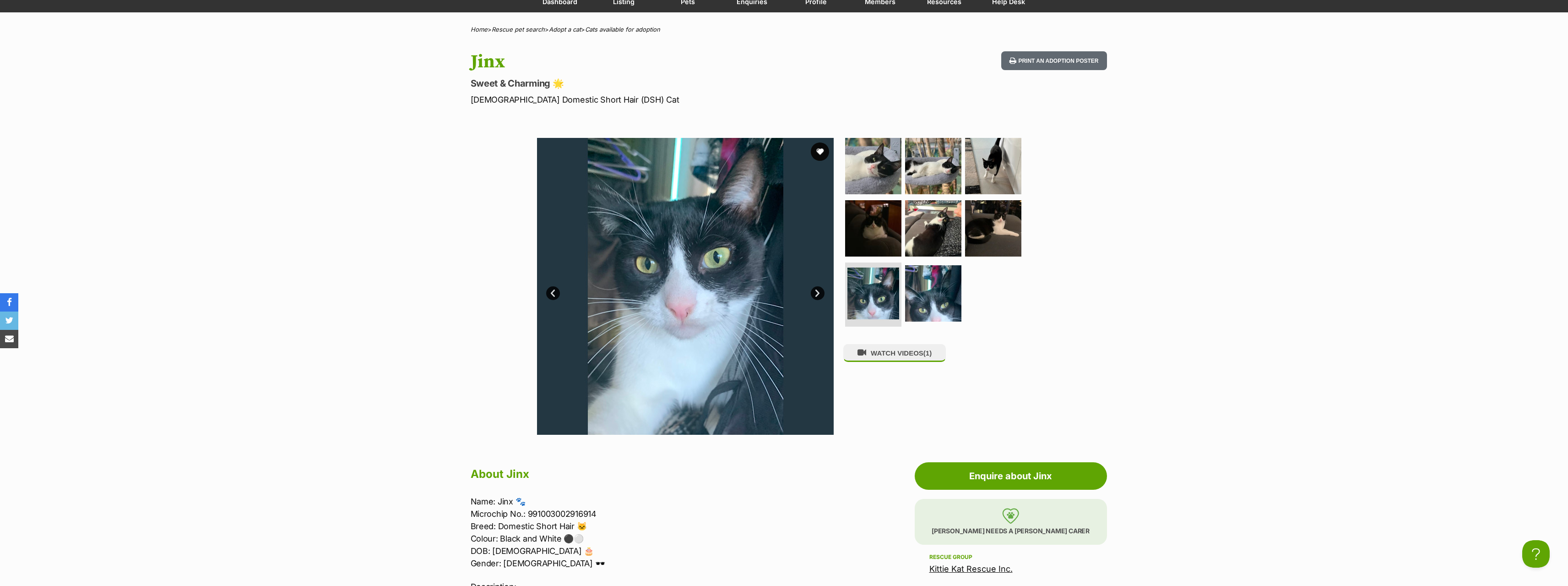
click at [815, 293] on link "Next" at bounding box center [817, 293] width 14 height 14
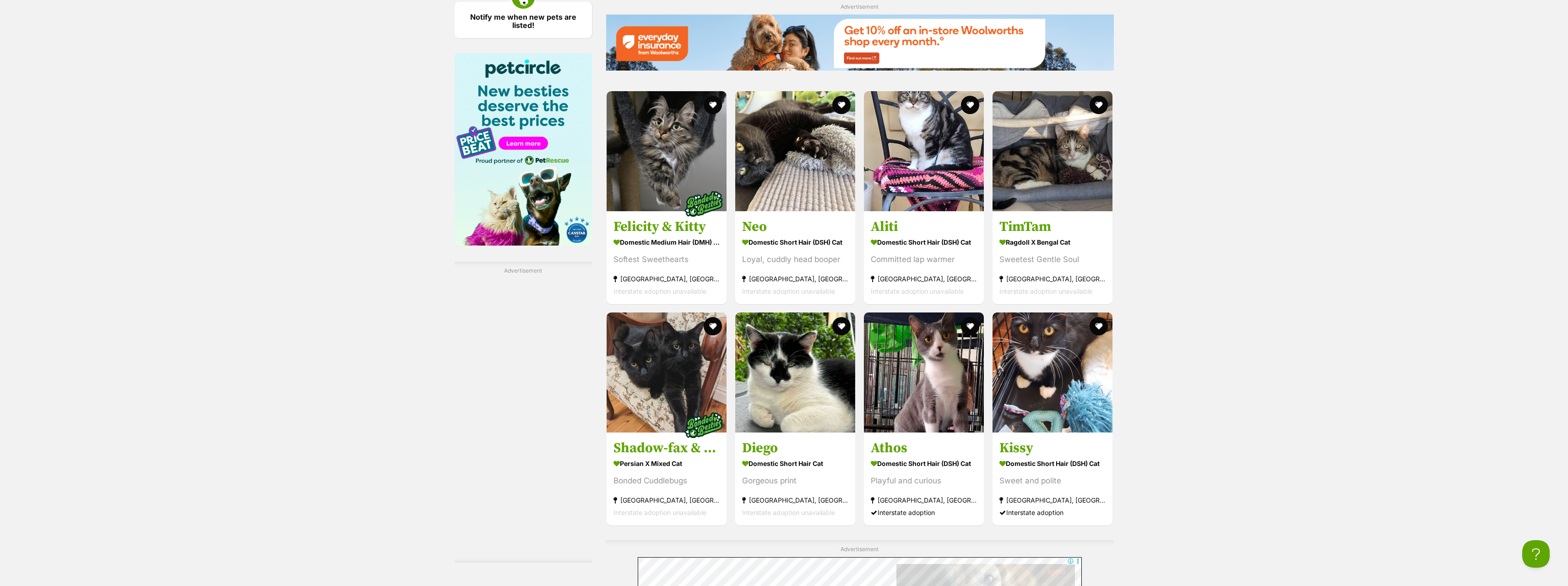
scroll to position [1145, 0]
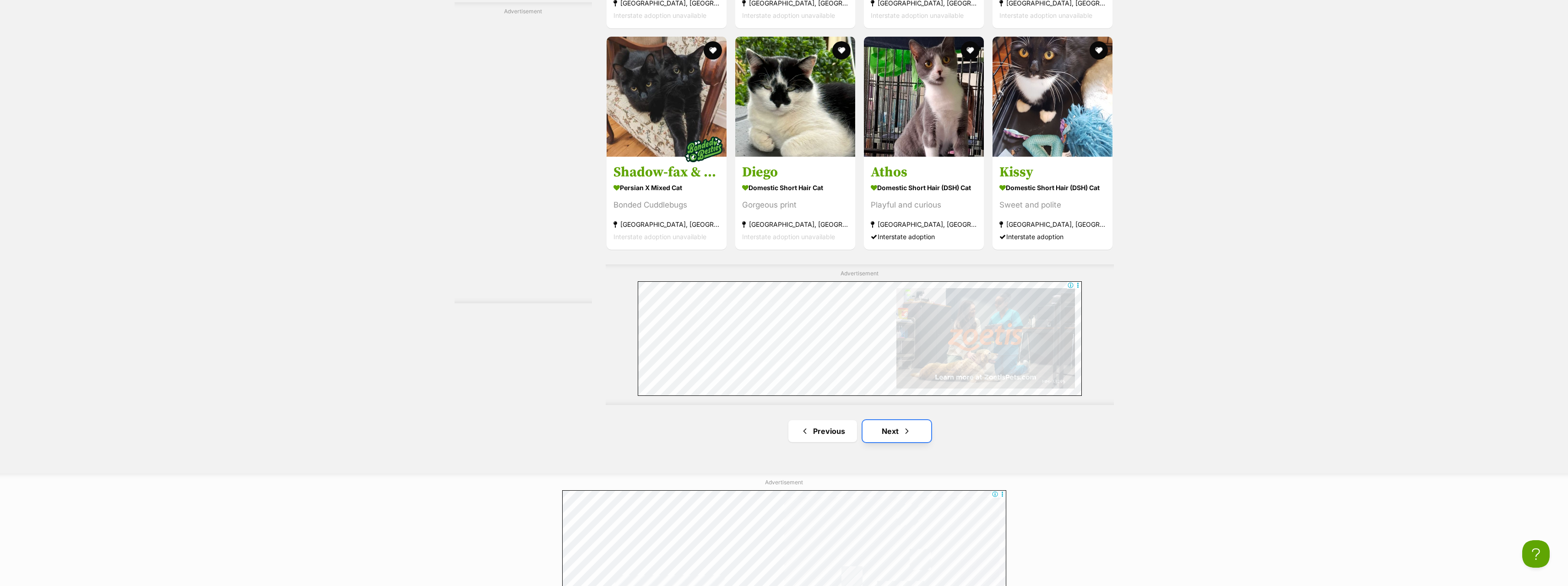
click at [893, 434] on link "Next" at bounding box center [896, 431] width 69 height 22
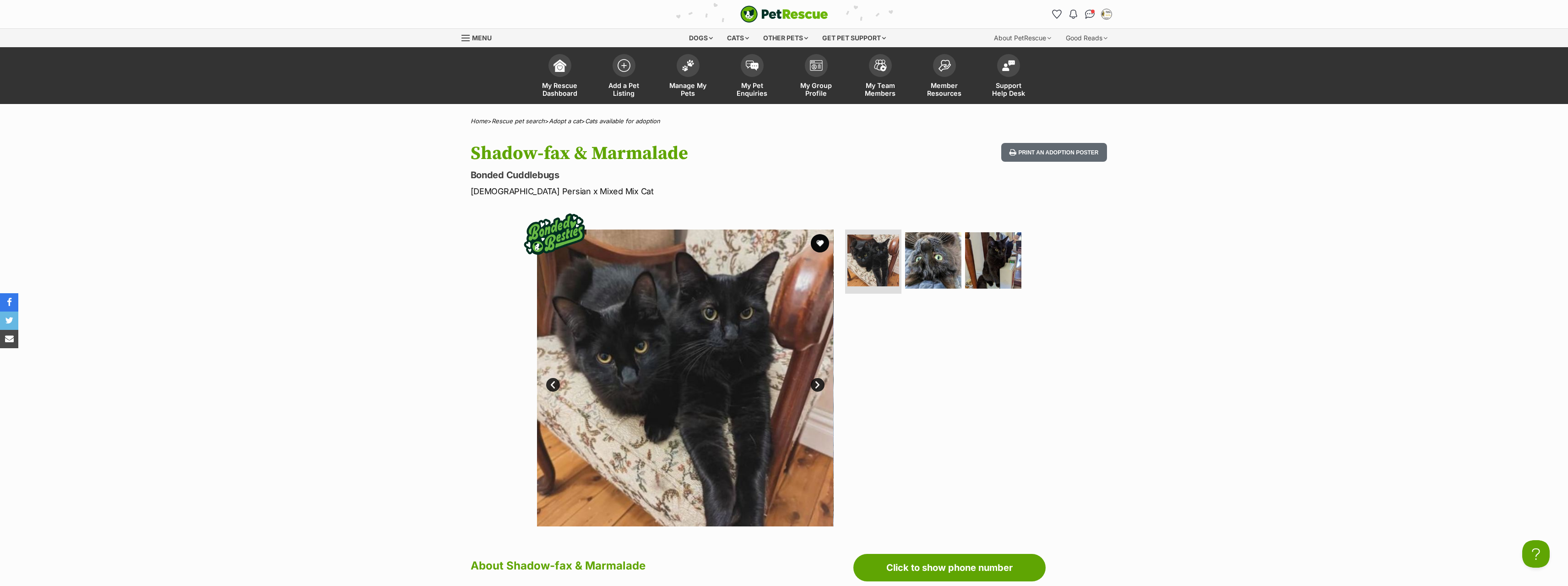
click at [815, 383] on link "Next" at bounding box center [817, 384] width 14 height 14
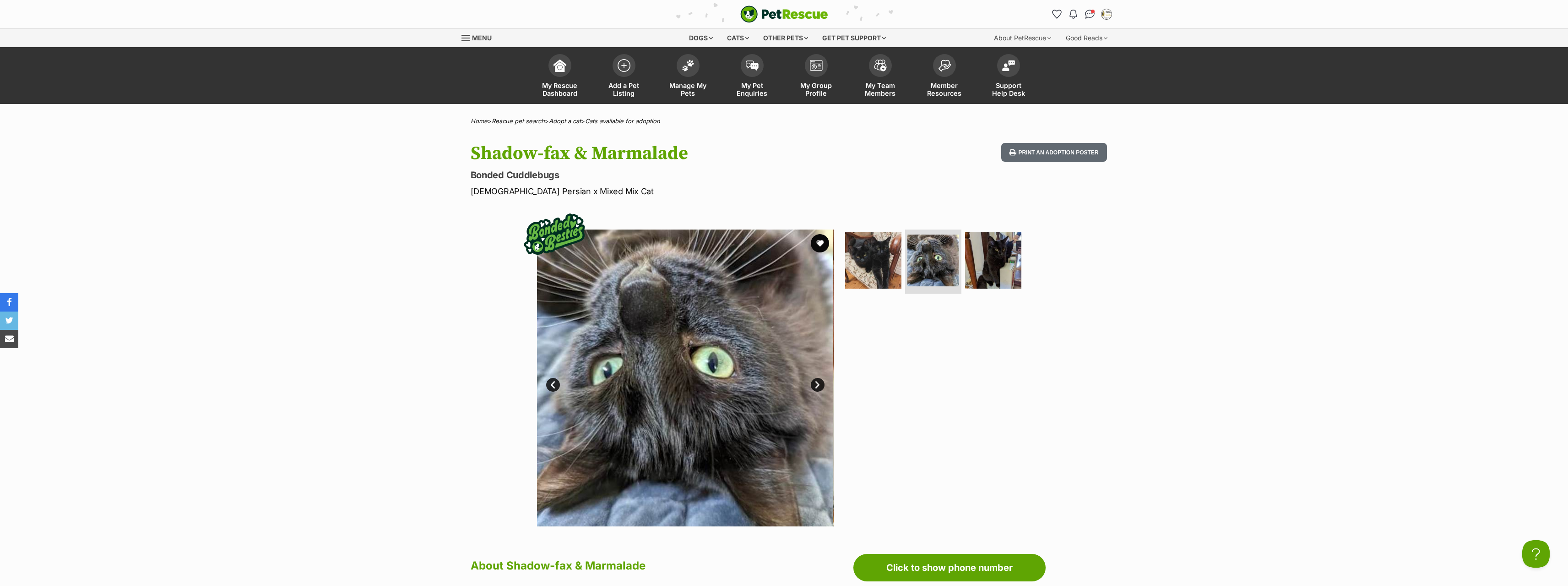
click at [815, 383] on link "Next" at bounding box center [817, 384] width 14 height 14
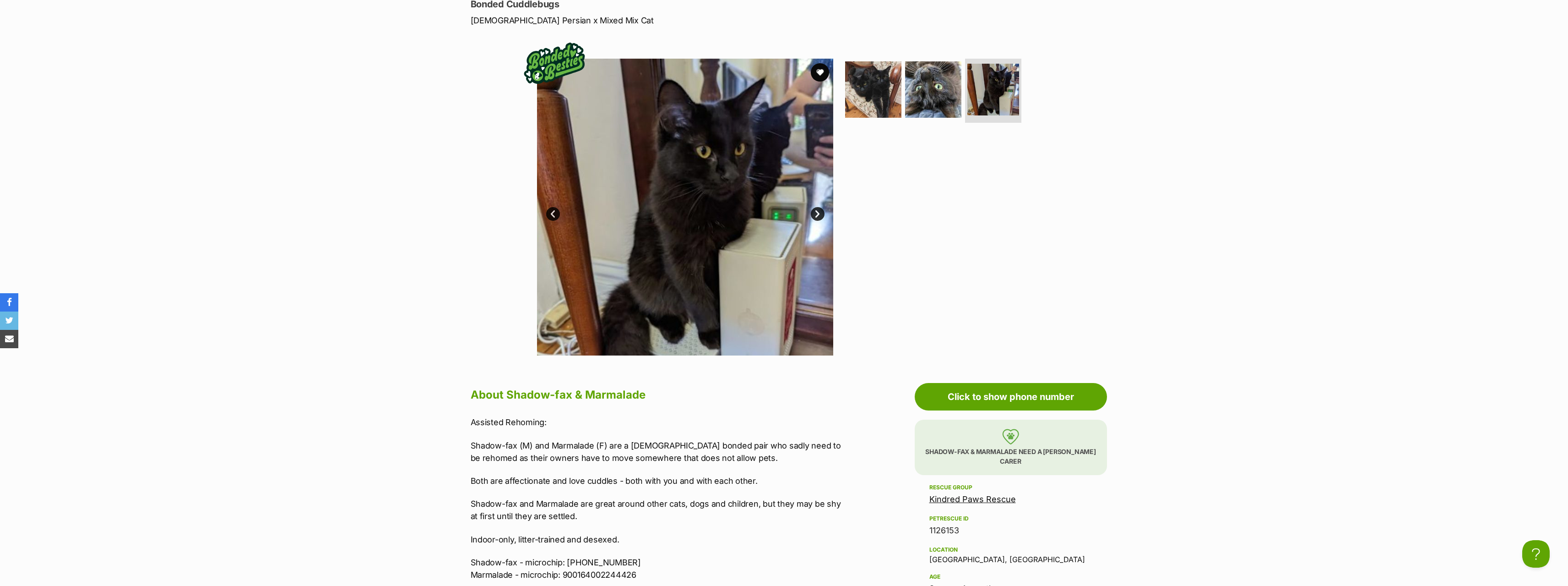
scroll to position [91, 0]
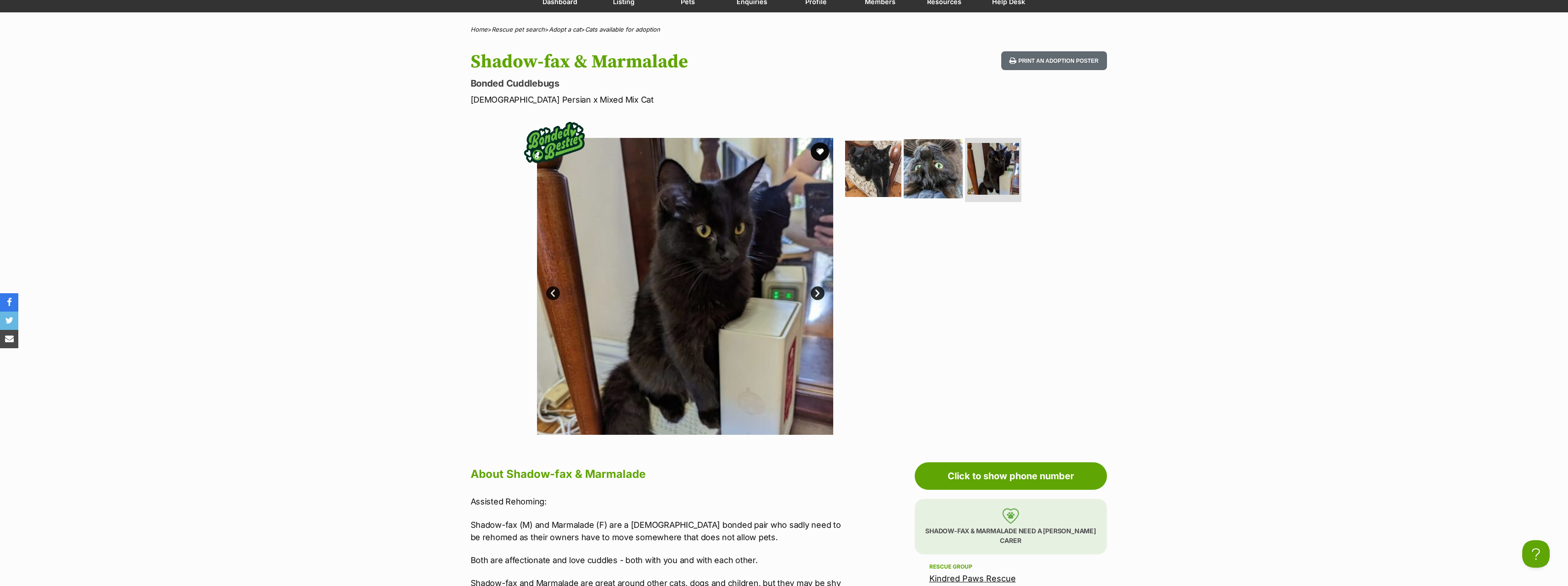
click at [936, 171] on img at bounding box center [932, 168] width 59 height 59
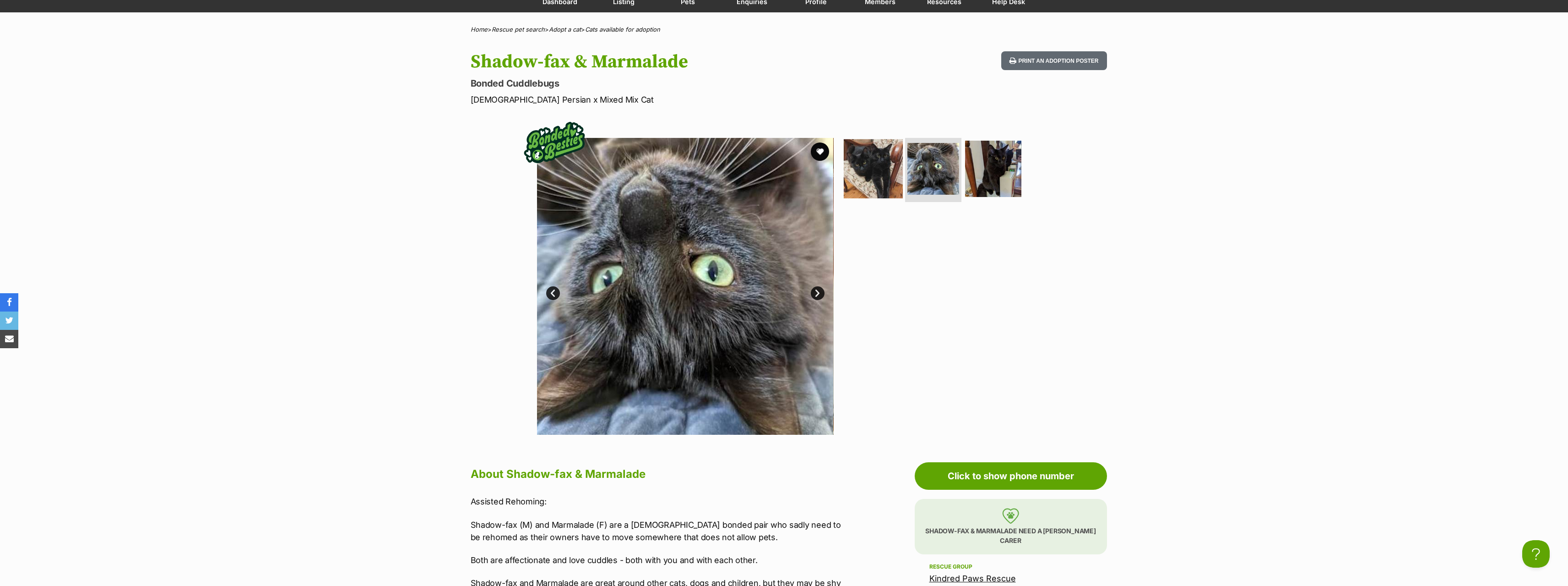
click at [866, 181] on img at bounding box center [872, 168] width 59 height 59
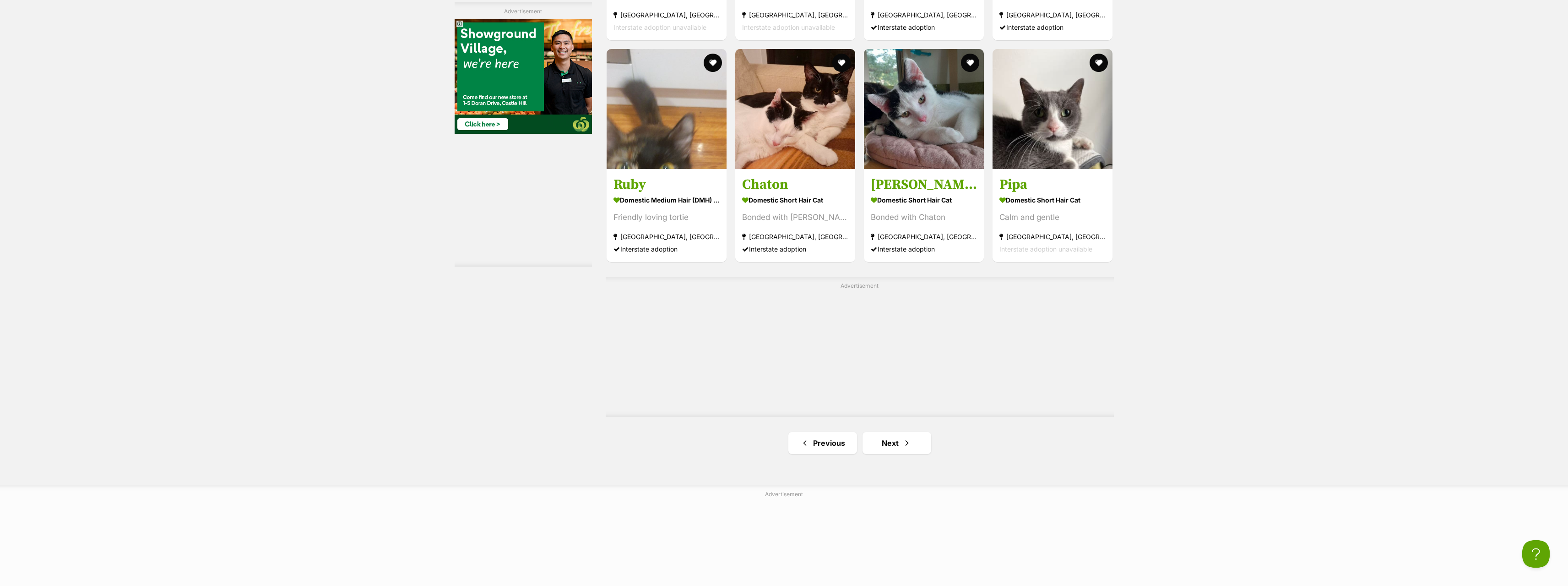
scroll to position [1603, 0]
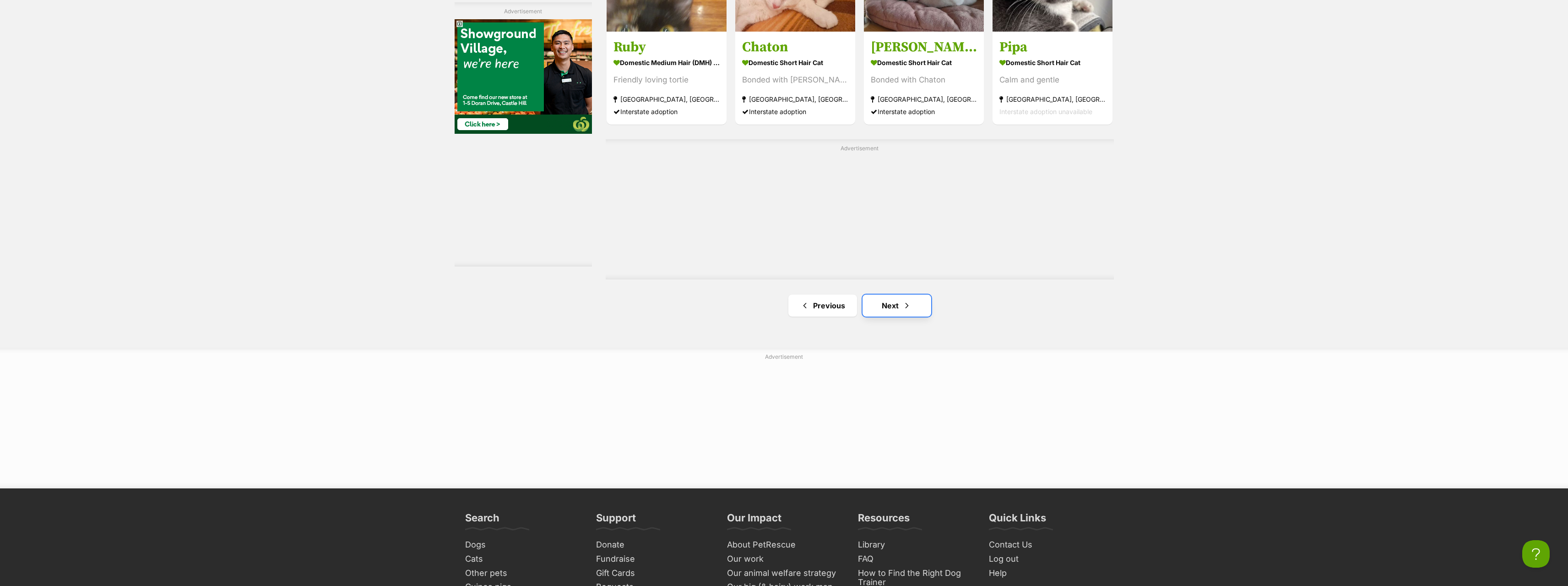
click at [896, 301] on link "Next" at bounding box center [896, 305] width 69 height 22
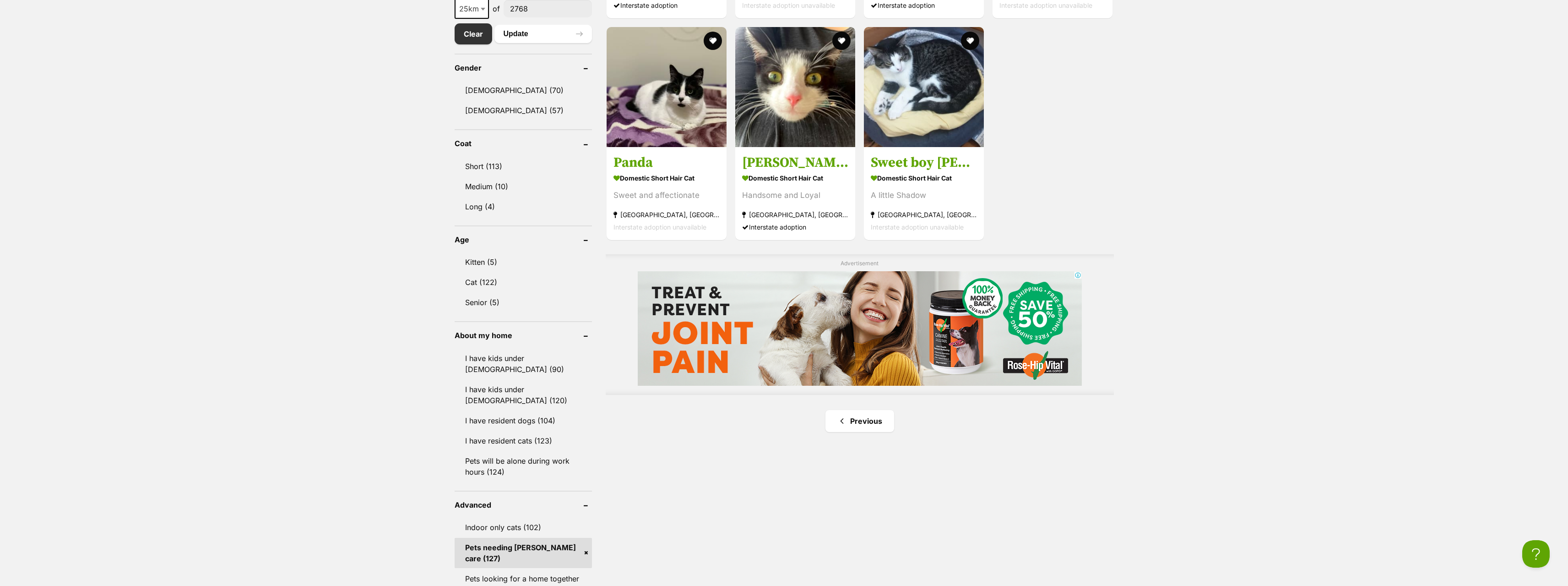
scroll to position [412, 0]
